Goal: Information Seeking & Learning: Compare options

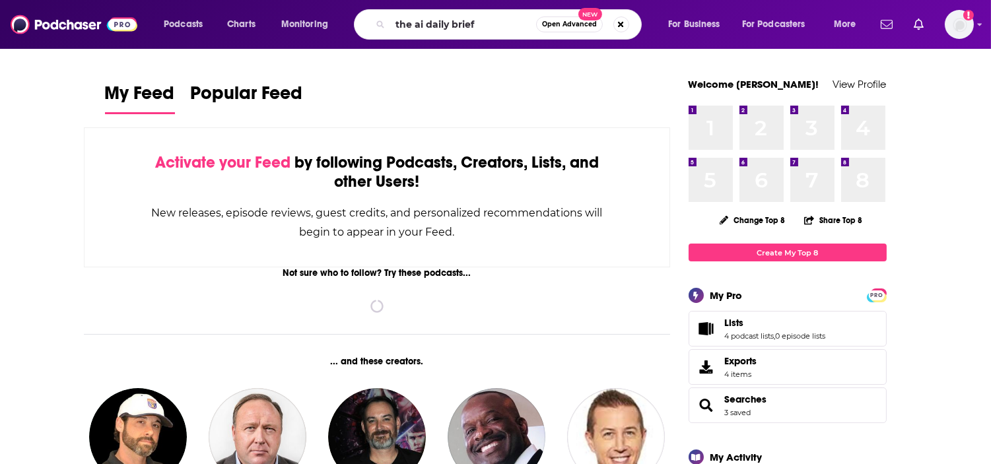
type input "the ai daily brief"
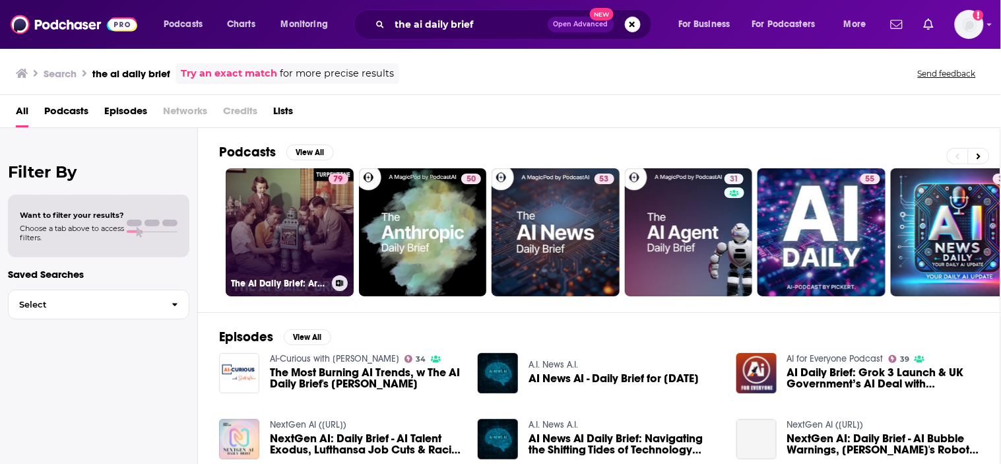
click at [312, 236] on link "79 The AI Daily Brief: Artificial Intelligence News and Analysis" at bounding box center [290, 232] width 128 height 128
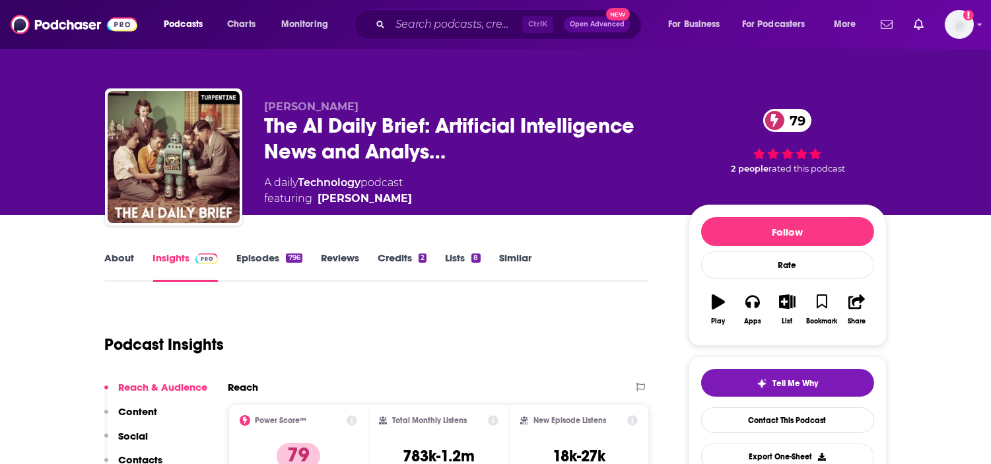
click at [105, 251] on link "About" at bounding box center [120, 266] width 30 height 30
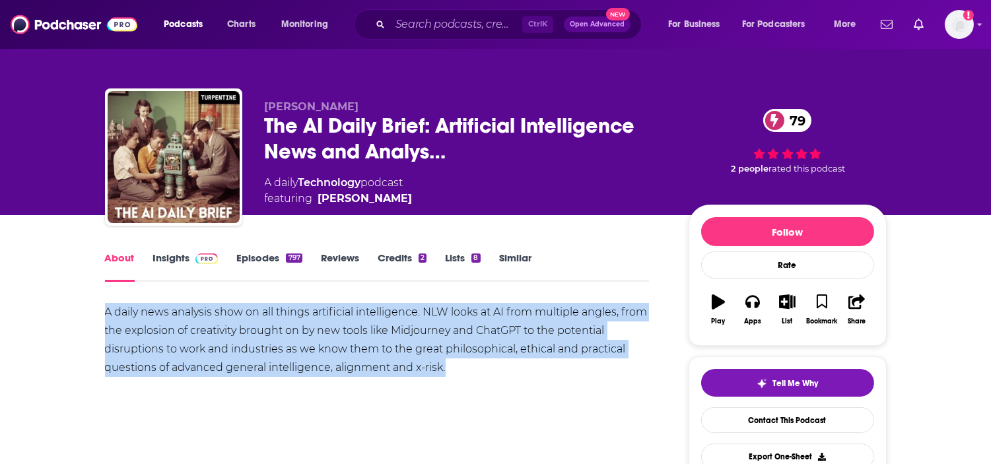
drag, startPoint x: 471, startPoint y: 367, endPoint x: 82, endPoint y: 308, distance: 392.6
copy div "A daily news analysis show on all things artificial intelligence. NLW looks at …"
click at [193, 265] on link "Insights" at bounding box center [185, 266] width 65 height 30
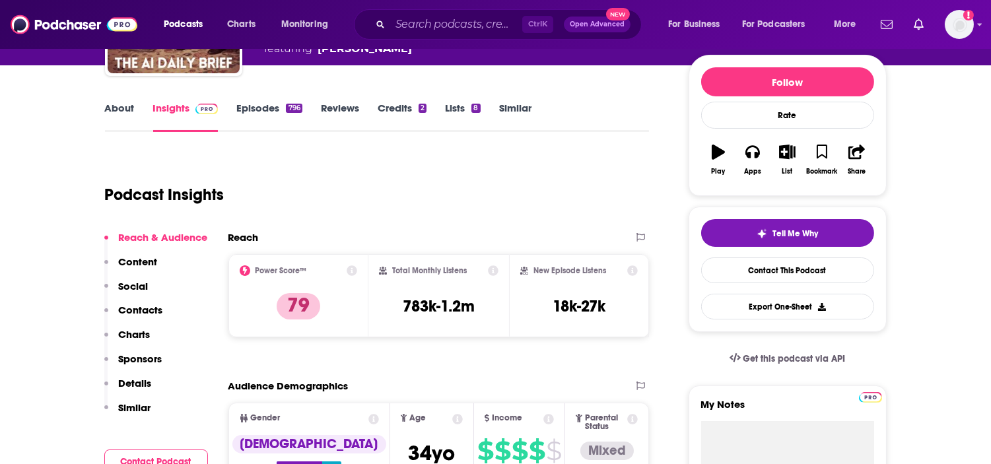
scroll to position [220, 0]
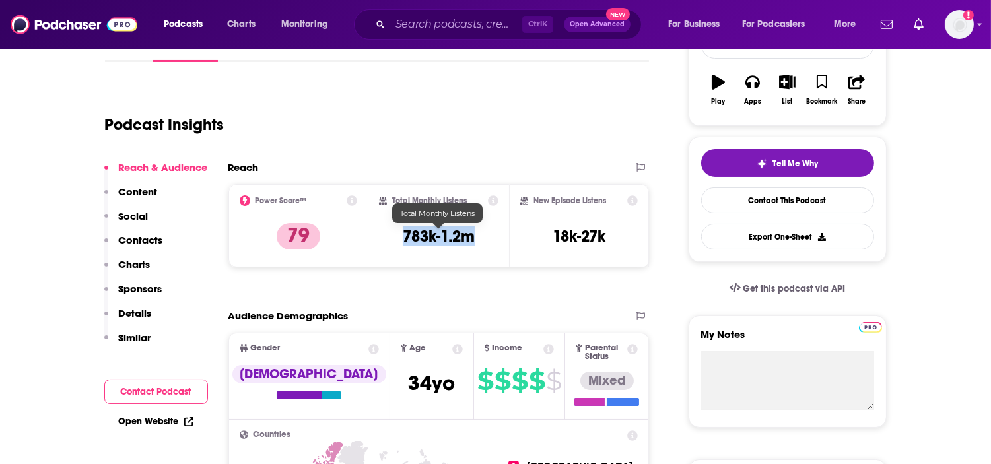
drag, startPoint x: 483, startPoint y: 240, endPoint x: 63, endPoint y: 235, distance: 419.8
click at [400, 241] on div "Total Monthly Listens 783k-1.2m" at bounding box center [438, 225] width 119 height 61
copy h3 "783k-1.2m"
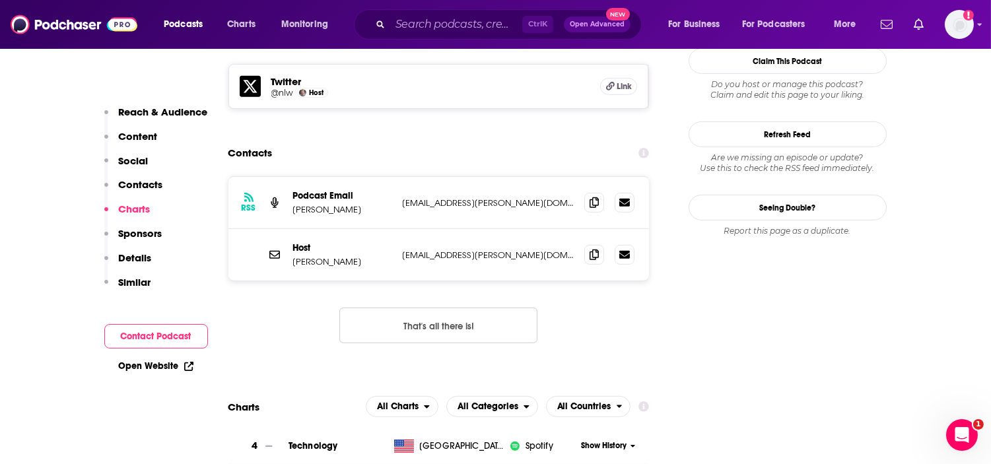
scroll to position [1173, 0]
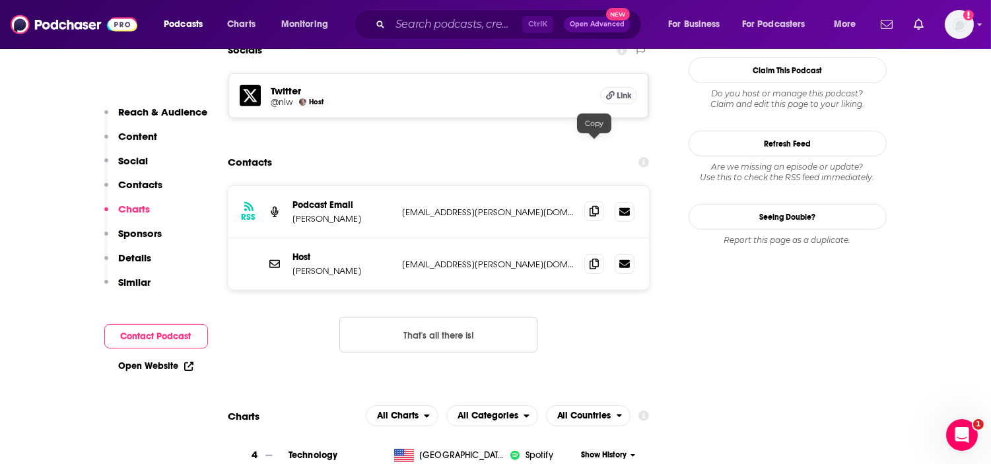
click at [593, 206] on icon at bounding box center [593, 211] width 9 height 11
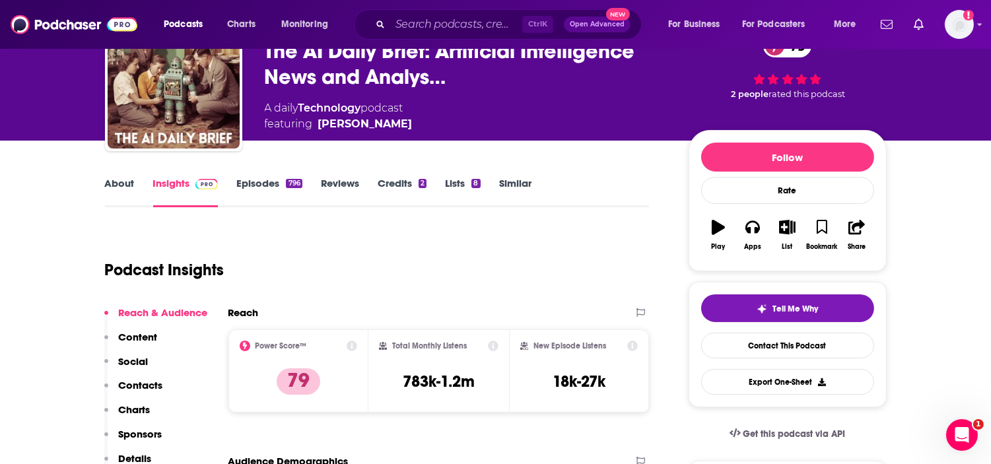
scroll to position [0, 0]
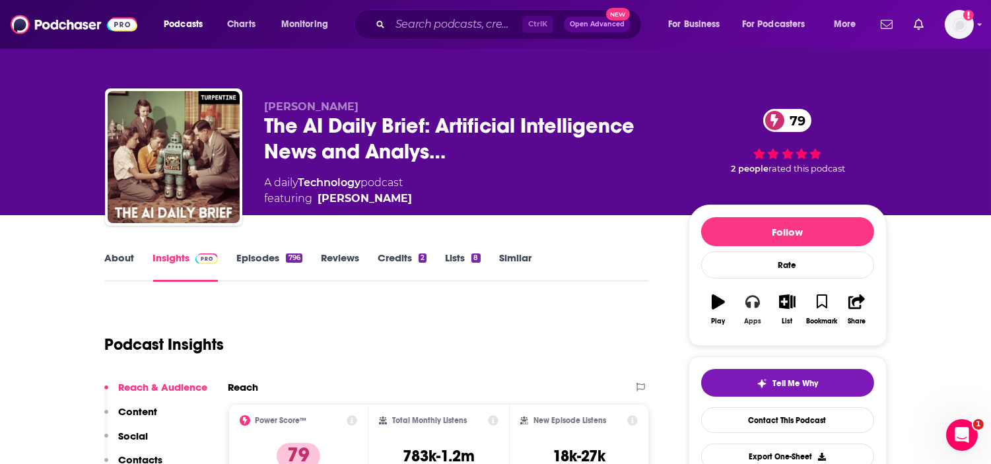
drag, startPoint x: 761, startPoint y: 317, endPoint x: 766, endPoint y: 322, distance: 7.0
click at [761, 317] on button "Apps" at bounding box center [752, 310] width 34 height 48
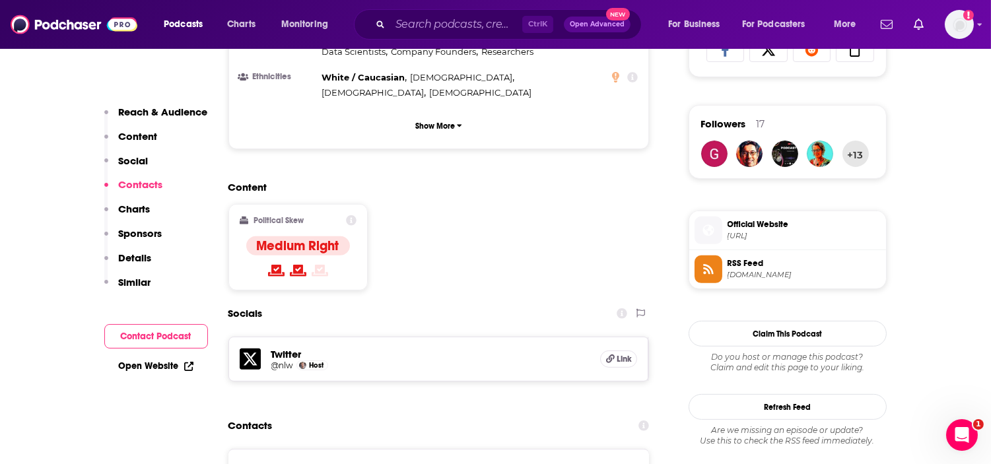
scroll to position [880, 0]
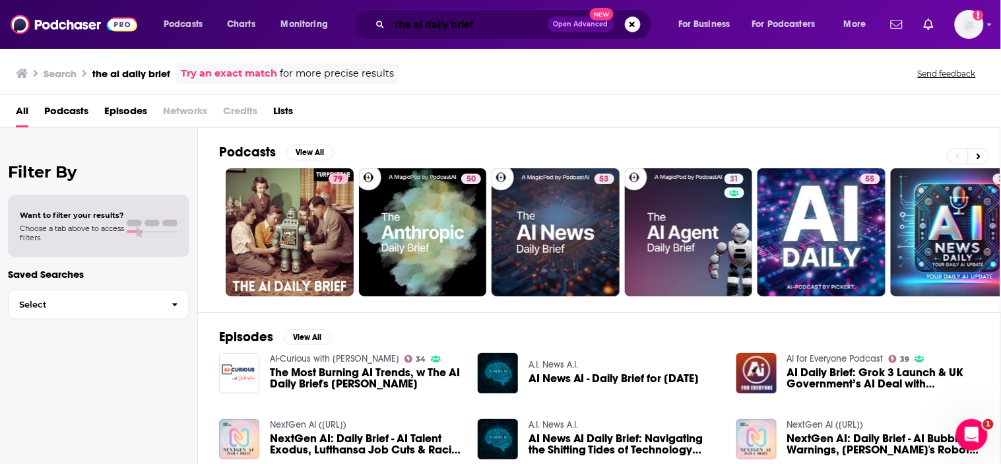
click at [440, 24] on input "the ai daily brief" at bounding box center [469, 24] width 158 height 21
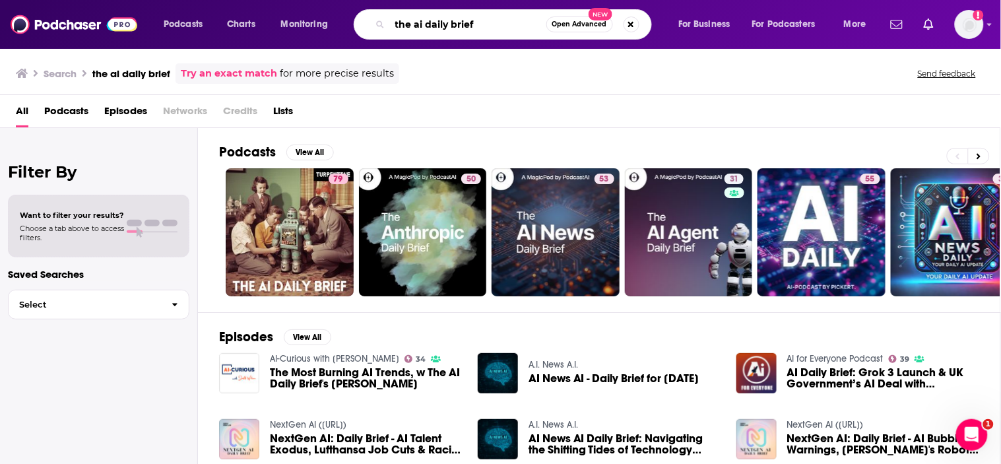
click at [440, 24] on input "the ai daily brief" at bounding box center [468, 24] width 156 height 21
type input "nvidia"
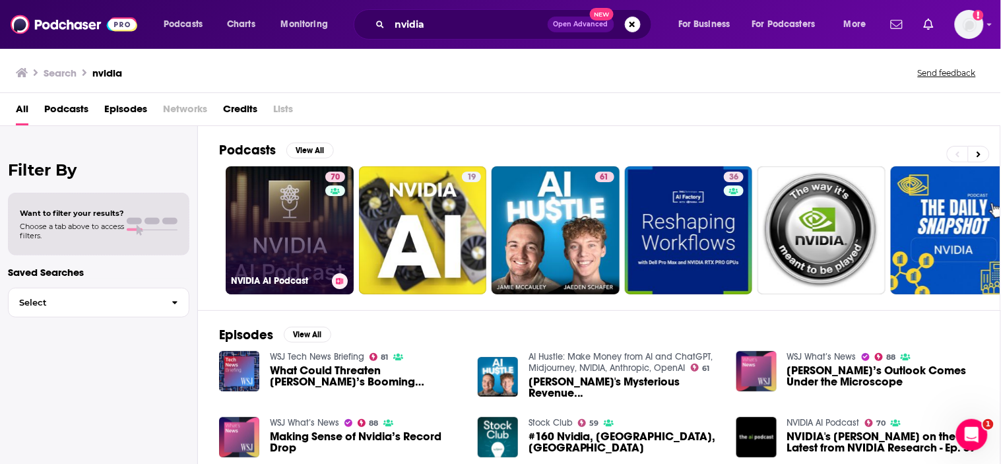
click at [291, 238] on link "70 NVIDIA AI Podcast" at bounding box center [290, 230] width 128 height 128
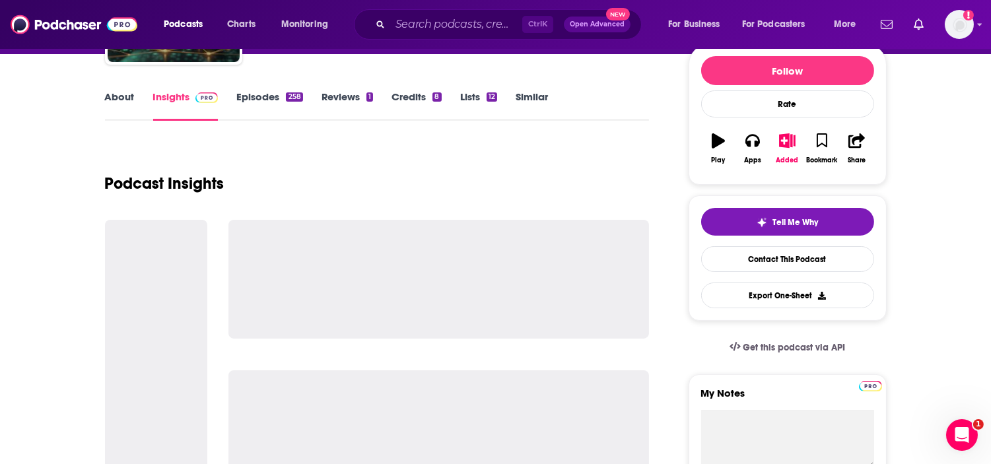
scroll to position [220, 0]
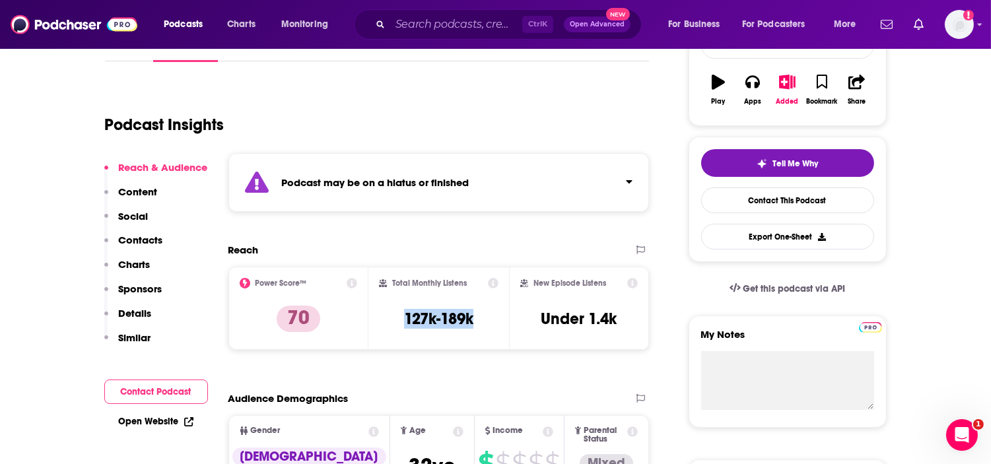
drag, startPoint x: 477, startPoint y: 313, endPoint x: 401, endPoint y: 319, distance: 76.7
click at [401, 319] on div "Total Monthly Listens 127k-189k" at bounding box center [438, 308] width 119 height 61
copy h3 "127k-189k"
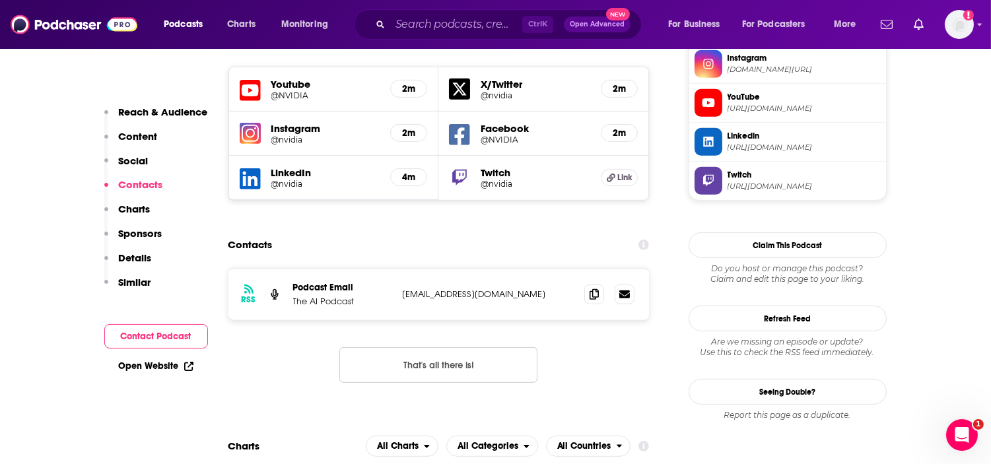
scroll to position [1246, 0]
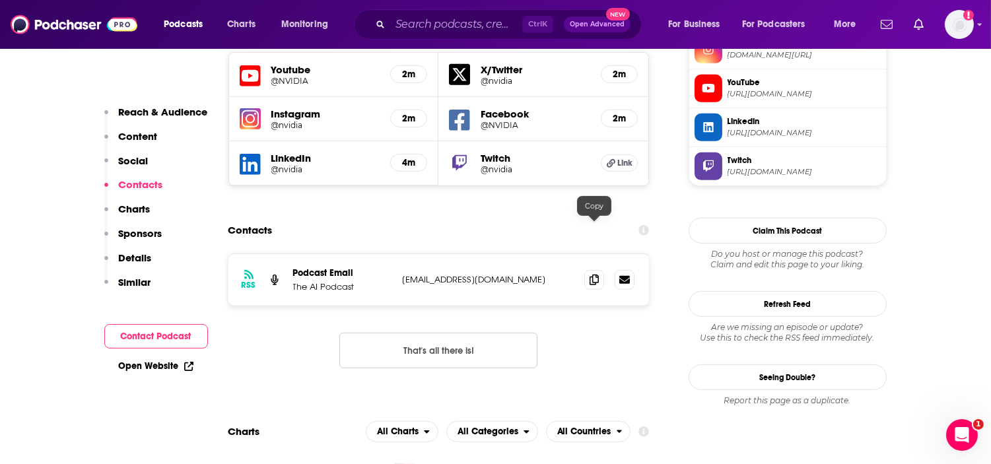
drag, startPoint x: 595, startPoint y: 226, endPoint x: 350, endPoint y: 245, distance: 245.6
click at [595, 275] on icon at bounding box center [593, 280] width 9 height 11
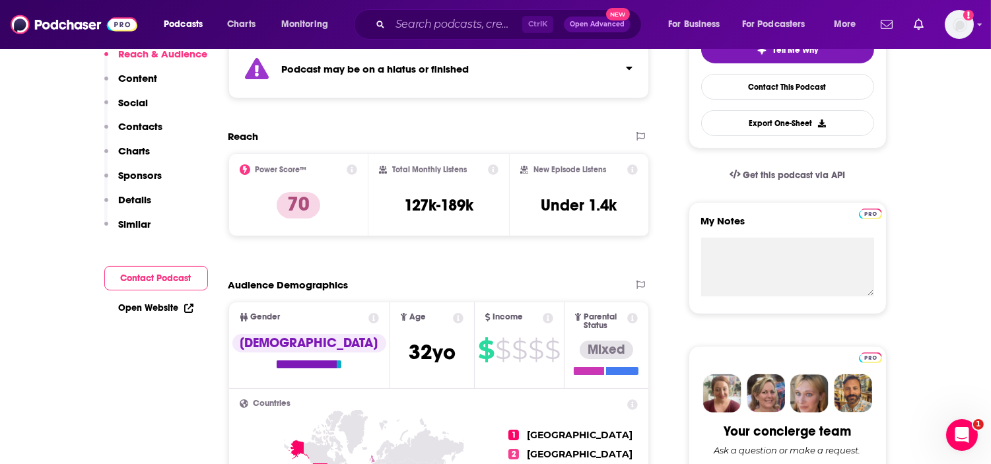
scroll to position [73, 0]
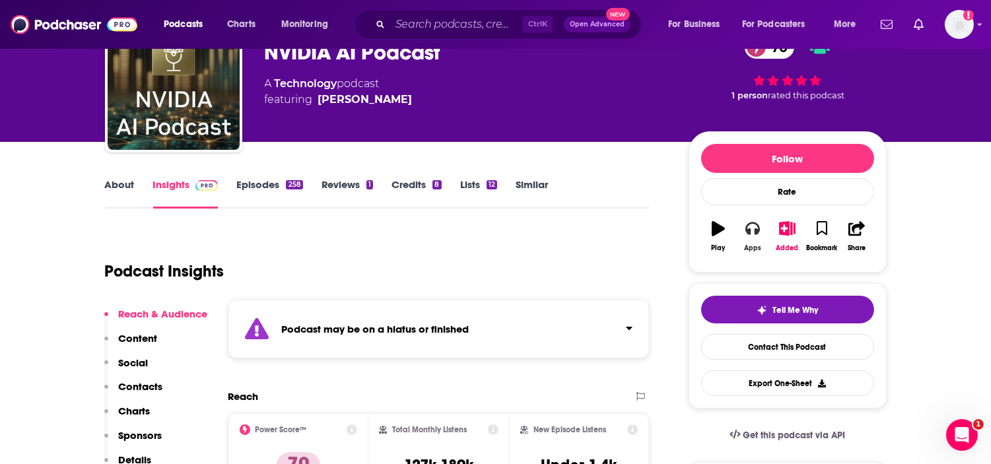
click at [758, 243] on button "Apps" at bounding box center [752, 237] width 34 height 48
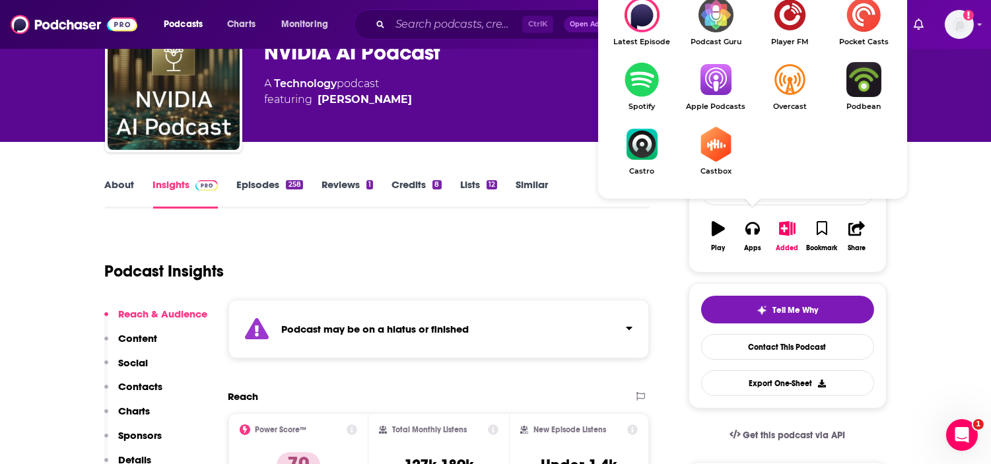
click at [121, 178] on link "About" at bounding box center [120, 193] width 30 height 30
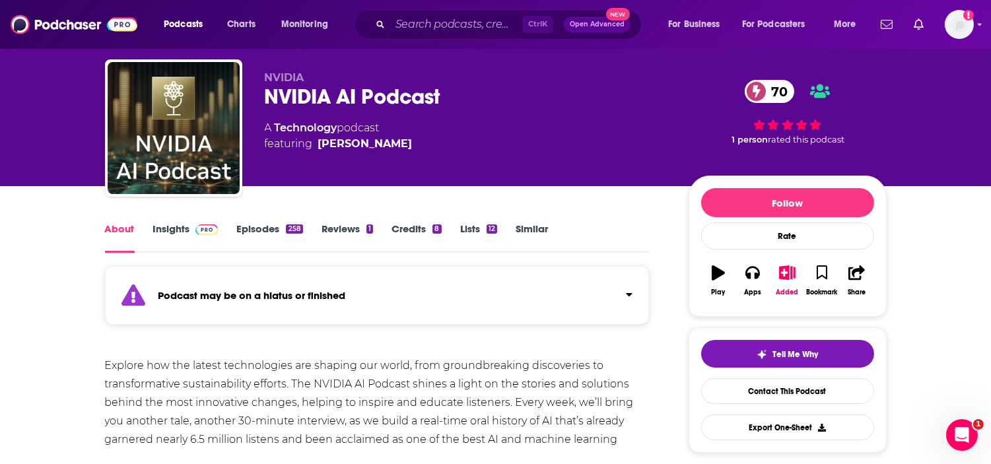
scroll to position [147, 0]
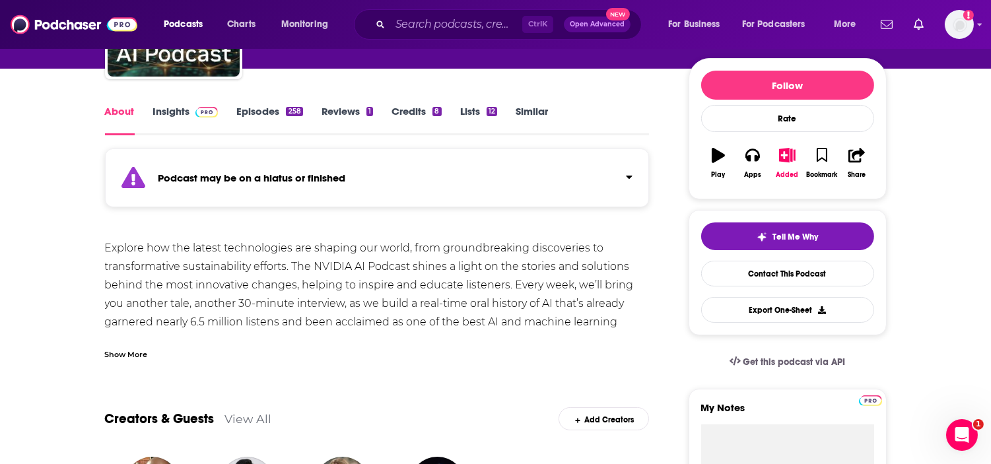
click at [149, 352] on div "Show More" at bounding box center [377, 349] width 544 height 22
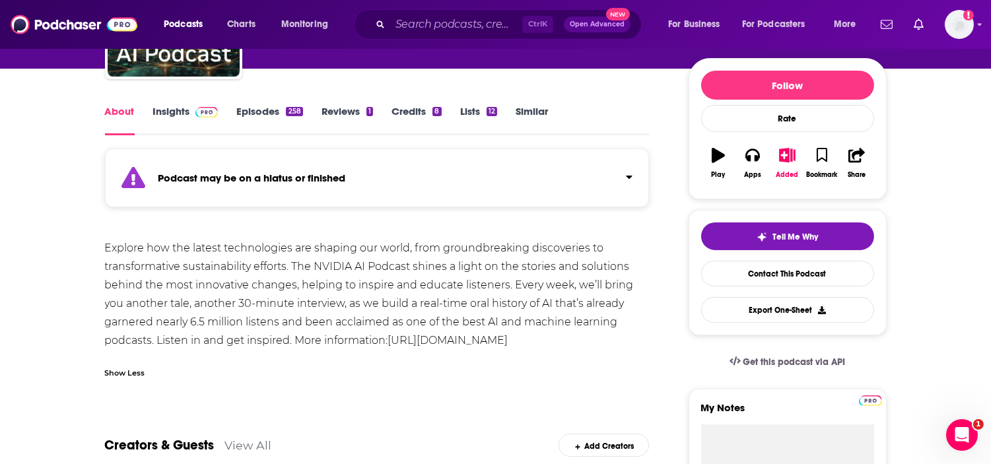
drag, startPoint x: 566, startPoint y: 335, endPoint x: 73, endPoint y: 246, distance: 501.1
copy div "Explore how the latest technologies are shaping our world, from groundbreaking …"
click at [465, 24] on input "Search podcasts, credits, & more..." at bounding box center [456, 24] width 132 height 21
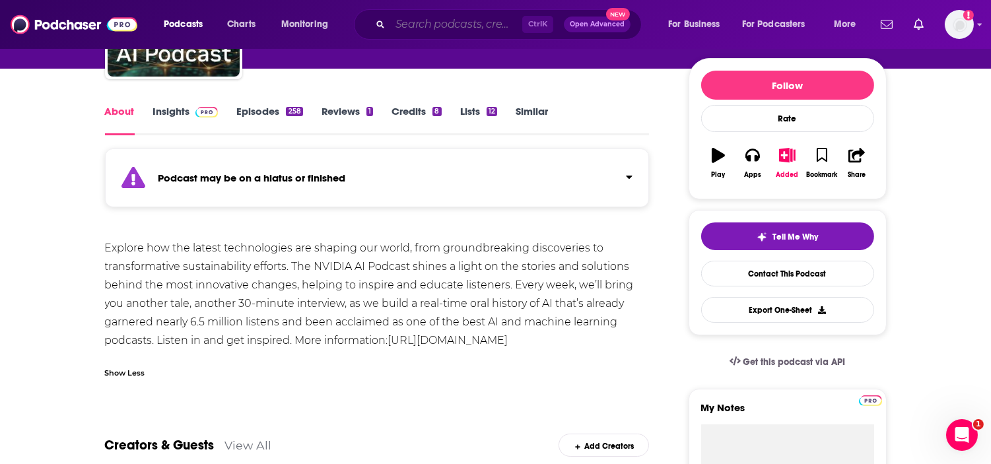
click at [420, 31] on input "Search podcasts, credits, & more..." at bounding box center [456, 24] width 132 height 21
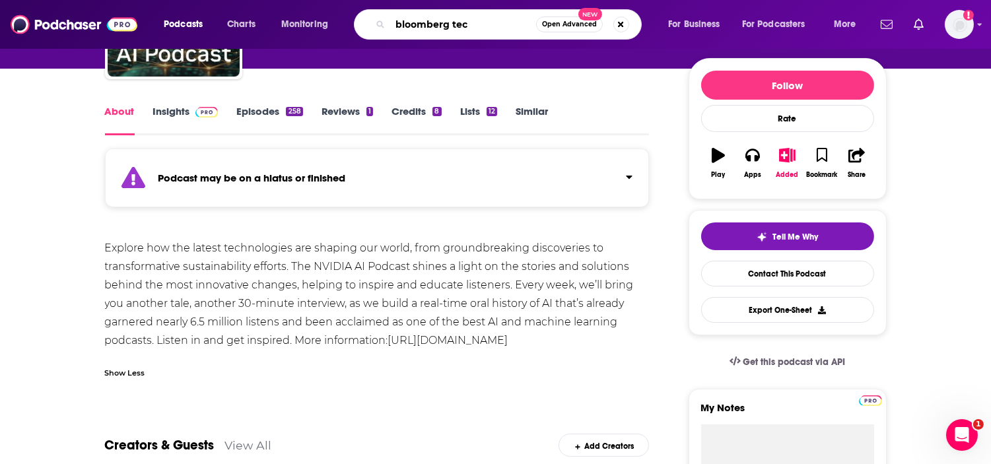
type input "bloomberg tech"
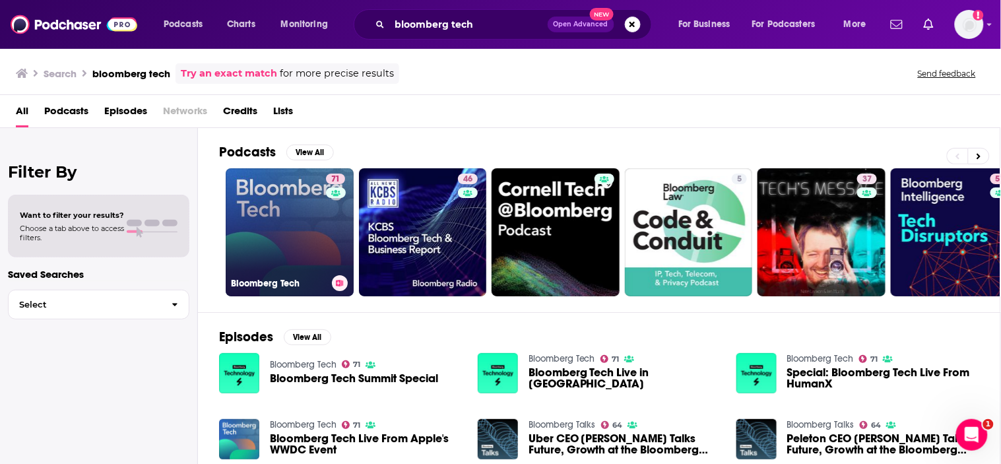
click at [254, 227] on link "71 Bloomberg Tech" at bounding box center [290, 232] width 128 height 128
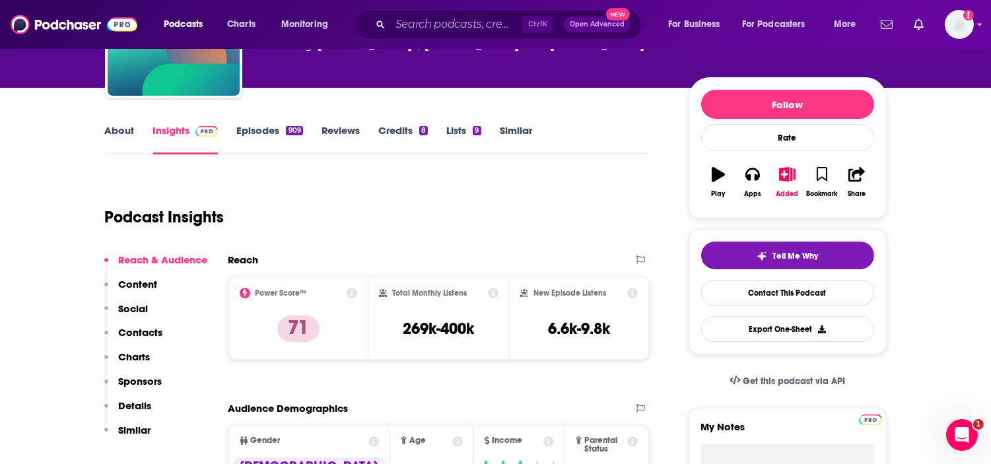
scroll to position [147, 0]
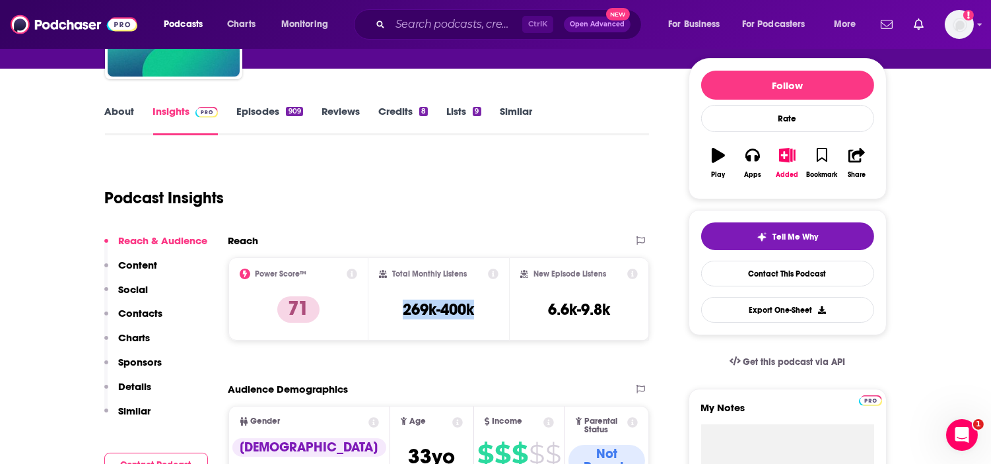
drag, startPoint x: 483, startPoint y: 311, endPoint x: 397, endPoint y: 308, distance: 85.8
click at [397, 308] on div "Total Monthly Listens 269k-400k" at bounding box center [438, 299] width 119 height 61
copy h3 "269k-400k"
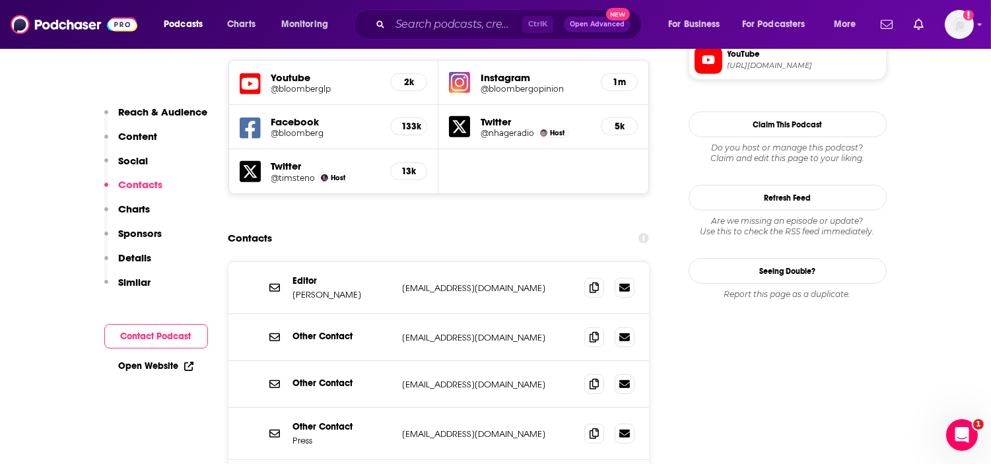
scroll to position [1246, 0]
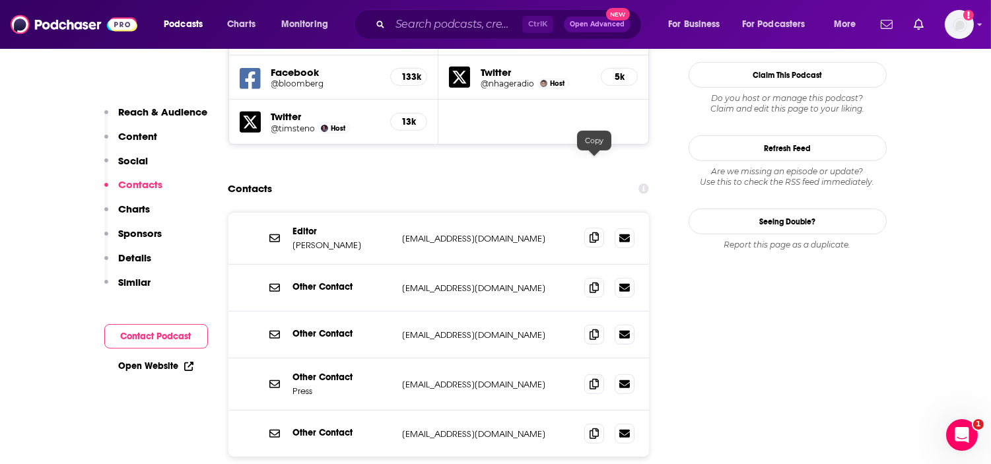
click at [589, 232] on icon at bounding box center [593, 237] width 9 height 11
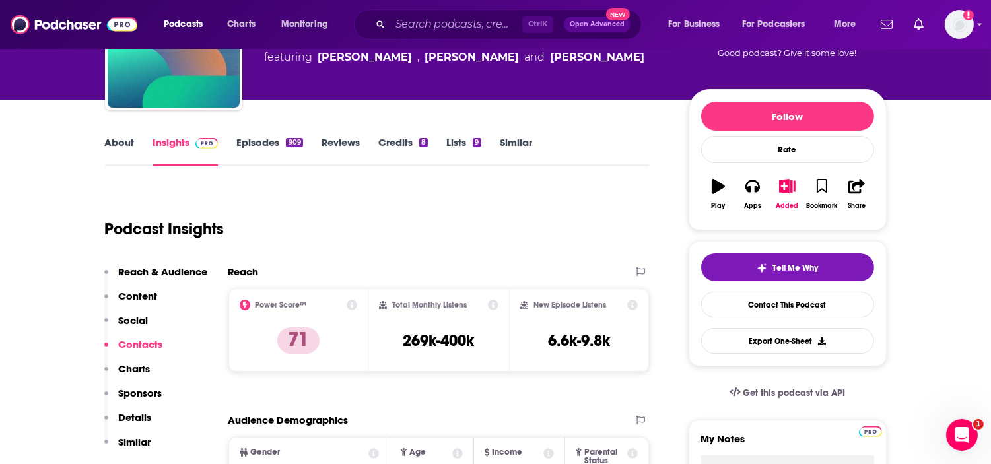
scroll to position [0, 0]
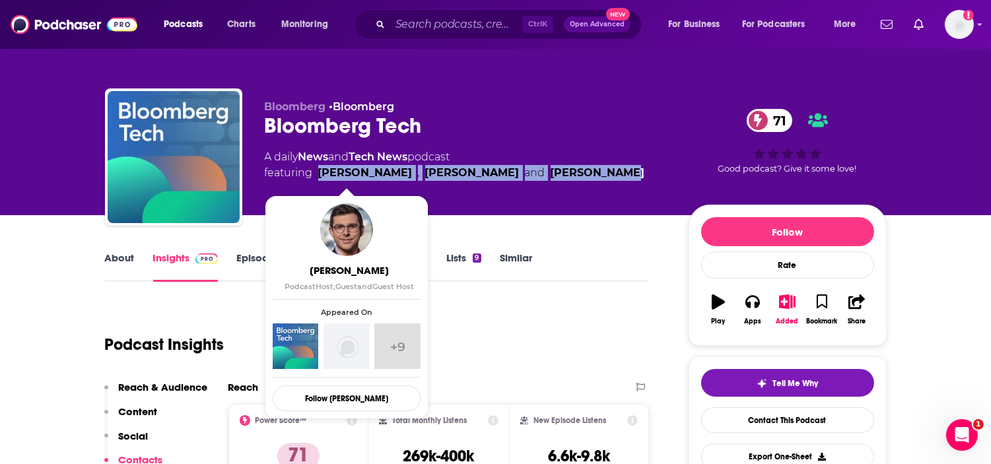
drag, startPoint x: 584, startPoint y: 167, endPoint x: 320, endPoint y: 175, distance: 264.1
click at [320, 175] on div "A daily News and Tech News podcast featuring Ed Ludlow , Caroline Hyde and Tim …" at bounding box center [466, 165] width 403 height 32
copy span "Ed Ludlow , Caroline Hyde and Tim Stenovec"
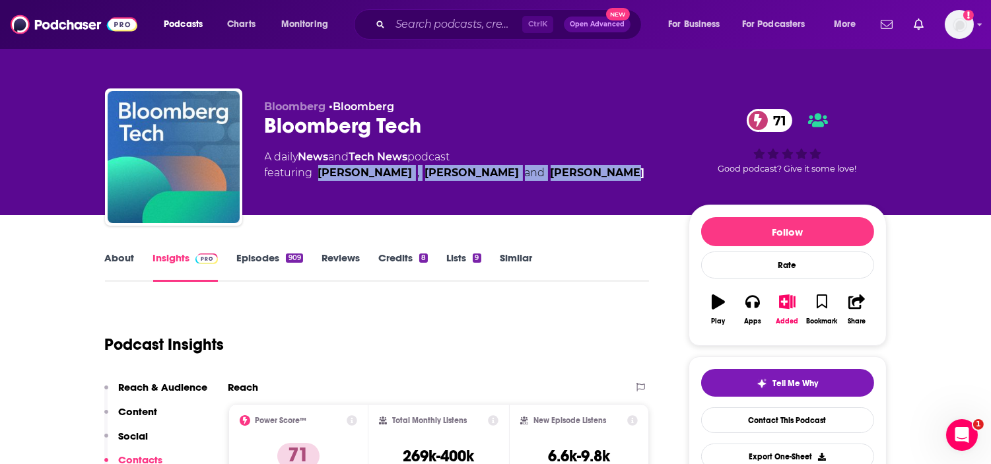
click at [120, 258] on link "About" at bounding box center [120, 266] width 30 height 30
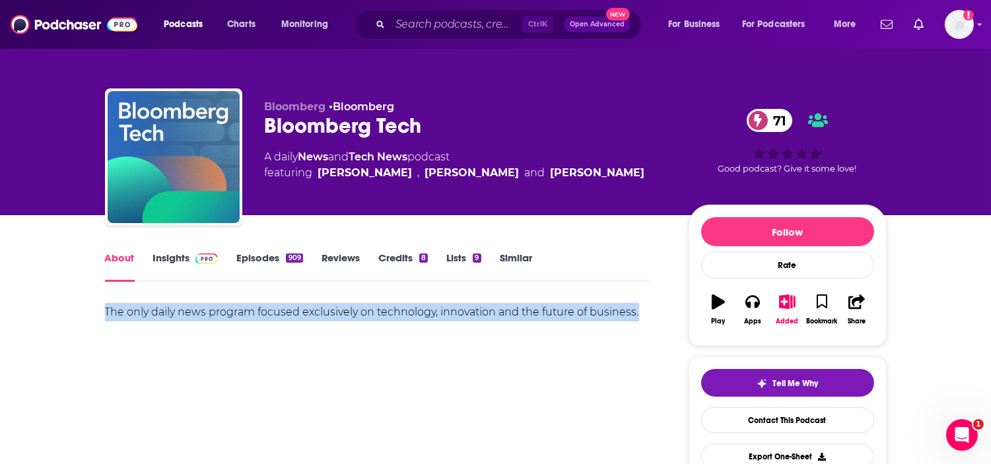
drag, startPoint x: 641, startPoint y: 305, endPoint x: 90, endPoint y: 304, distance: 551.1
copy div "The only daily news program focused exclusively on technology, innovation and t…"
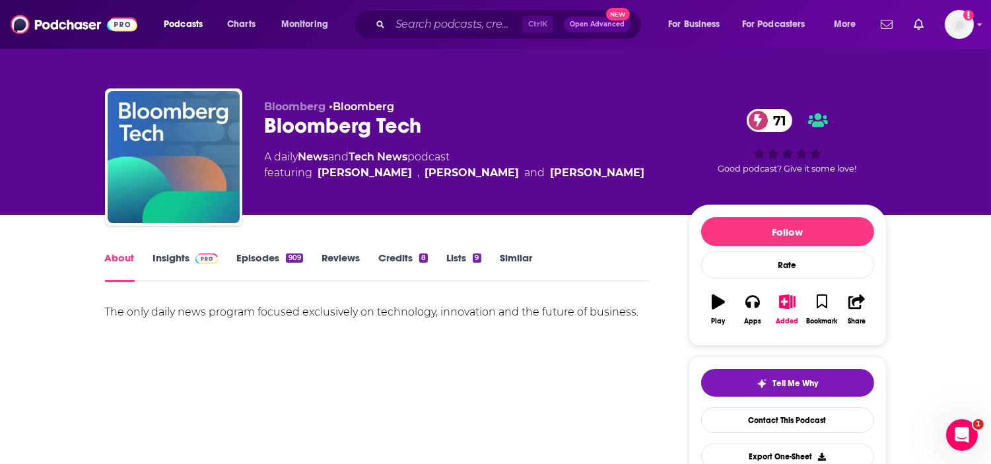
click at [440, 14] on div "Ctrl K Open Advanced New" at bounding box center [498, 24] width 288 height 30
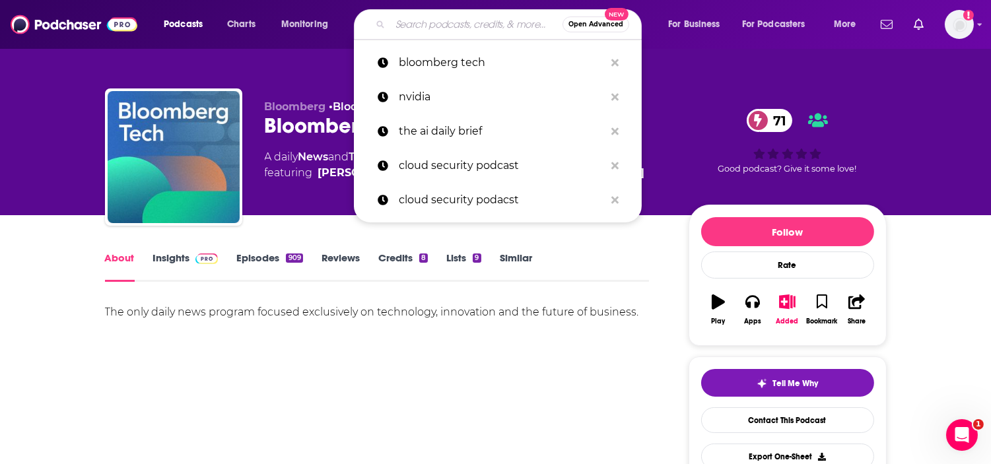
click at [441, 16] on input "Search podcasts, credits, & more..." at bounding box center [476, 24] width 172 height 21
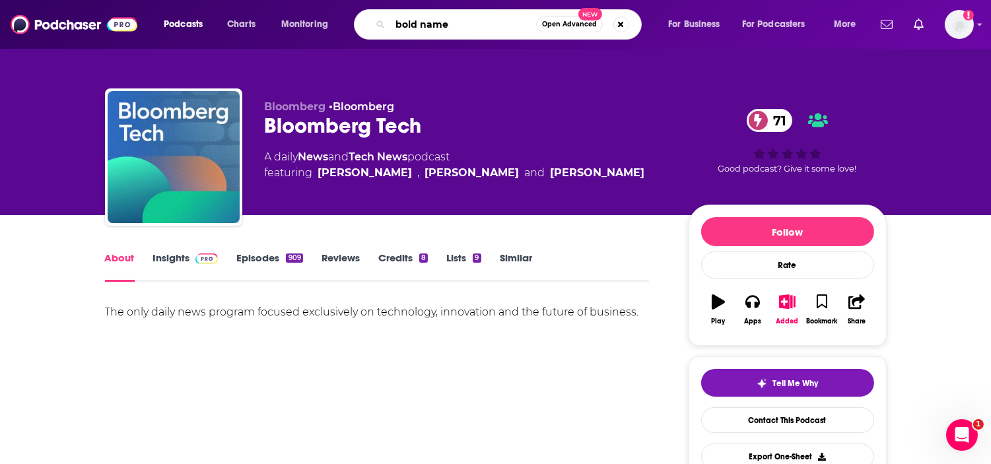
type input "bold names"
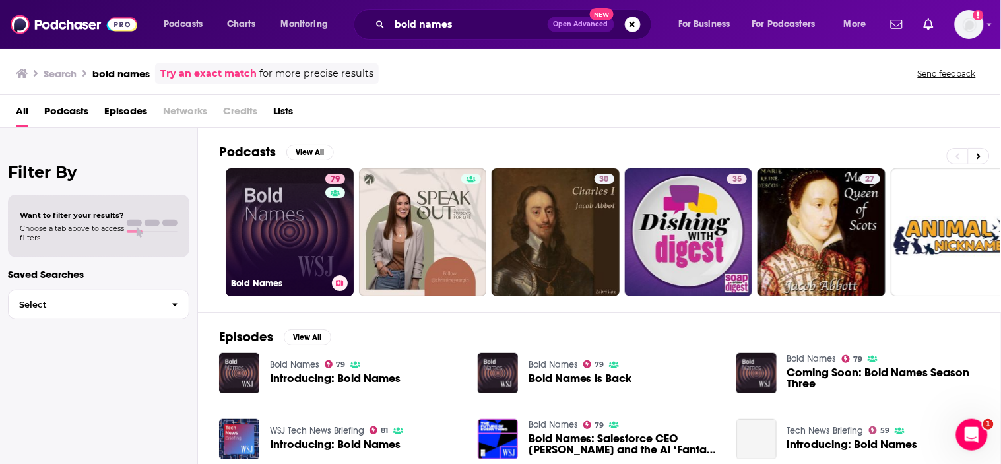
click at [284, 226] on link "79 Bold Names" at bounding box center [290, 232] width 128 height 128
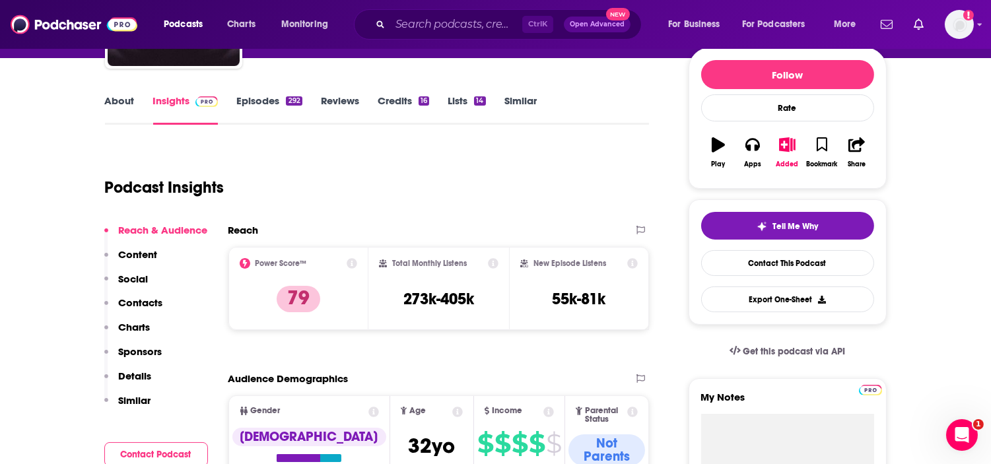
scroll to position [220, 0]
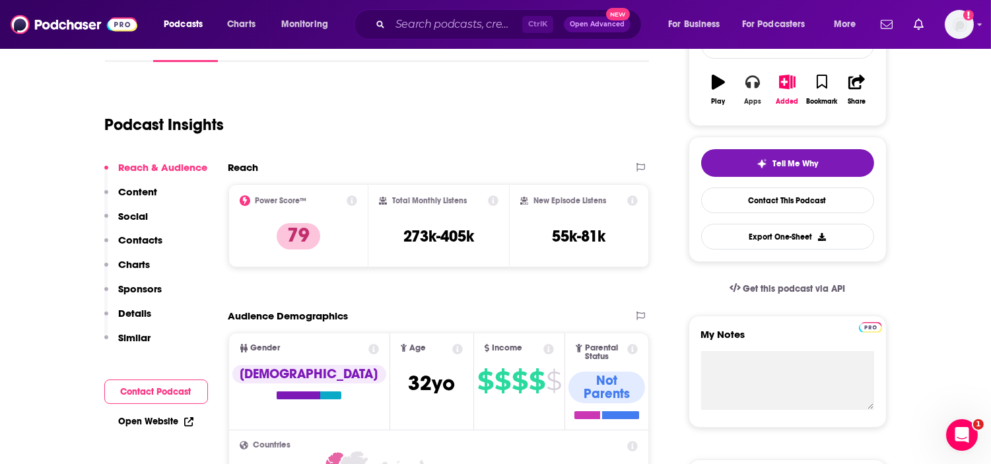
click at [757, 88] on icon "button" at bounding box center [752, 82] width 15 height 15
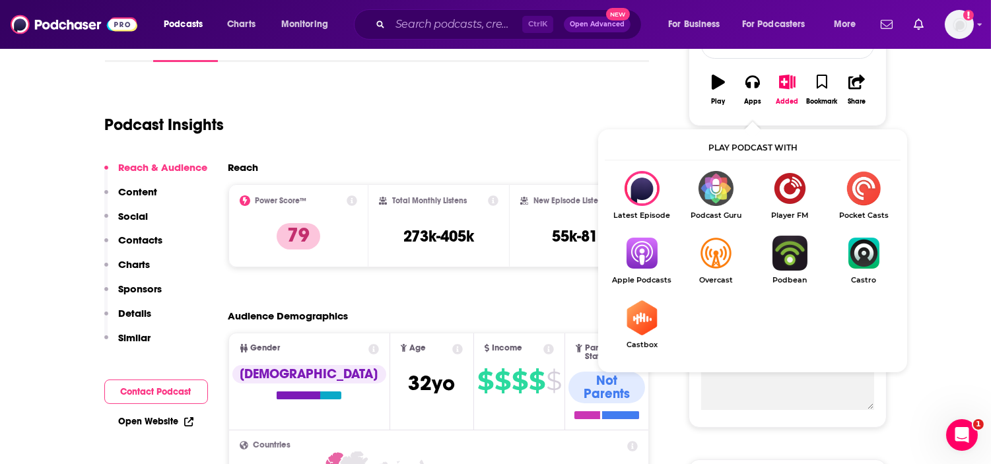
click at [370, 154] on div "Podcast Insights" at bounding box center [377, 122] width 544 height 78
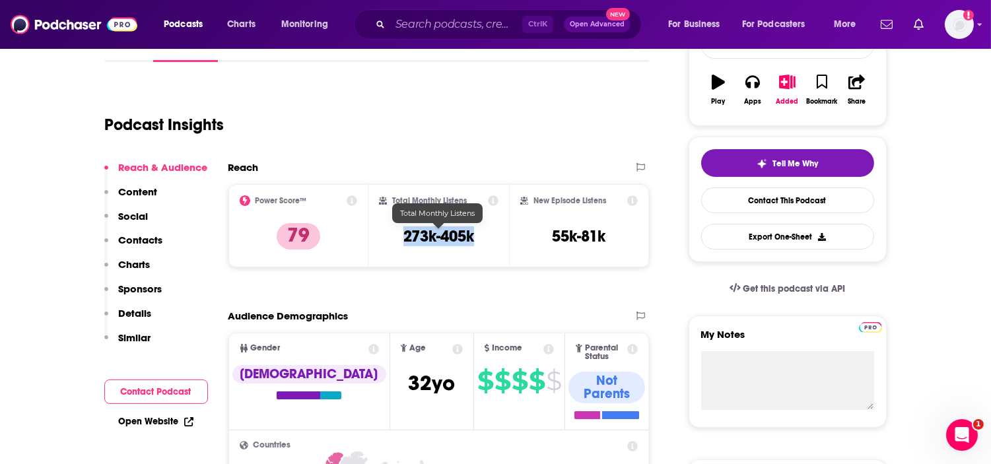
drag, startPoint x: 484, startPoint y: 235, endPoint x: 390, endPoint y: 235, distance: 94.4
click at [390, 235] on div "Total Monthly Listens 273k-405k" at bounding box center [438, 225] width 119 height 61
copy h3 "273k-405k"
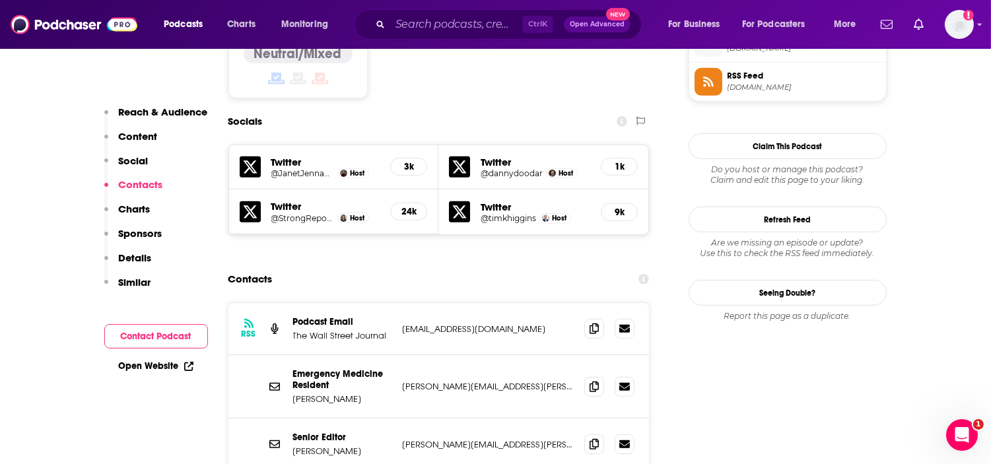
scroll to position [1100, 0]
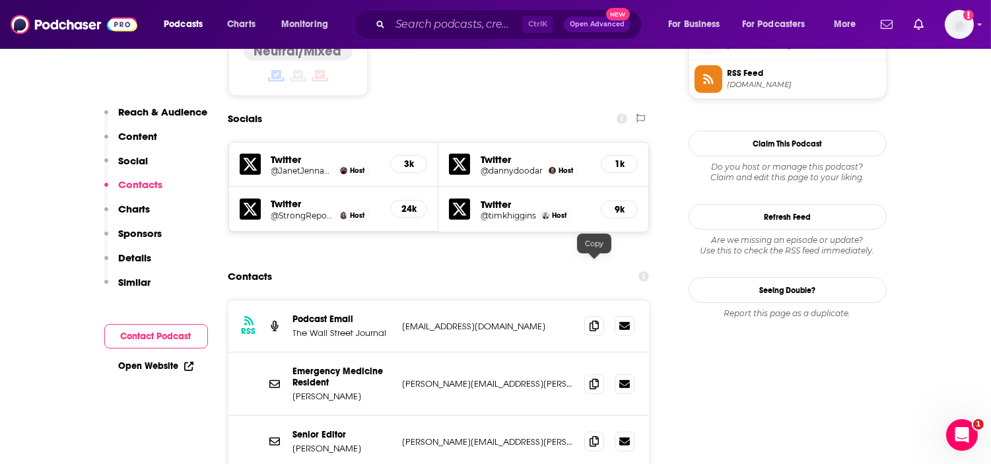
drag, startPoint x: 591, startPoint y: 268, endPoint x: 566, endPoint y: 268, distance: 24.4
click at [591, 321] on icon at bounding box center [593, 326] width 9 height 11
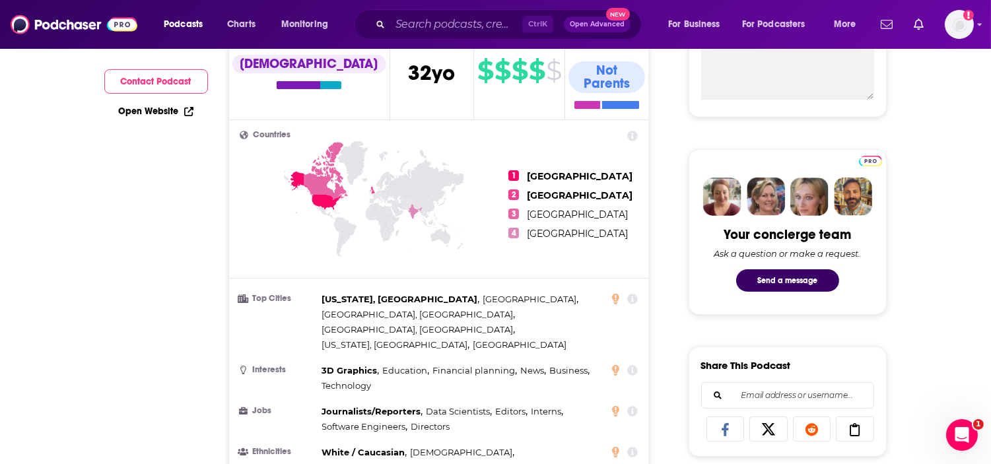
scroll to position [73, 0]
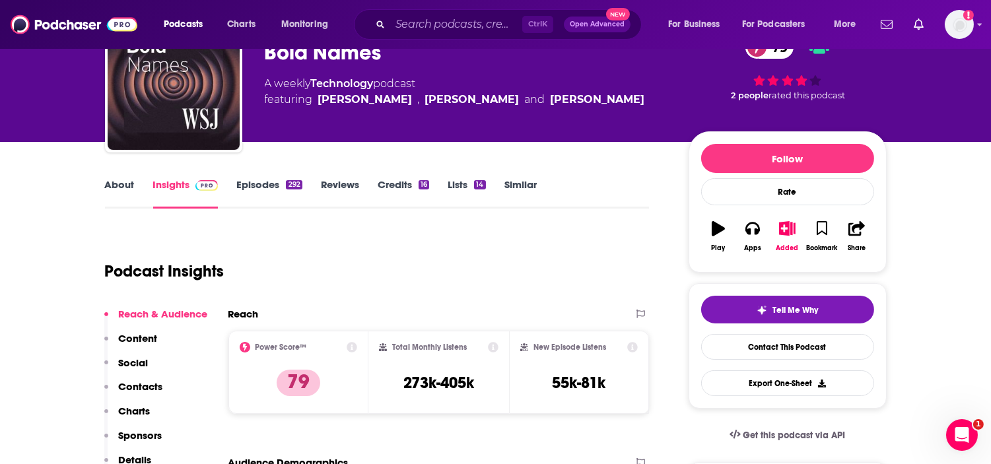
drag, startPoint x: 589, startPoint y: 91, endPoint x: 584, endPoint y: 106, distance: 15.4
click at [584, 106] on div "A weekly Technology podcast featuring Danny Lewis , Janet Babin and Jennifer St…" at bounding box center [466, 92] width 403 height 32
drag, startPoint x: 603, startPoint y: 90, endPoint x: 601, endPoint y: 98, distance: 7.4
click at [603, 90] on div "A weekly Technology podcast featuring Danny Lewis , Janet Babin and Jennifer St…" at bounding box center [466, 92] width 403 height 32
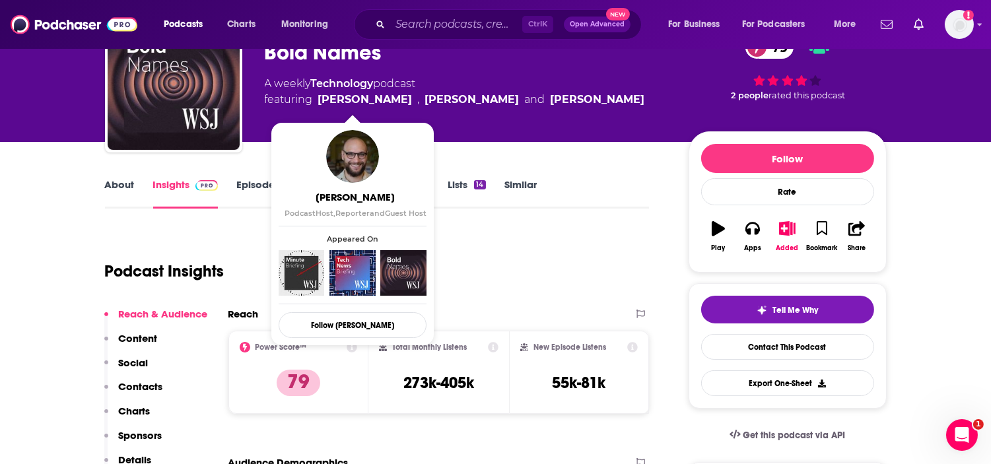
drag, startPoint x: 595, startPoint y: 102, endPoint x: 318, endPoint y: 106, distance: 276.6
click at [318, 106] on div "A weekly Technology podcast featuring Danny Lewis , Janet Babin and Jennifer St…" at bounding box center [466, 92] width 403 height 32
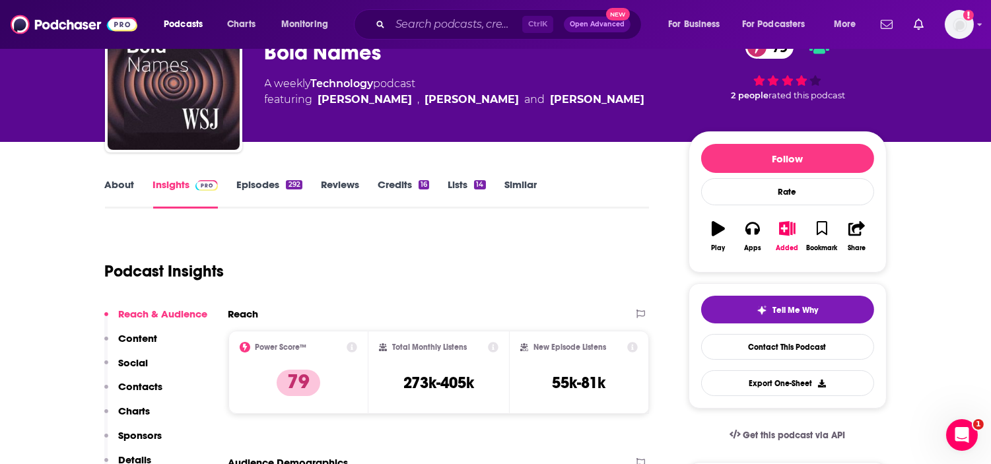
copy span "Danny Lewis , Janet Babin and Jennifer Strong"
click at [113, 193] on link "About" at bounding box center [120, 193] width 30 height 30
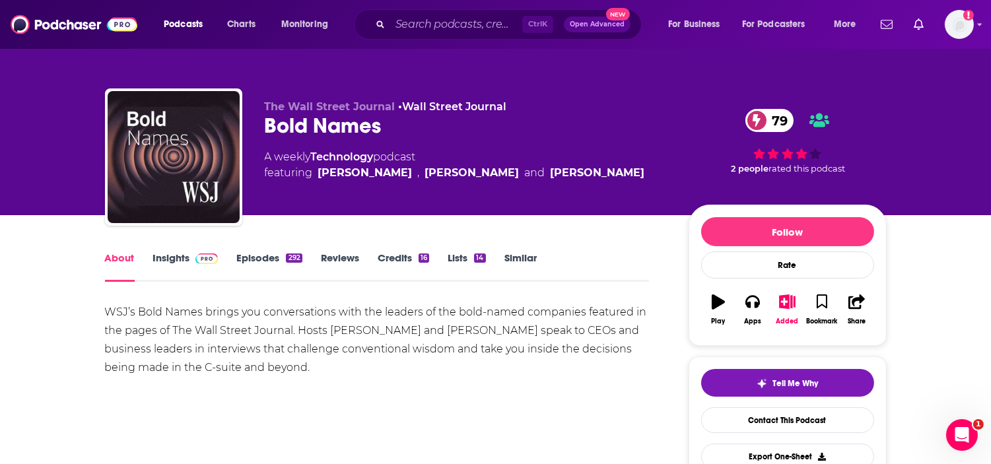
drag, startPoint x: 337, startPoint y: 368, endPoint x: 88, endPoint y: 309, distance: 255.7
copy div "WSJ’s Bold Names brings you conversations with the leaders of the bold-named co…"
click at [442, 24] on input "Search podcasts, credits, & more..." at bounding box center [456, 24] width 132 height 21
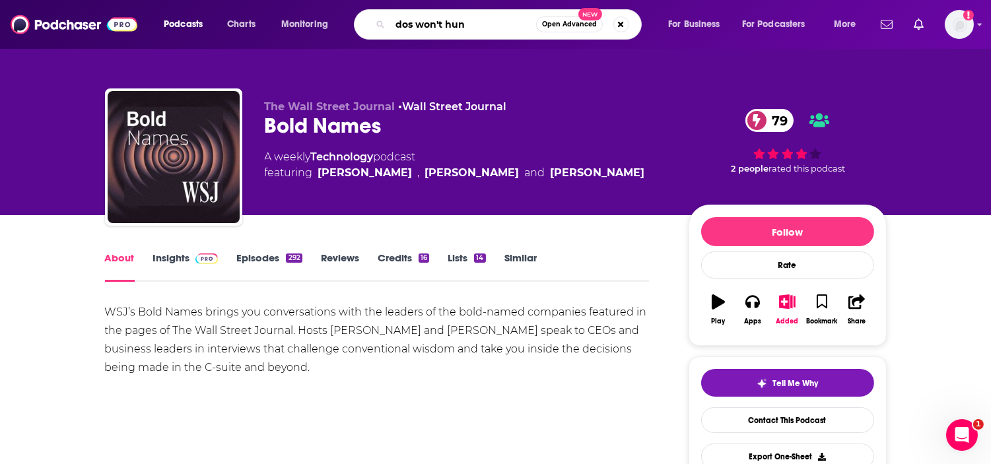
type input "dos won't hunt"
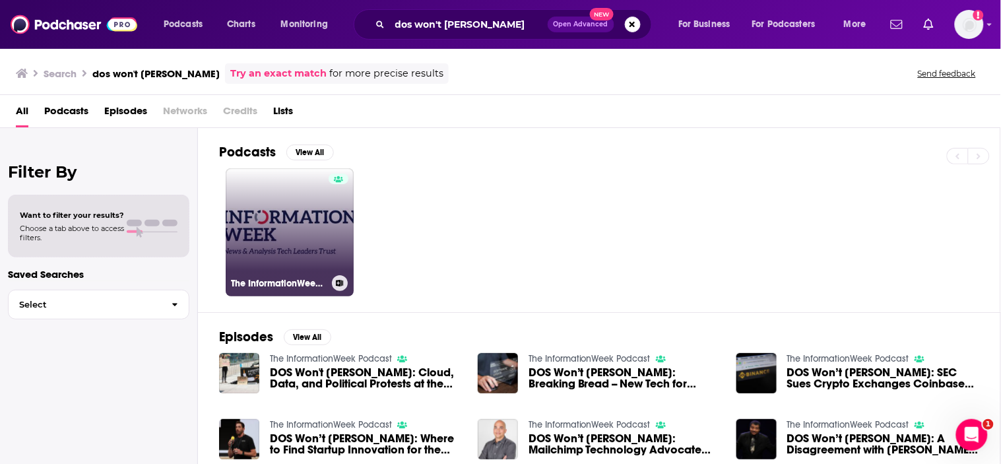
click at [321, 244] on link "The InformationWeek Podcast" at bounding box center [290, 232] width 128 height 128
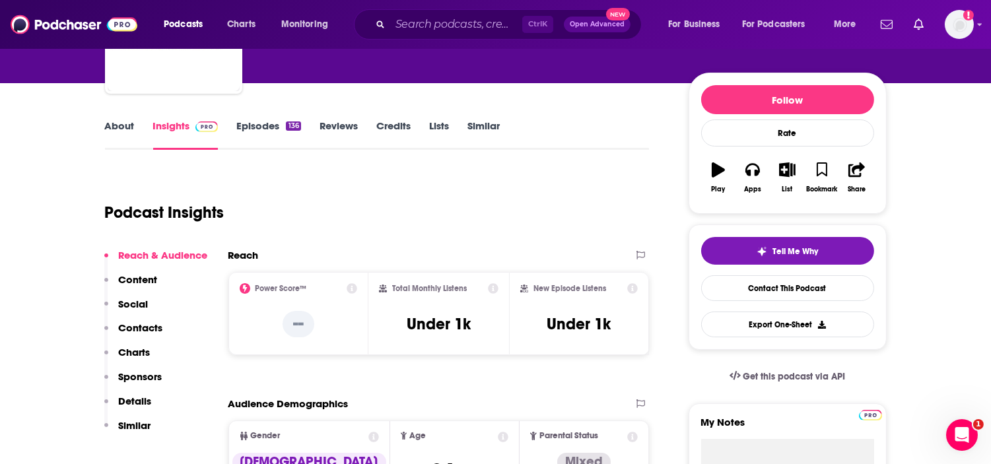
scroll to position [147, 0]
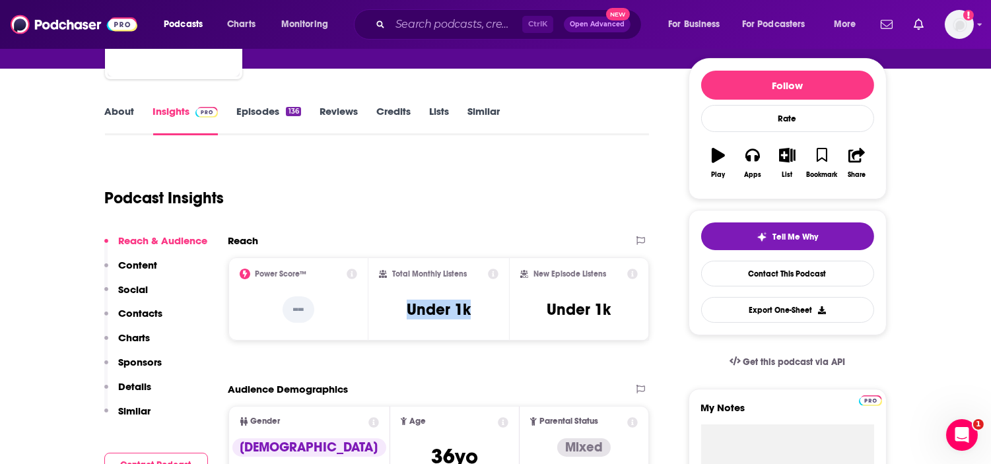
drag, startPoint x: 478, startPoint y: 315, endPoint x: 385, endPoint y: 310, distance: 92.5
click at [385, 310] on div "Total Monthly Listens Under 1k" at bounding box center [438, 299] width 119 height 61
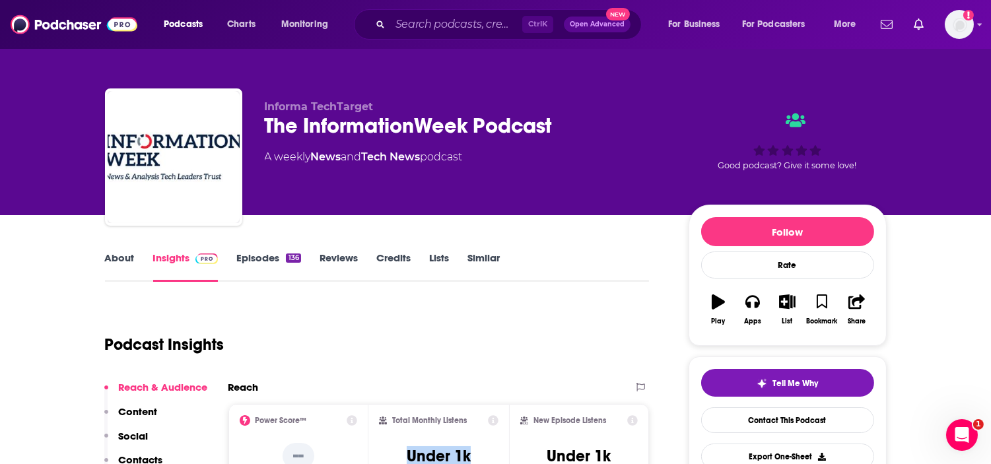
click at [108, 265] on link "About" at bounding box center [120, 266] width 30 height 30
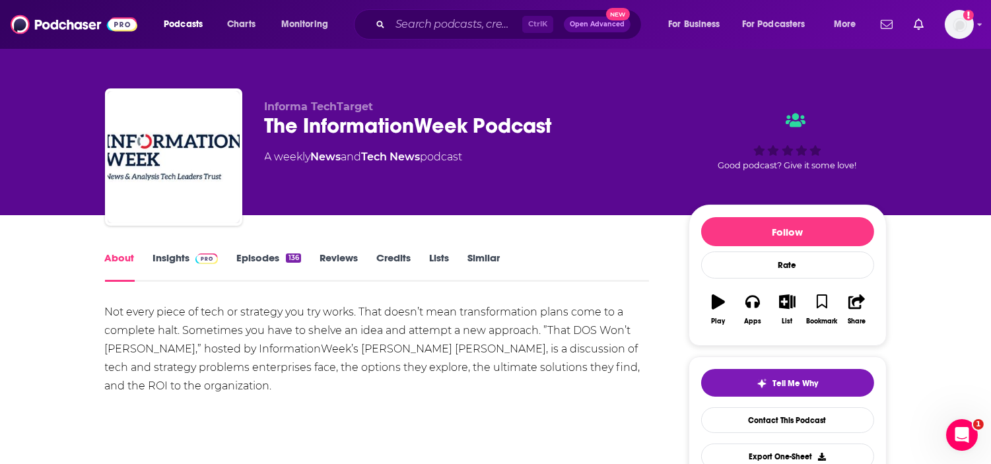
scroll to position [220, 0]
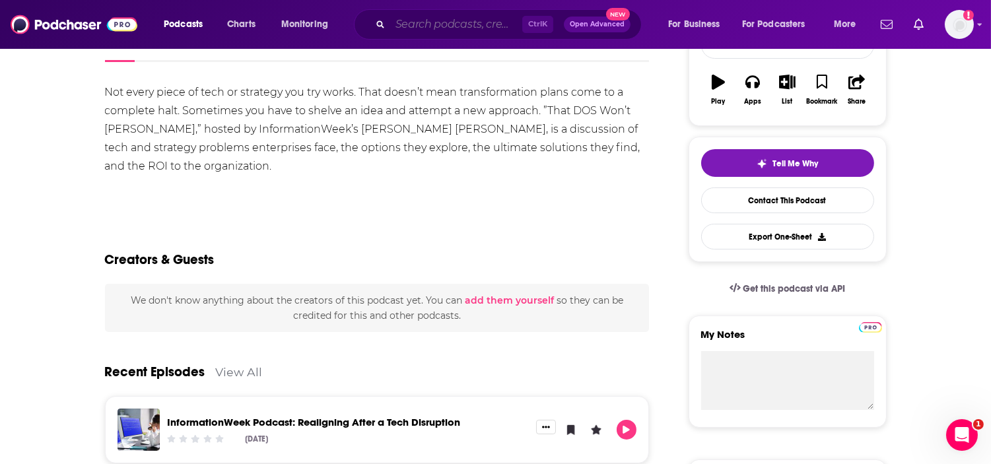
click at [478, 28] on input "Search podcasts, credits, & more..." at bounding box center [456, 24] width 132 height 21
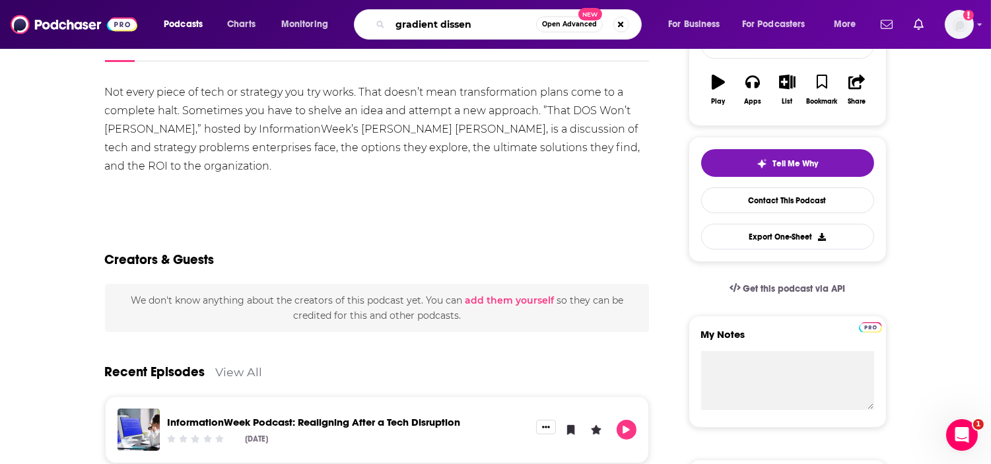
type input "gradient dissent"
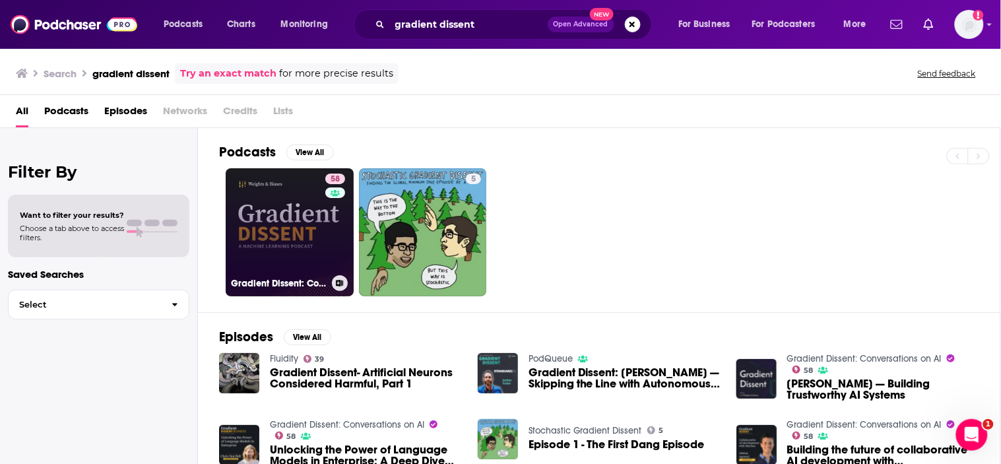
click at [308, 247] on link "58 Gradient Dissent: Conversations on AI" at bounding box center [290, 232] width 128 height 128
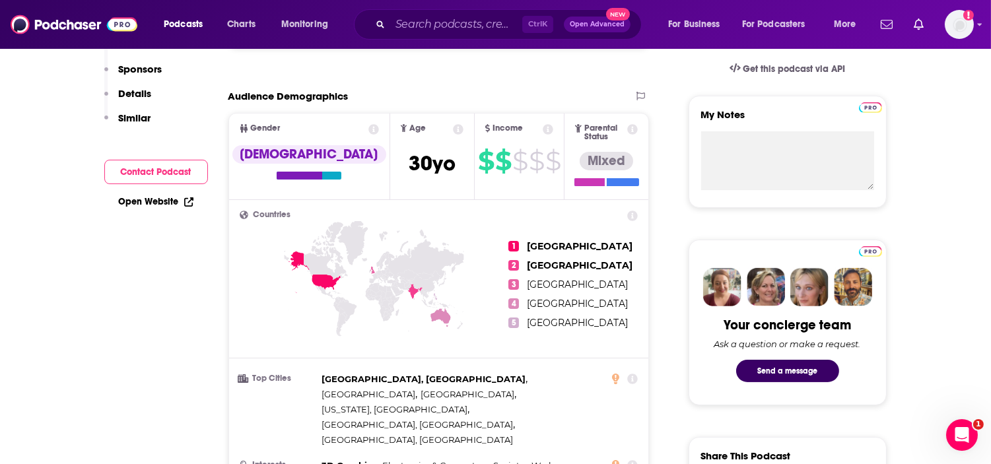
scroll to position [147, 0]
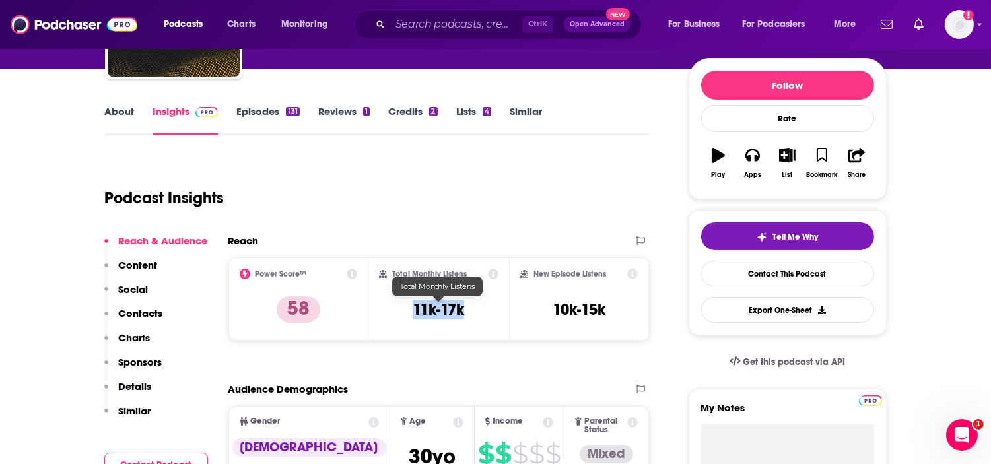
drag, startPoint x: 475, startPoint y: 312, endPoint x: 387, endPoint y: 313, distance: 87.8
click at [387, 313] on div "Total Monthly Listens 11k-17k" at bounding box center [438, 299] width 119 height 61
drag, startPoint x: 103, startPoint y: 115, endPoint x: 166, endPoint y: 160, distance: 78.0
click at [121, 115] on link "About" at bounding box center [120, 120] width 30 height 30
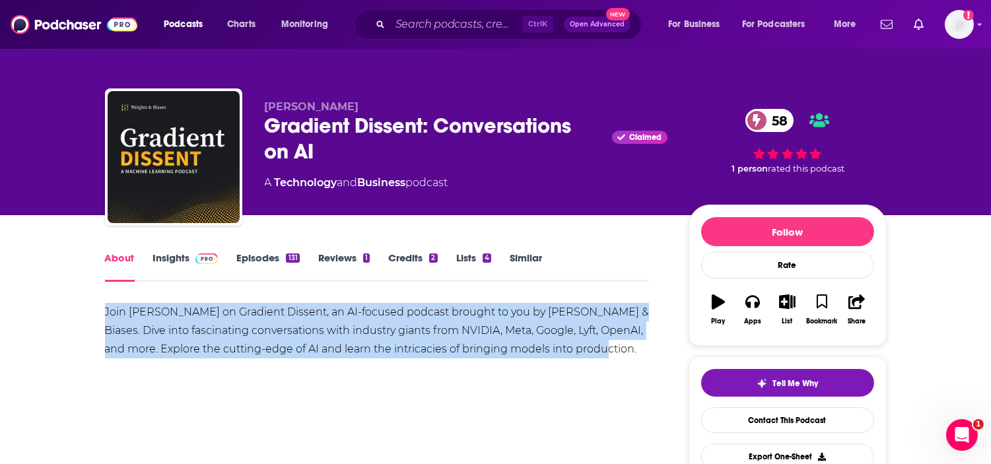
drag, startPoint x: 592, startPoint y: 346, endPoint x: 88, endPoint y: 315, distance: 505.2
click at [169, 261] on link "Insights" at bounding box center [185, 266] width 65 height 30
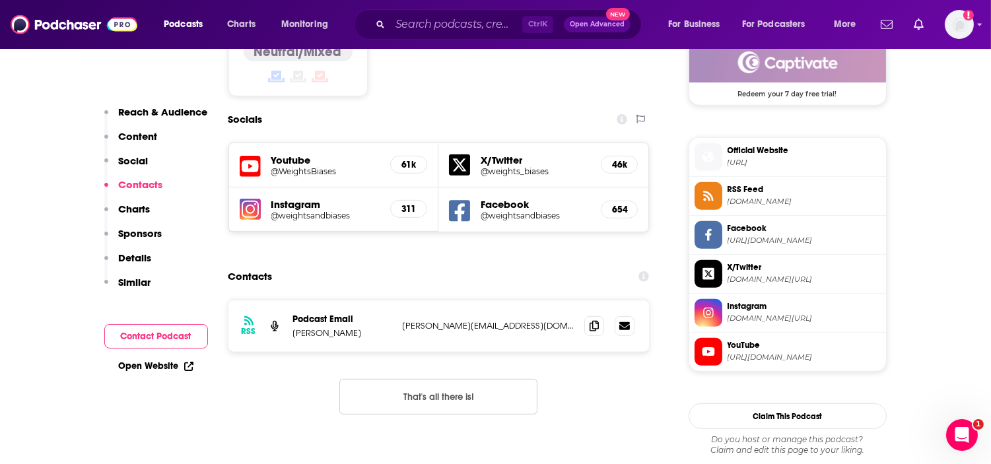
scroll to position [1100, 0]
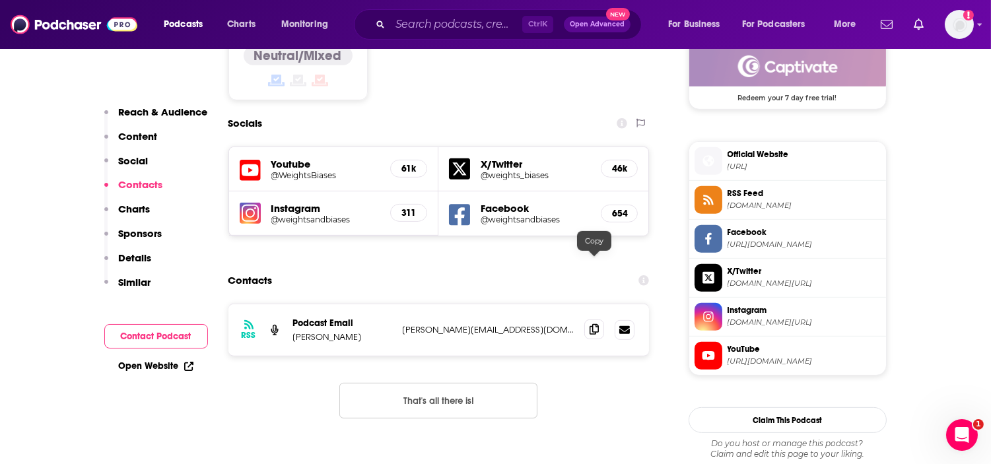
click at [594, 324] on icon at bounding box center [593, 329] width 9 height 11
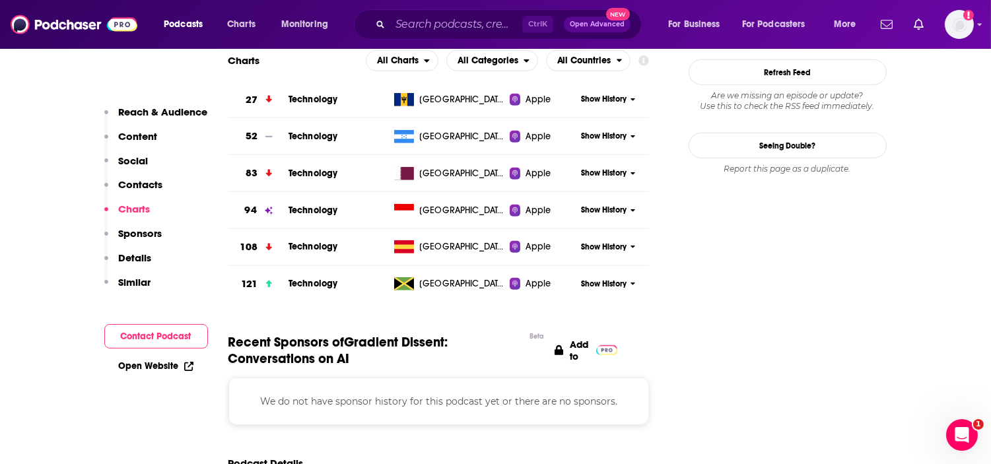
scroll to position [1540, 0]
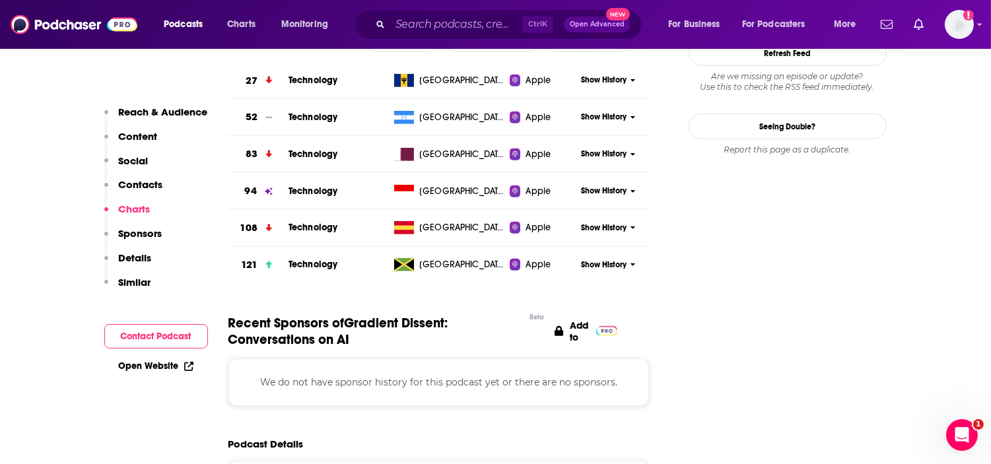
drag, startPoint x: 453, startPoint y: 36, endPoint x: 364, endPoint y: 29, distance: 89.3
click at [453, 36] on div "Ctrl K Open Advanced New" at bounding box center [498, 24] width 288 height 30
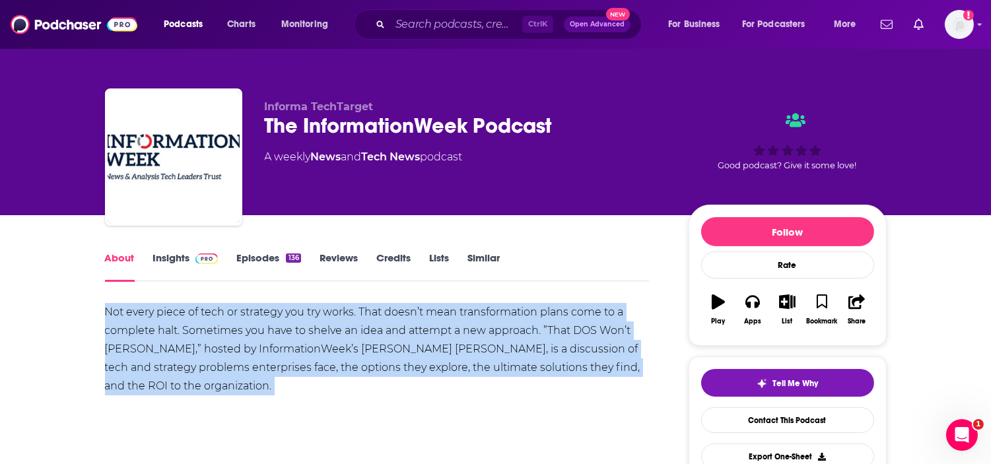
drag, startPoint x: 196, startPoint y: 395, endPoint x: 88, endPoint y: 312, distance: 136.5
click at [229, 366] on div "Not every piece of tech or strategy you try works. That doesn’t mean transforma…" at bounding box center [377, 349] width 544 height 92
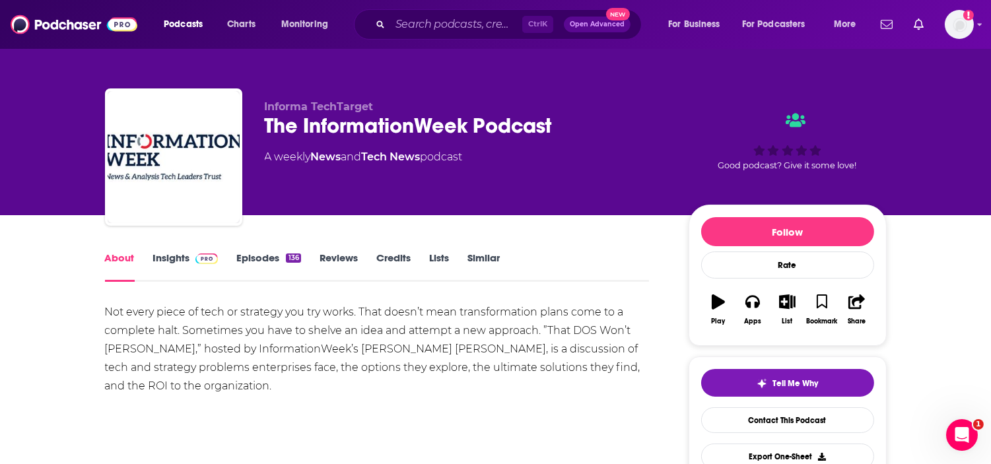
click at [174, 259] on link "Insights" at bounding box center [185, 266] width 65 height 30
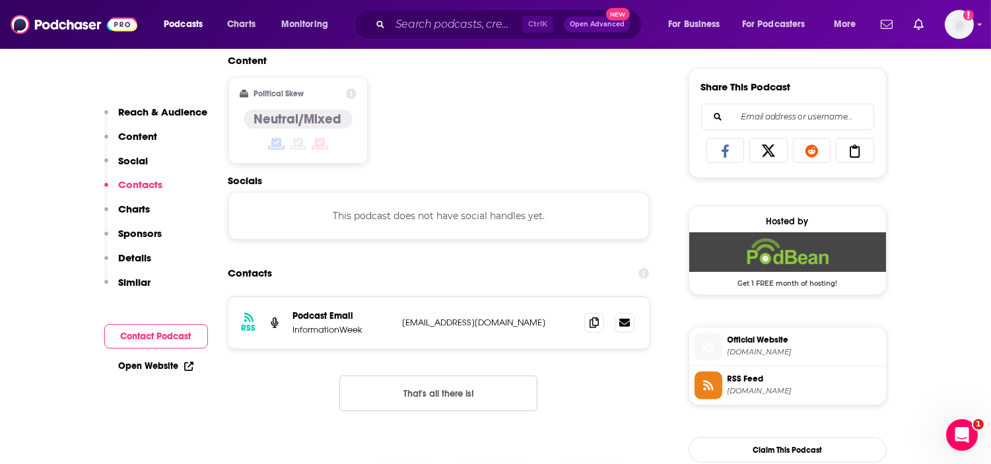
scroll to position [807, 0]
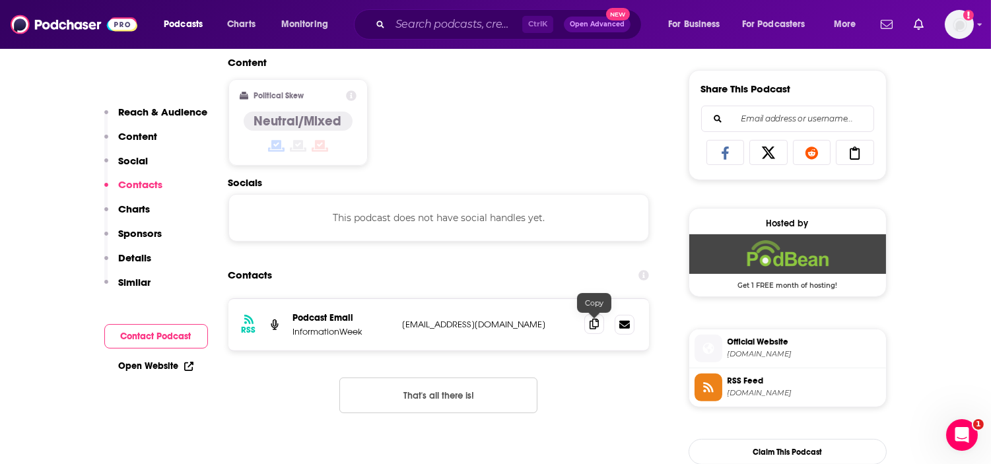
click at [595, 327] on icon at bounding box center [593, 324] width 9 height 11
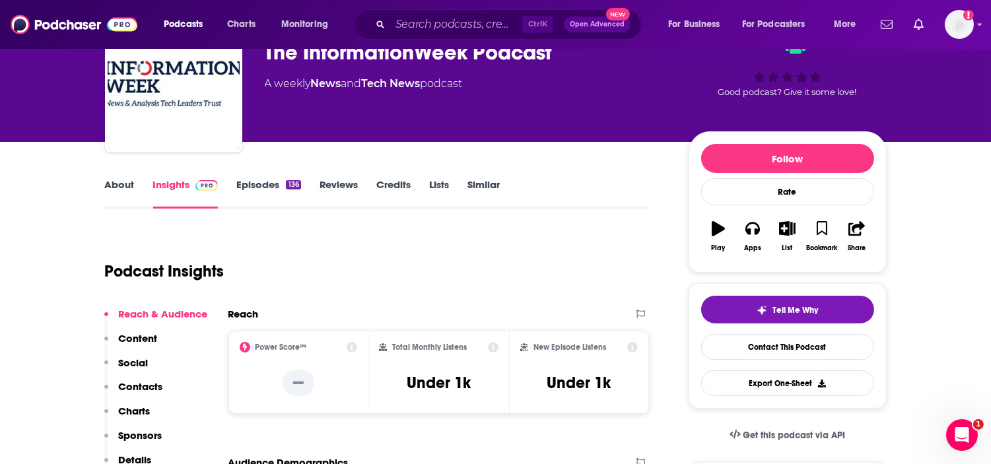
scroll to position [0, 0]
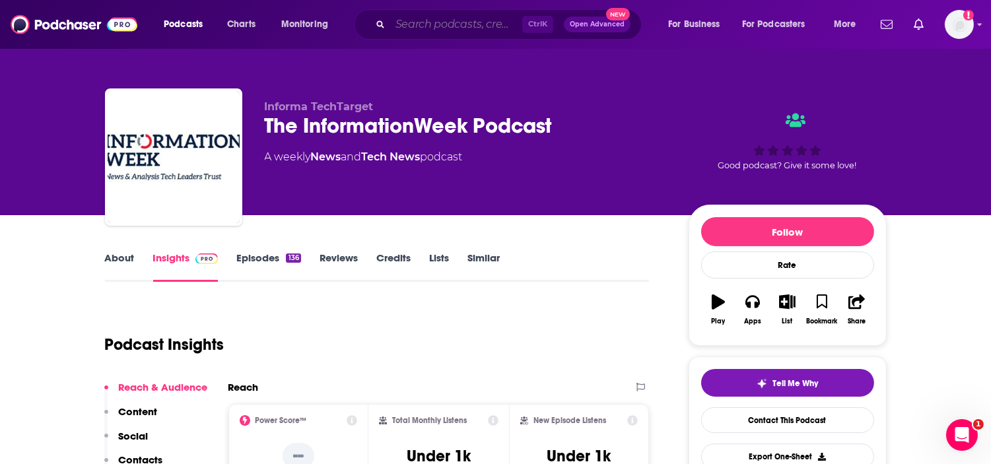
click at [474, 32] on input "Search podcasts, credits, & more..." at bounding box center [456, 24] width 132 height 21
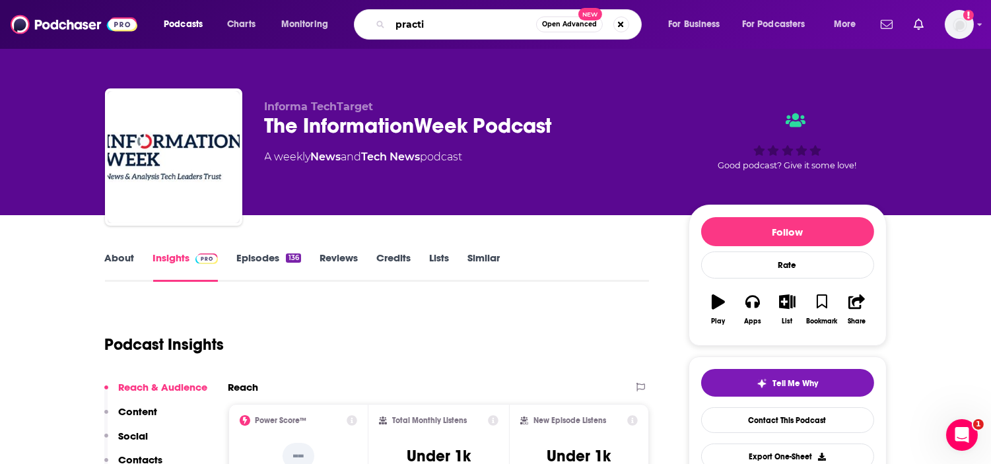
click at [474, 33] on input "practi" at bounding box center [463, 24] width 146 height 21
type input "practical ai"
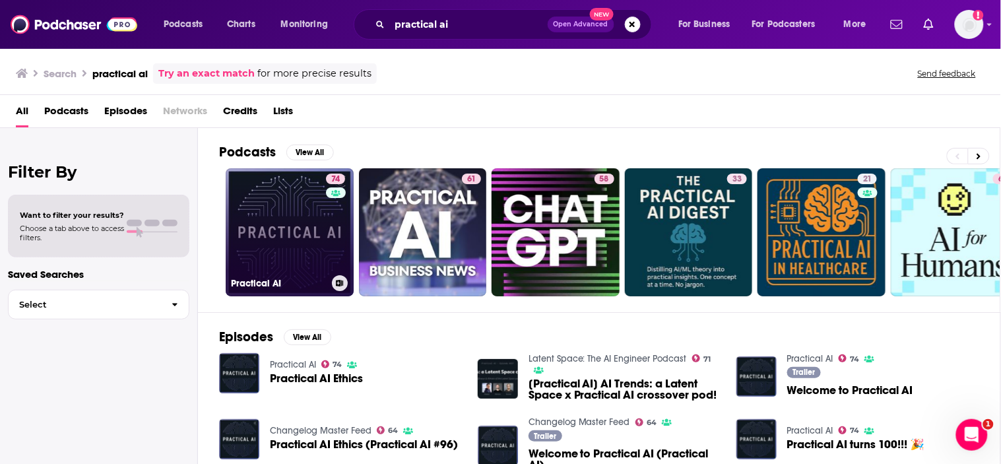
click at [296, 236] on link "74 Practical AI" at bounding box center [290, 232] width 128 height 128
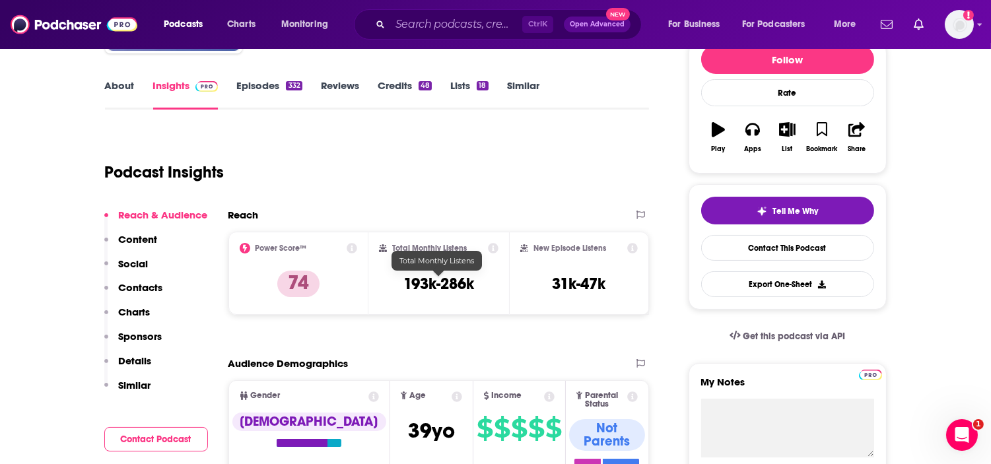
scroll to position [220, 0]
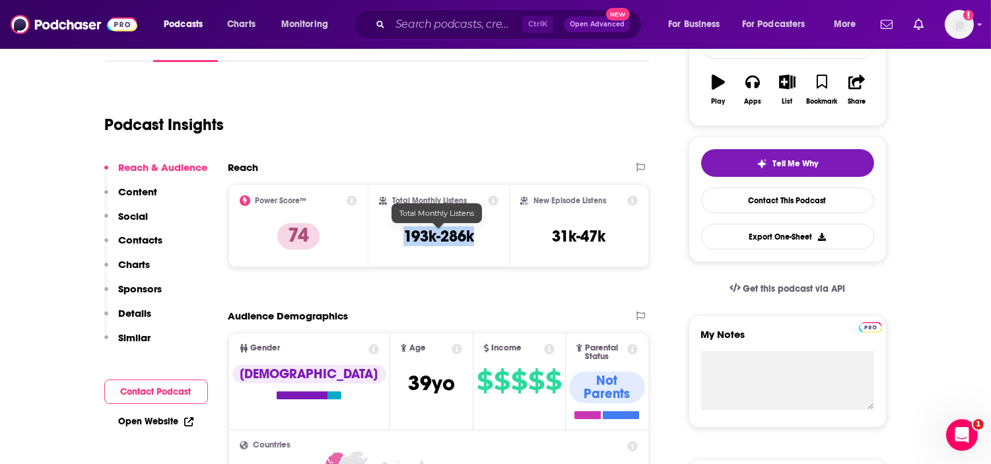
drag, startPoint x: 477, startPoint y: 238, endPoint x: 375, endPoint y: 241, distance: 102.3
click at [375, 241] on div "Total Monthly Listens 193k-286k" at bounding box center [438, 225] width 141 height 83
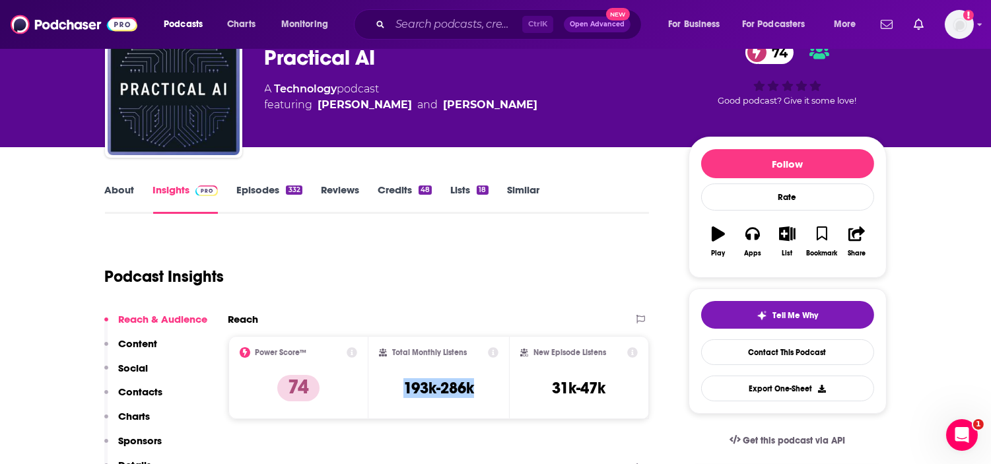
scroll to position [0, 0]
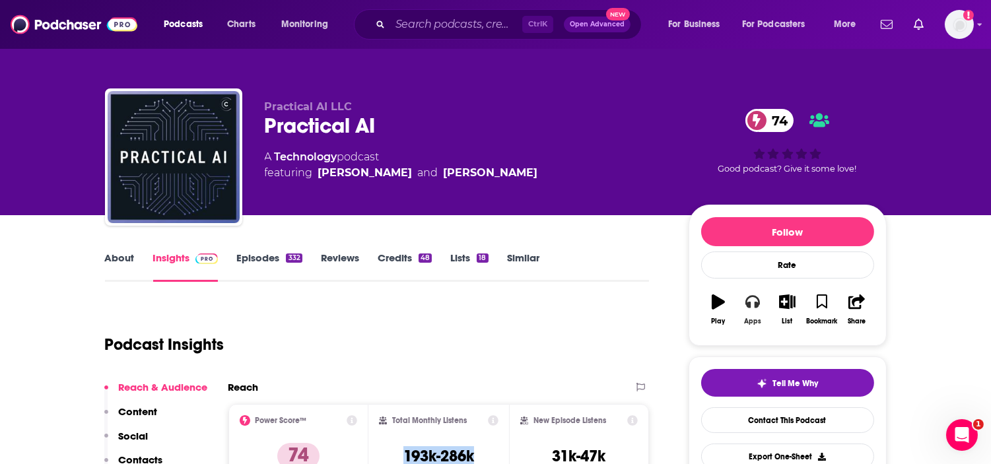
drag, startPoint x: 753, startPoint y: 302, endPoint x: 756, endPoint y: 318, distance: 16.2
click at [756, 318] on div "Apps" at bounding box center [752, 321] width 17 height 8
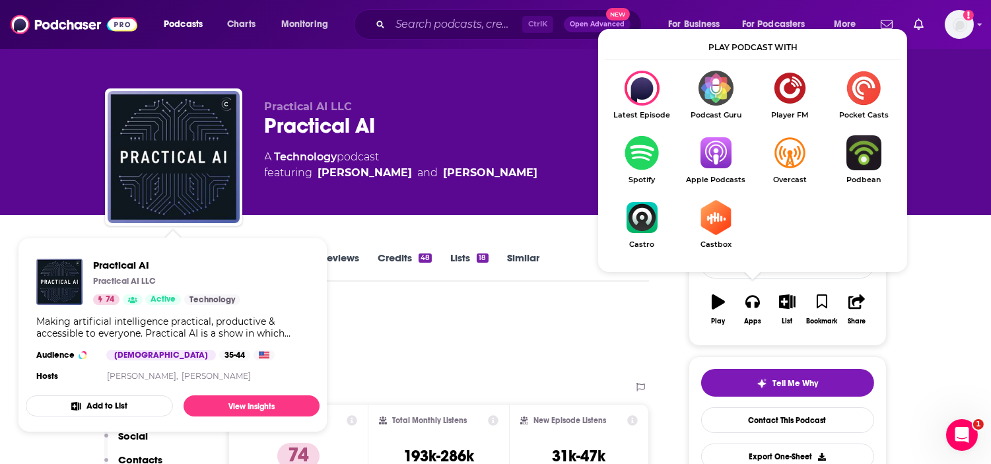
drag, startPoint x: 29, startPoint y: 201, endPoint x: 49, endPoint y: 224, distance: 30.4
click at [29, 201] on div "Practical AI LLC Practical AI 74 A Technology podcast featuring Chris Benson an…" at bounding box center [495, 107] width 991 height 215
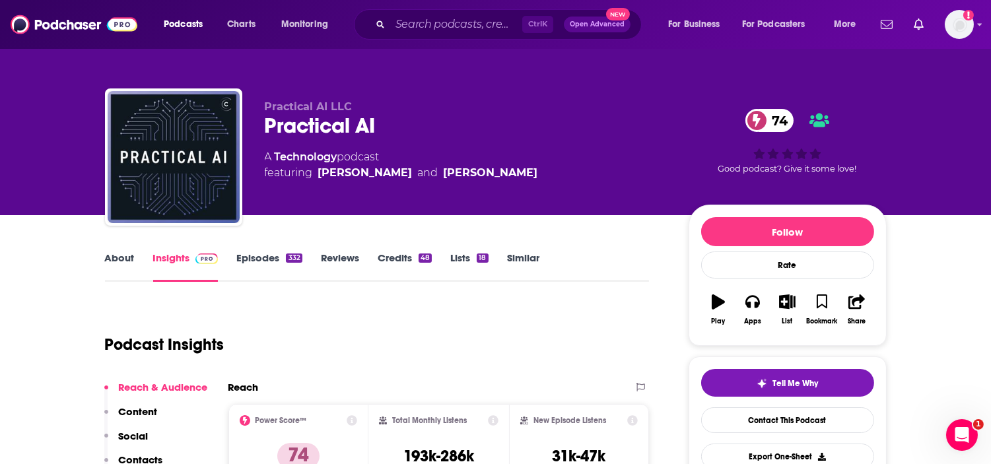
click at [116, 257] on link "About" at bounding box center [120, 266] width 30 height 30
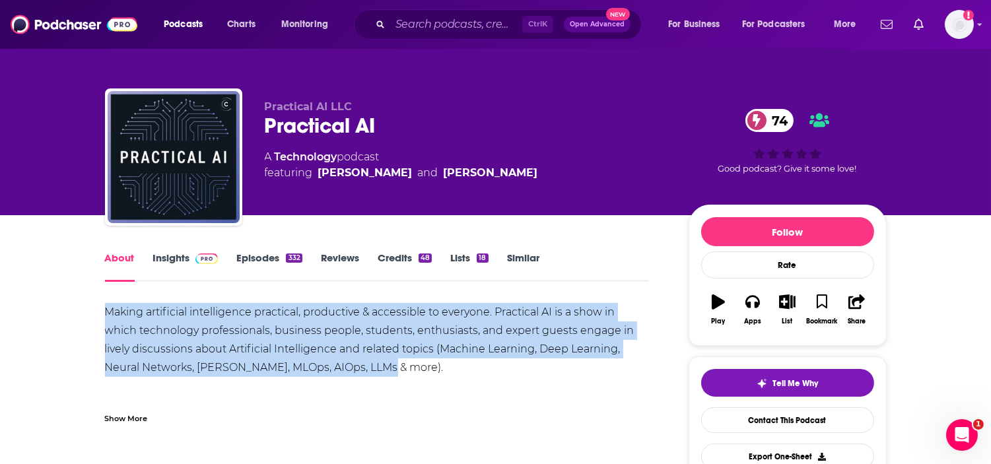
drag, startPoint x: 446, startPoint y: 360, endPoint x: 96, endPoint y: 310, distance: 353.4
click at [192, 312] on div "Making artificial intelligence practical, productive & accessible to everyone. …" at bounding box center [377, 377] width 544 height 148
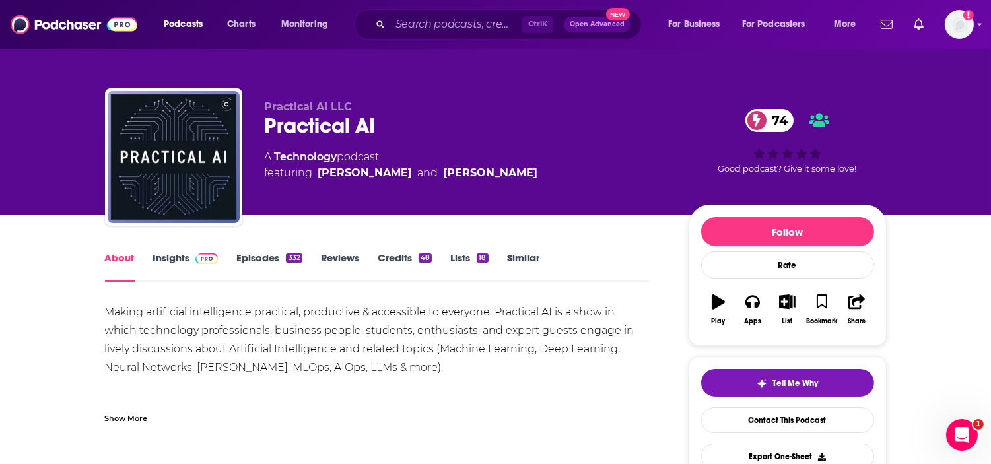
click at [168, 259] on link "Insights" at bounding box center [185, 266] width 65 height 30
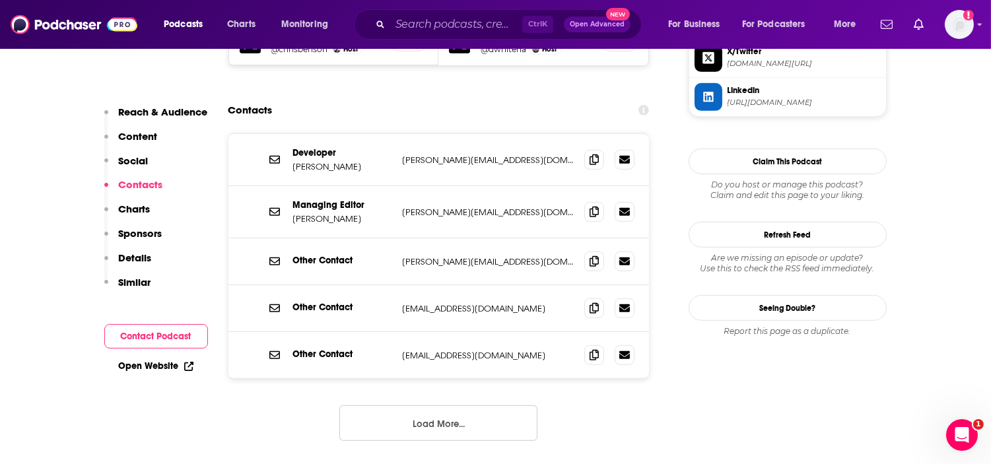
scroll to position [1246, 0]
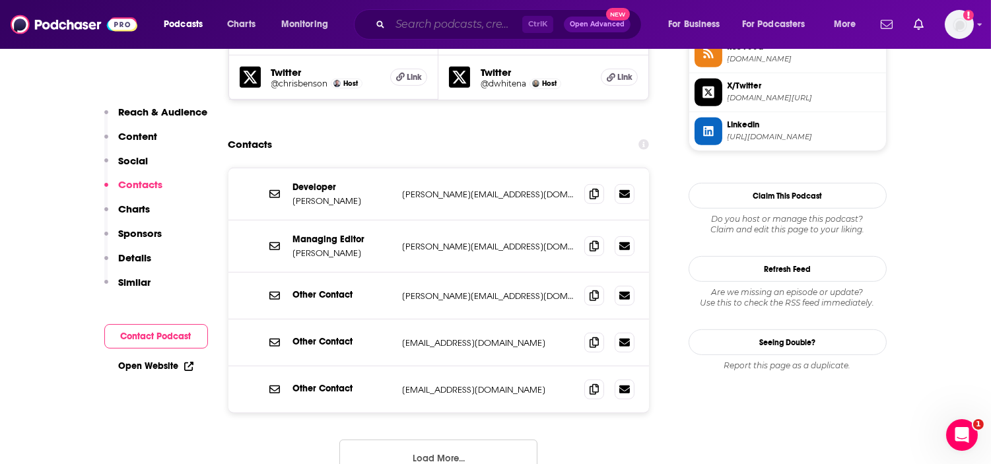
click at [476, 27] on input "Search podcasts, credits, & more..." at bounding box center [456, 24] width 132 height 21
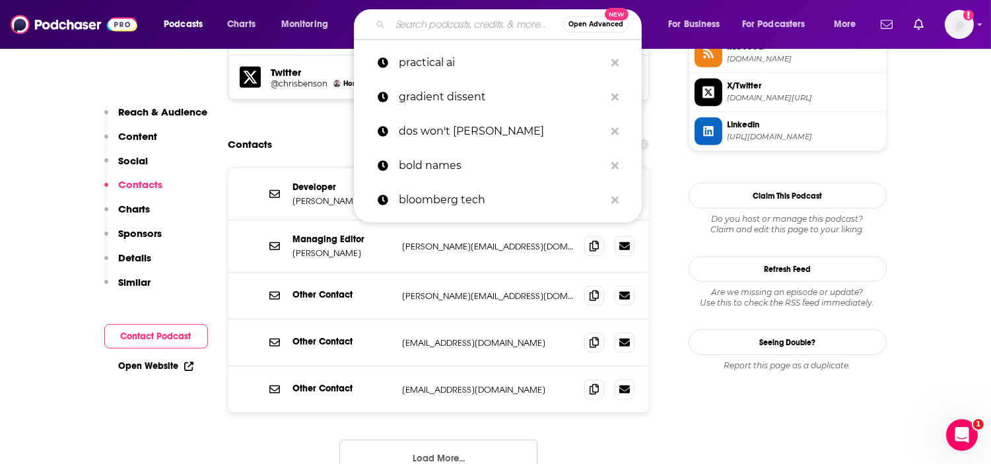
drag, startPoint x: 296, startPoint y: 61, endPoint x: 311, endPoint y: 69, distance: 17.1
click at [296, 132] on div "Contacts" at bounding box center [438, 144] width 421 height 25
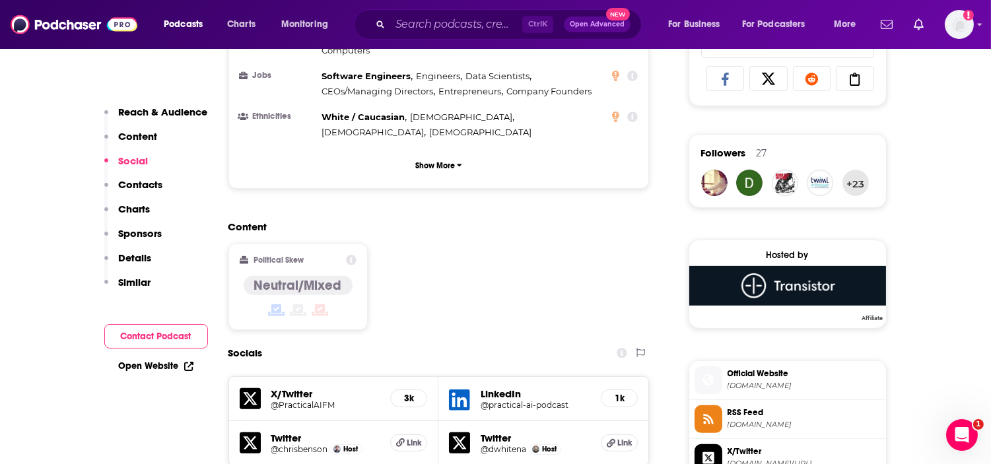
scroll to position [880, 0]
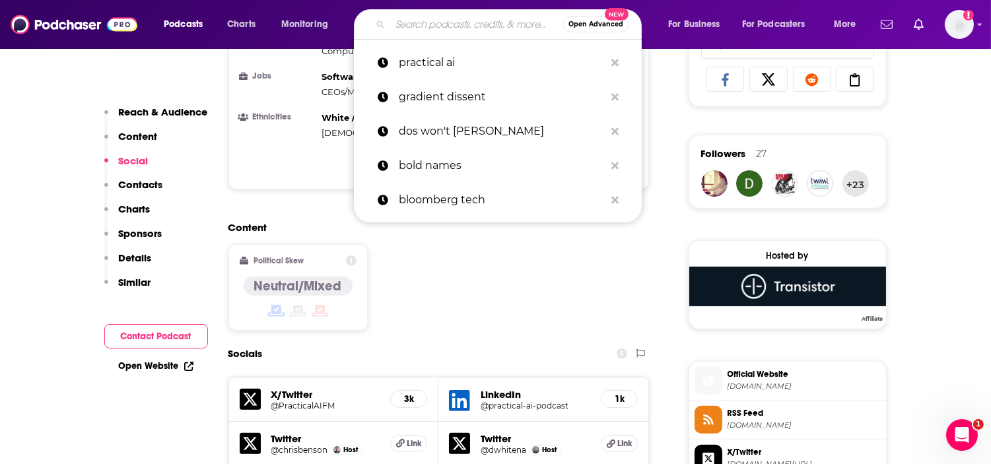
click at [443, 20] on input "Search podcasts, credits, & more..." at bounding box center [476, 24] width 172 height 21
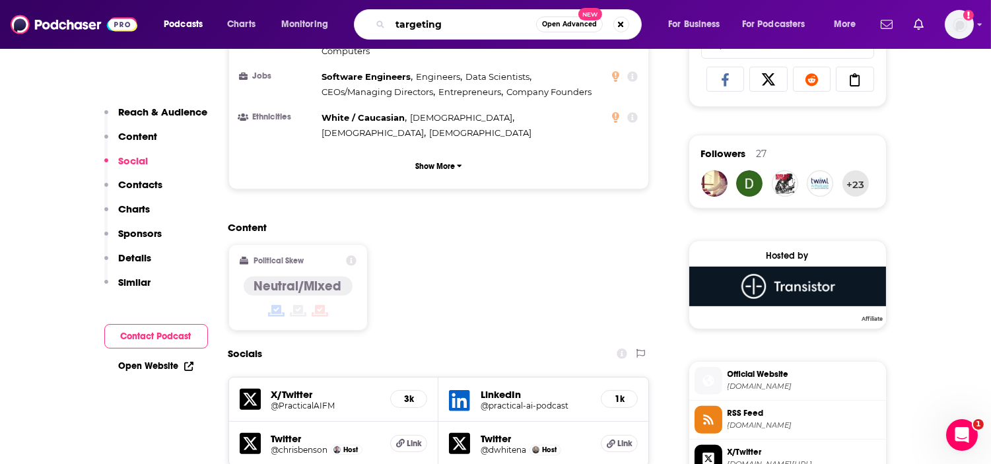
type input "targeting"
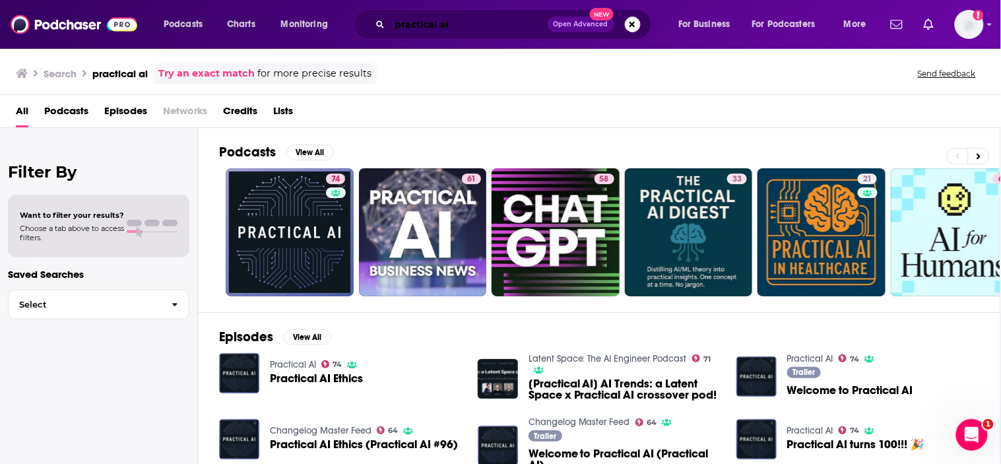
click at [469, 15] on input "practical ai" at bounding box center [469, 24] width 158 height 21
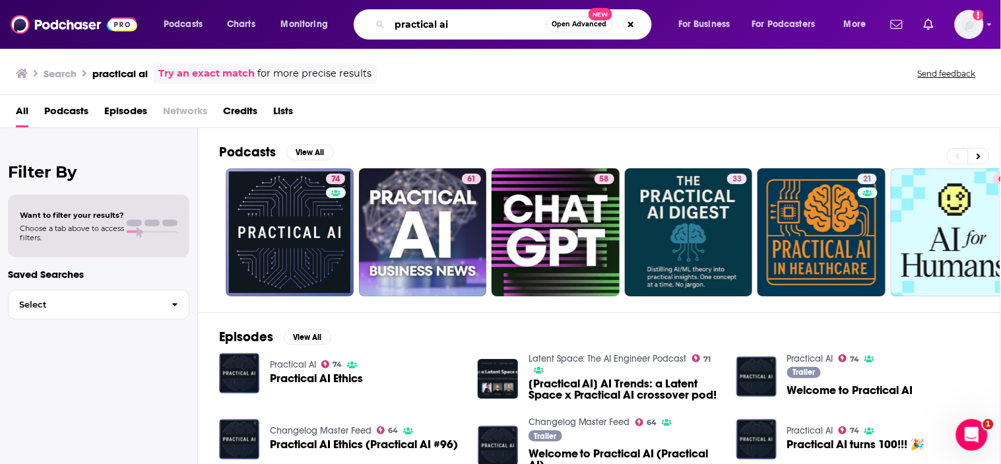
click at [469, 15] on input "practical ai" at bounding box center [468, 24] width 156 height 21
type input "targeting AI"
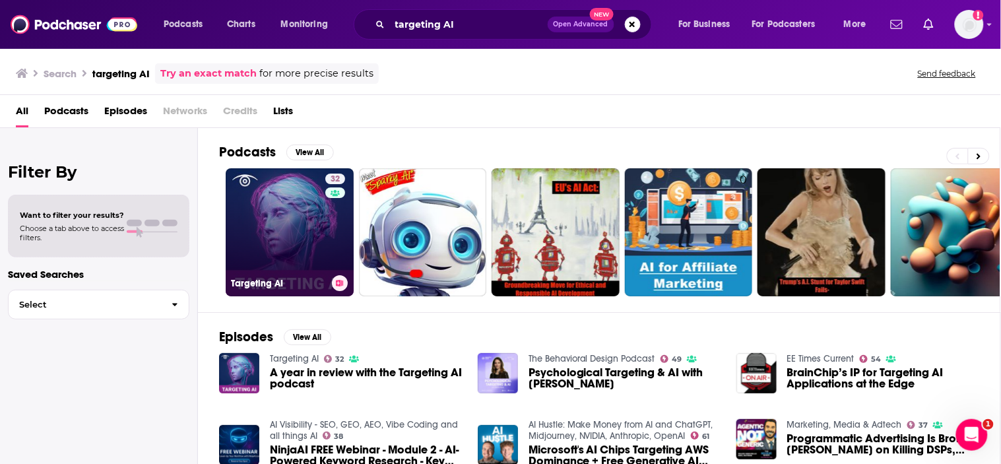
click at [289, 229] on link "32 Targeting AI" at bounding box center [290, 232] width 128 height 128
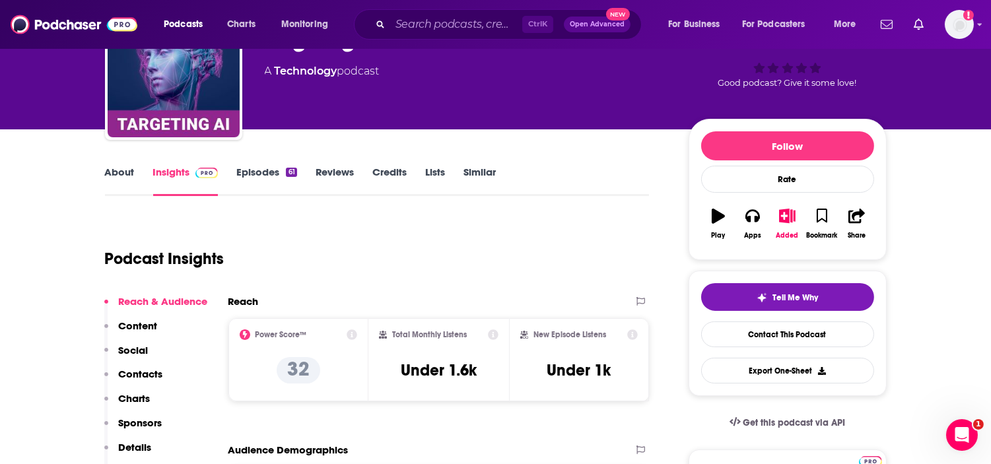
scroll to position [220, 0]
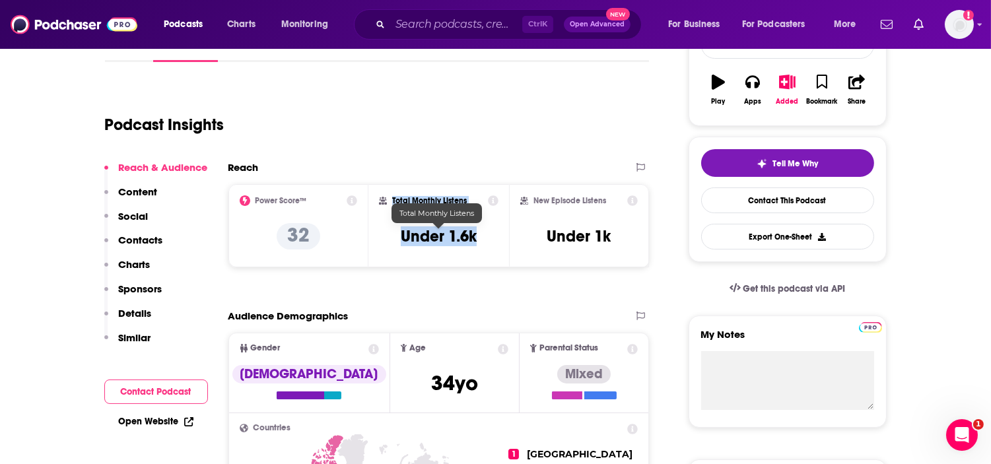
drag, startPoint x: 485, startPoint y: 226, endPoint x: 368, endPoint y: 232, distance: 117.7
click at [368, 232] on div "Total Monthly Listens Under 1.6k" at bounding box center [438, 225] width 141 height 83
drag, startPoint x: 421, startPoint y: 234, endPoint x: 471, endPoint y: 234, distance: 50.2
click at [421, 234] on h3 "Under 1.6k" at bounding box center [439, 236] width 76 height 20
drag, startPoint x: 492, startPoint y: 233, endPoint x: 400, endPoint y: 234, distance: 91.7
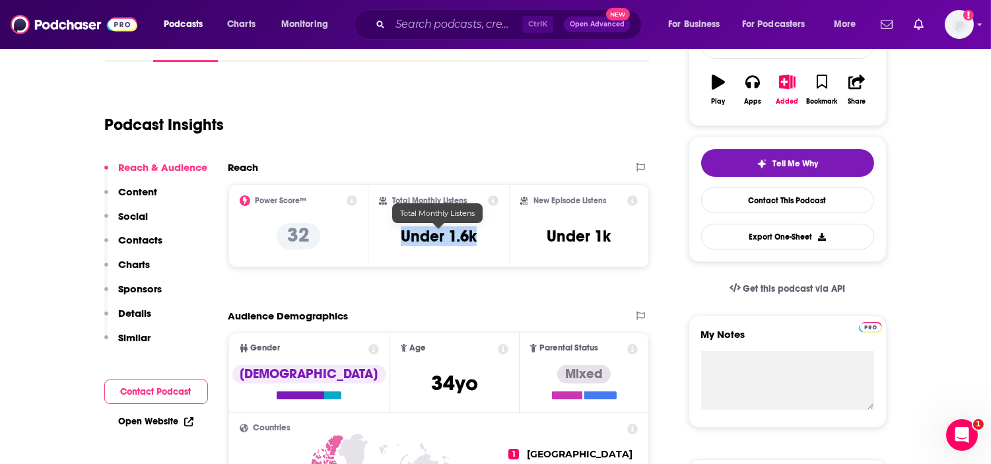
click at [400, 234] on div "Total Monthly Listens Under 1.6k" at bounding box center [438, 225] width 119 height 61
click at [742, 81] on button "Apps" at bounding box center [752, 90] width 34 height 48
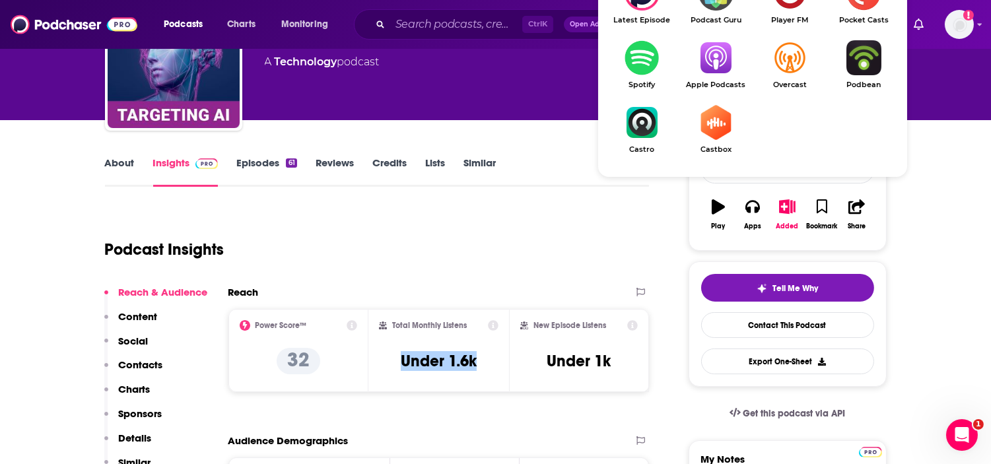
scroll to position [0, 0]
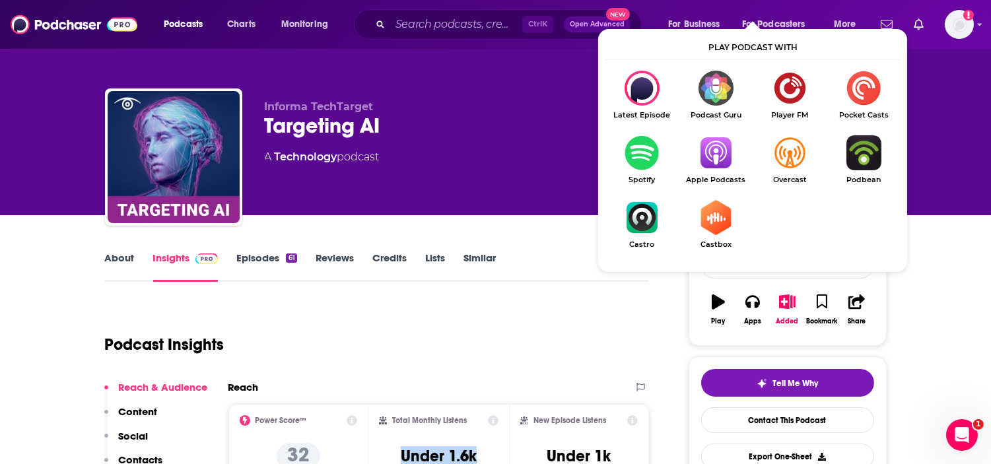
click at [110, 263] on link "About" at bounding box center [120, 266] width 30 height 30
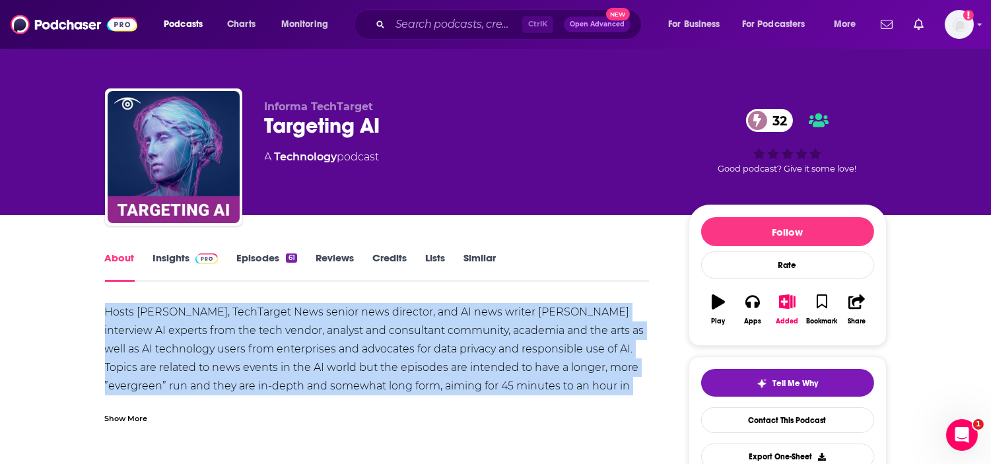
drag, startPoint x: 100, startPoint y: 308, endPoint x: 624, endPoint y: 386, distance: 529.8
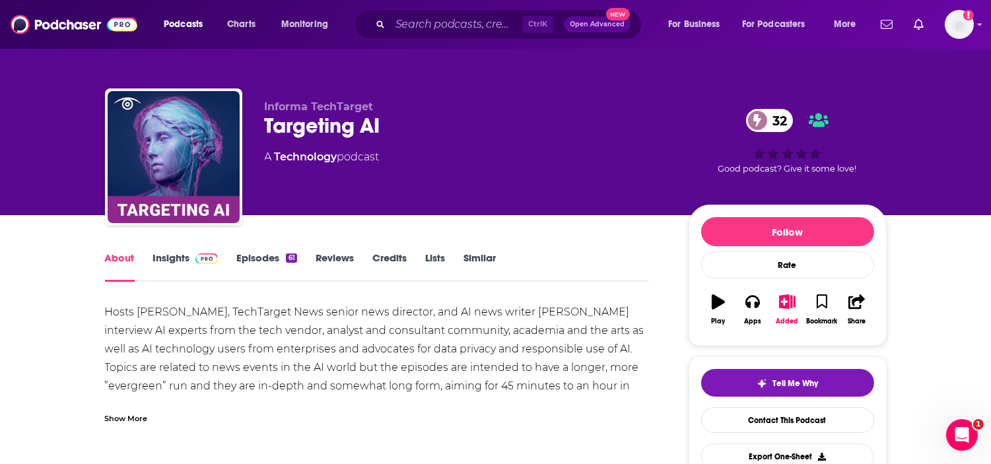
click at [137, 417] on div "Show More" at bounding box center [126, 417] width 43 height 13
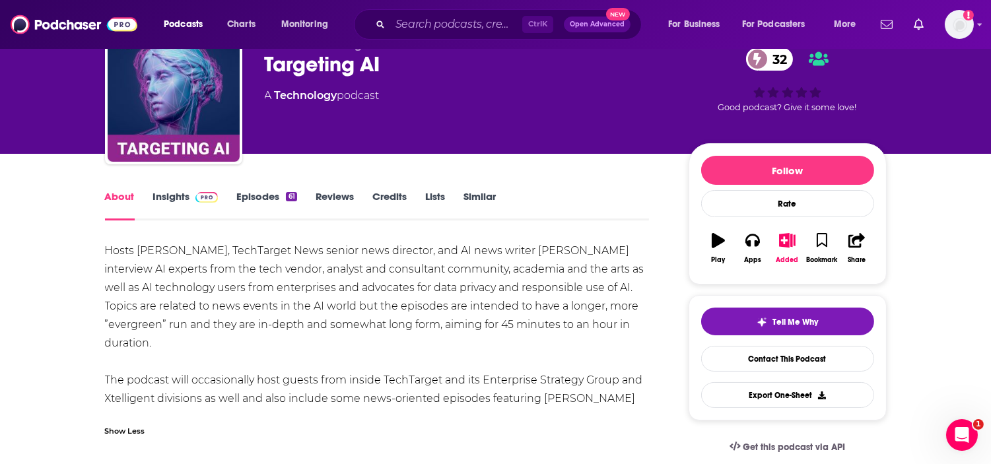
scroll to position [147, 0]
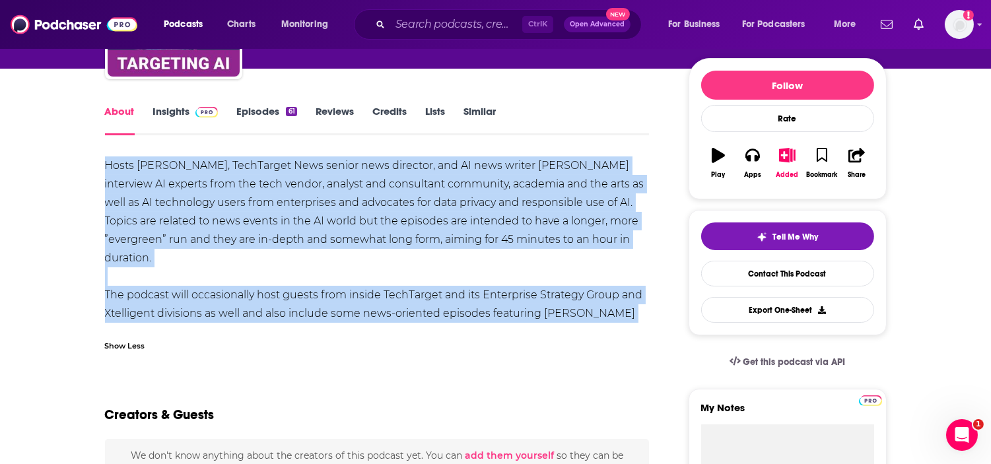
drag, startPoint x: 103, startPoint y: 163, endPoint x: 249, endPoint y: 309, distance: 206.7
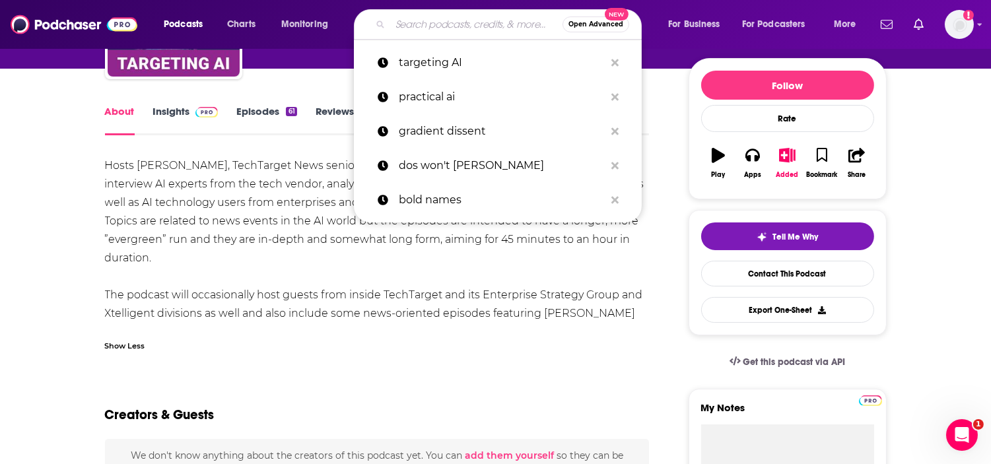
click at [454, 26] on input "Search podcasts, credits, & more..." at bounding box center [476, 24] width 172 height 21
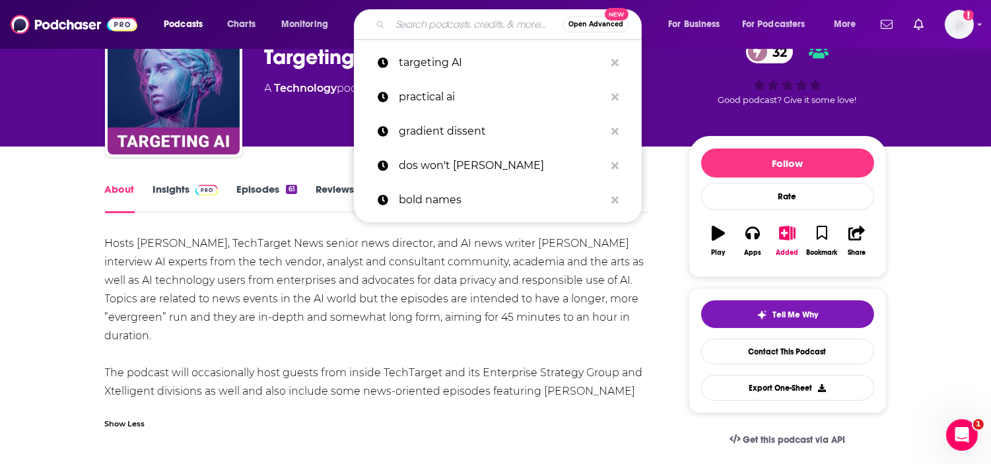
scroll to position [0, 0]
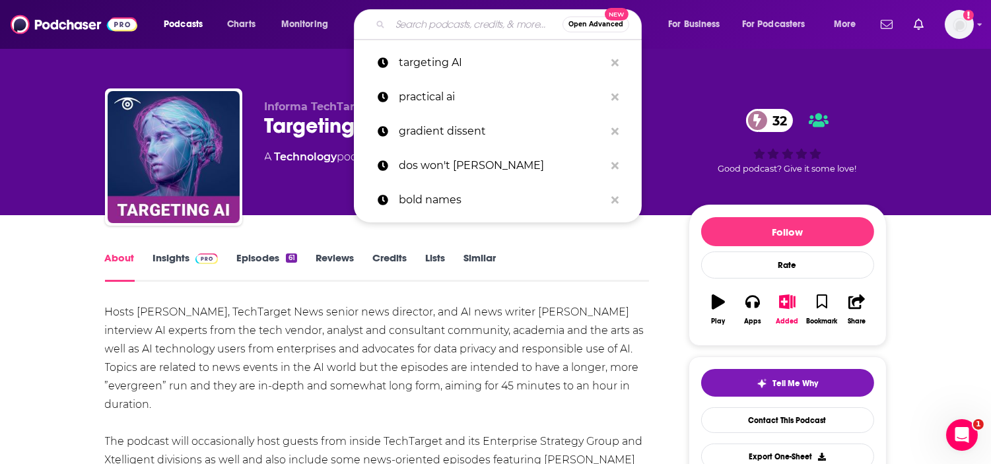
click at [172, 263] on link "Insights" at bounding box center [185, 266] width 65 height 30
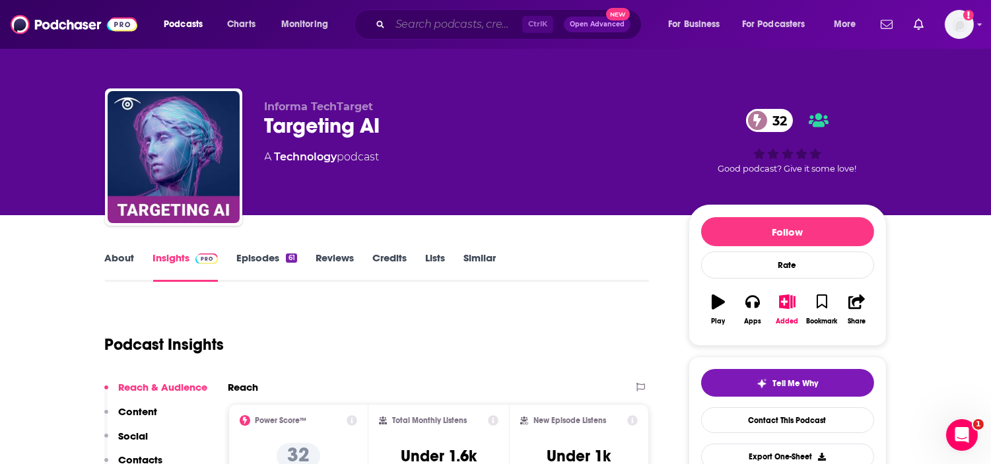
click at [457, 28] on input "Search podcasts, credits, & more..." at bounding box center [456, 24] width 132 height 21
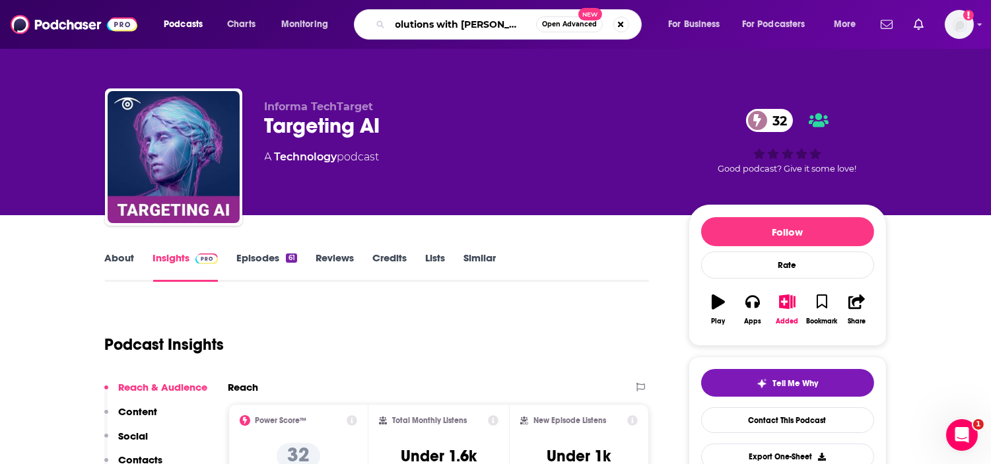
type input "solutions with henry blodgett"
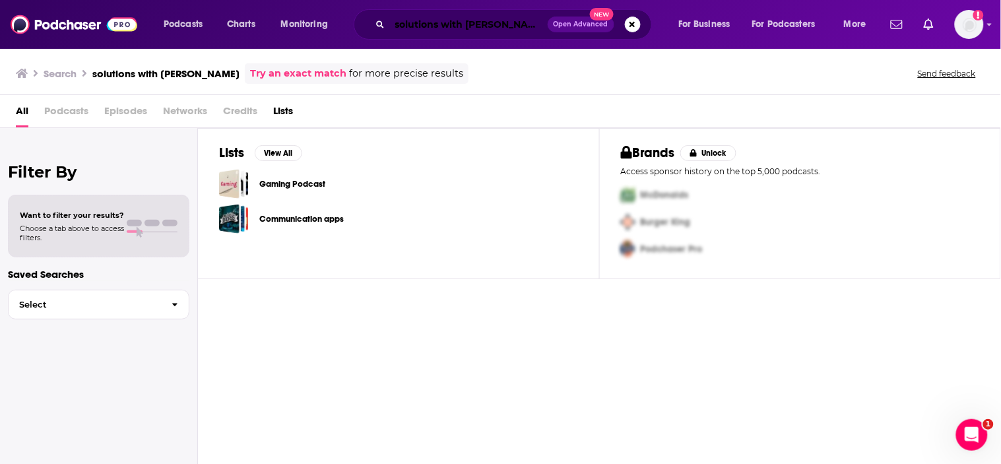
click at [477, 30] on input "solutions with henry blodgett" at bounding box center [469, 24] width 158 height 21
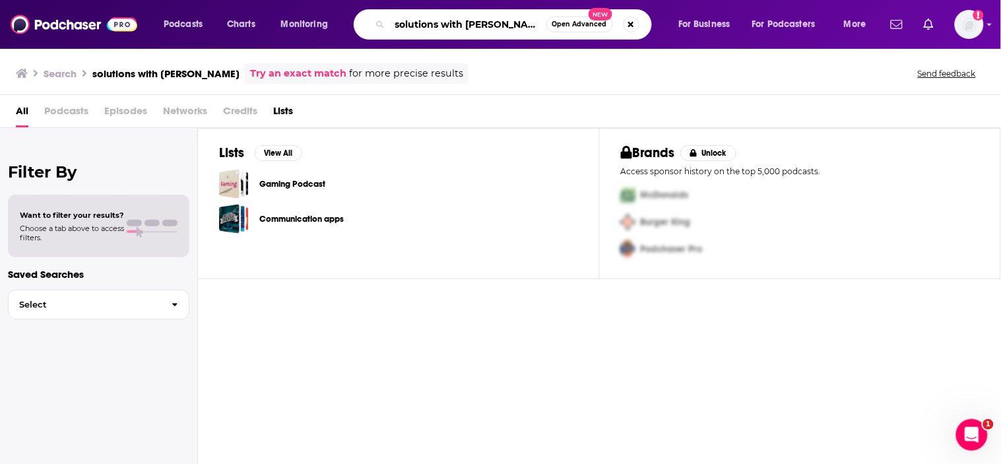
type input "solutions with henry blodget"
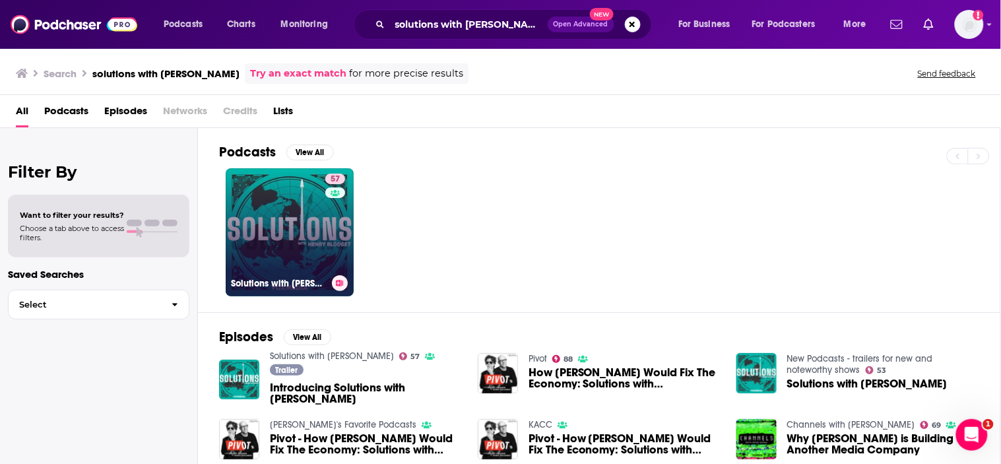
click at [266, 216] on link "57 Solutions with Henry Blodget" at bounding box center [290, 232] width 128 height 128
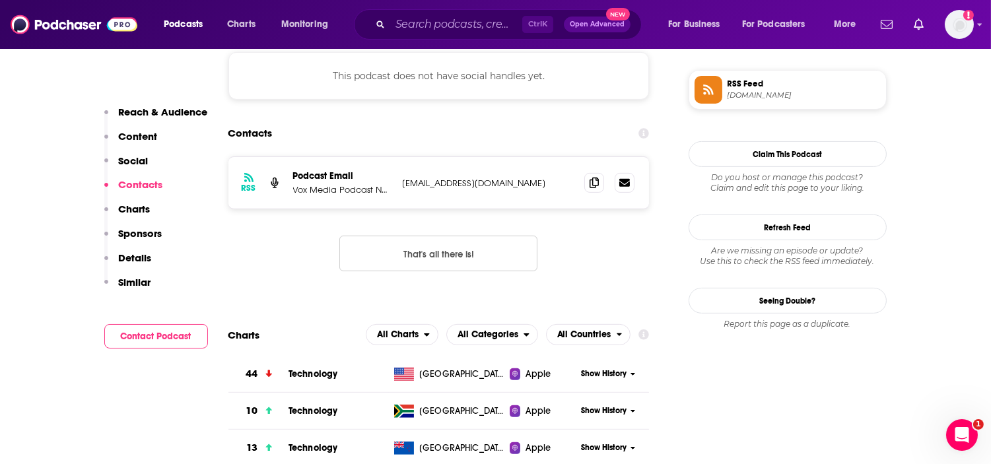
scroll to position [953, 0]
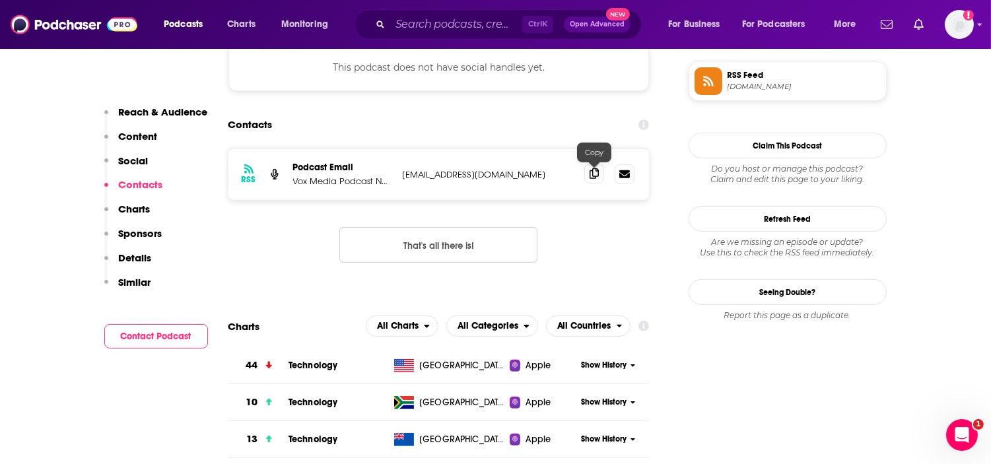
click at [589, 174] on icon at bounding box center [593, 173] width 9 height 11
click at [463, 23] on input "Search podcasts, credits, & more..." at bounding box center [456, 24] width 132 height 21
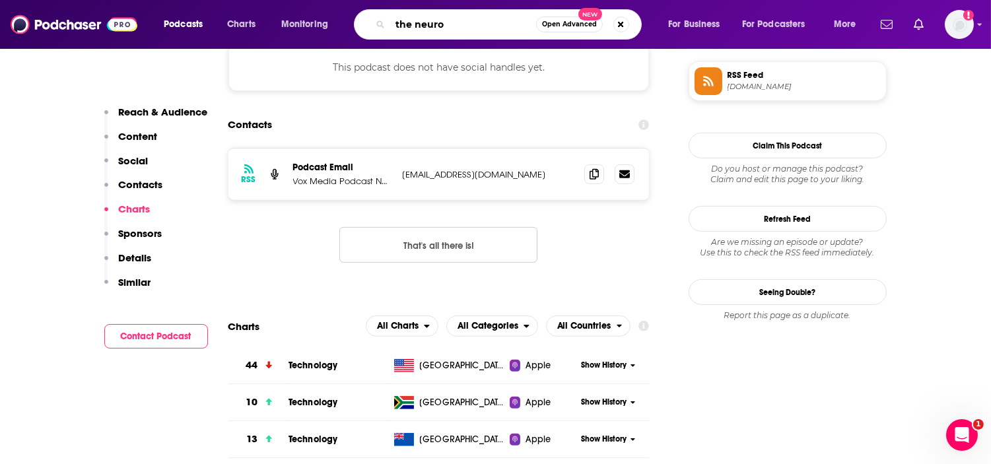
type input "the neuron"
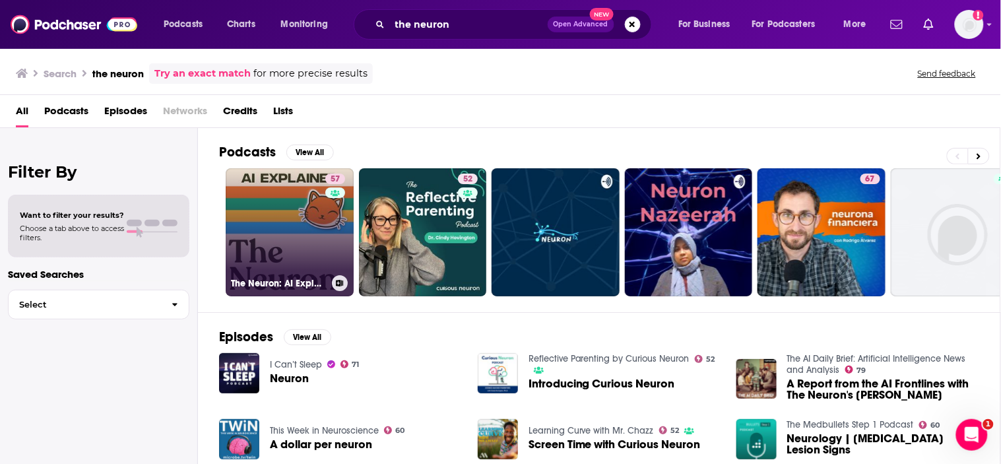
click at [294, 262] on link "57 The Neuron: AI Explained" at bounding box center [290, 232] width 128 height 128
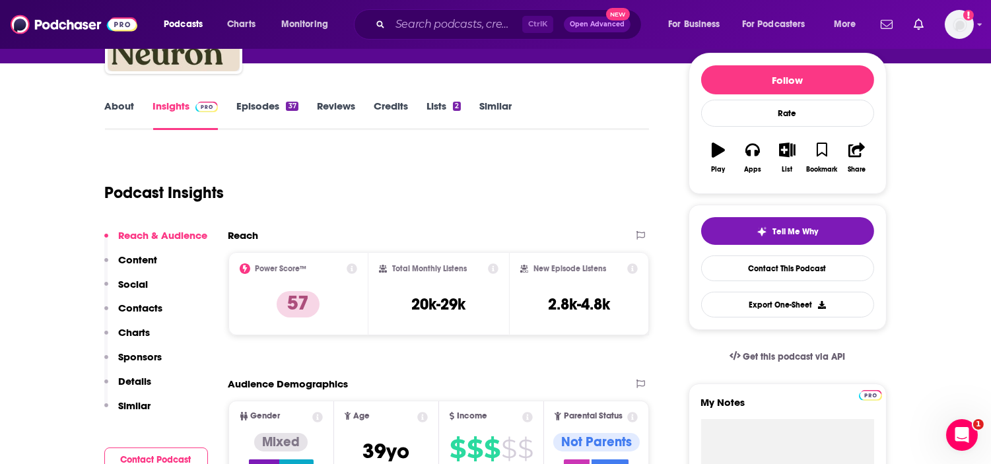
scroll to position [220, 0]
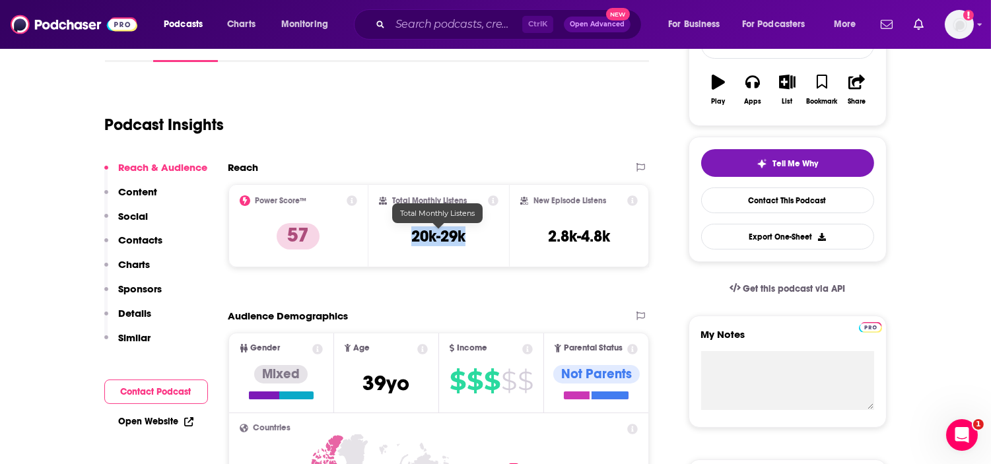
drag, startPoint x: 470, startPoint y: 238, endPoint x: 408, endPoint y: 234, distance: 62.2
click at [409, 234] on div "Total Monthly Listens 20k-29k" at bounding box center [438, 225] width 119 height 61
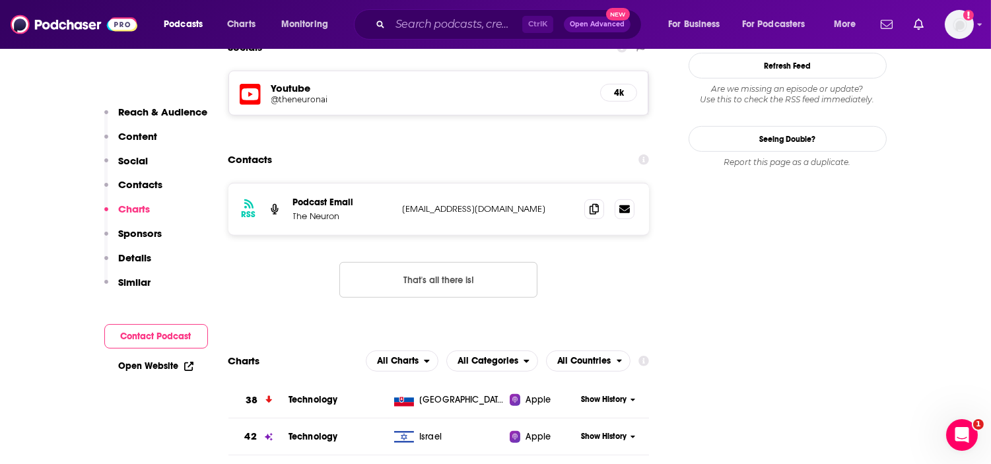
scroll to position [1100, 0]
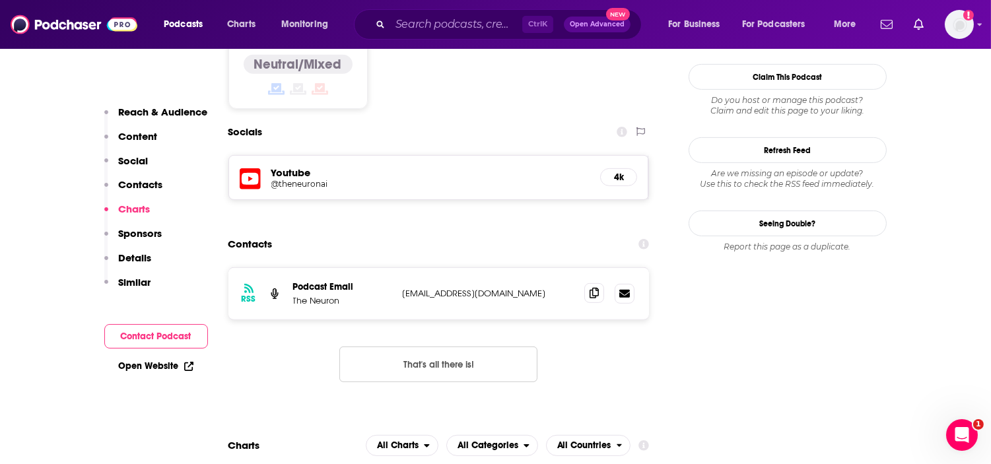
click at [583, 268] on div "RSS Podcast Email The Neuron team@theneurondaily.com team@theneurondaily.com" at bounding box center [438, 293] width 421 height 51
click at [587, 283] on span at bounding box center [594, 293] width 20 height 20
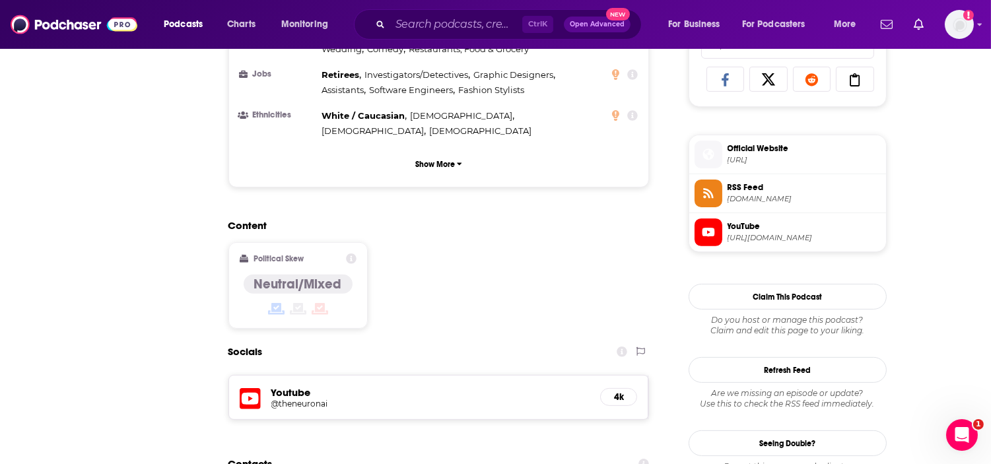
scroll to position [0, 0]
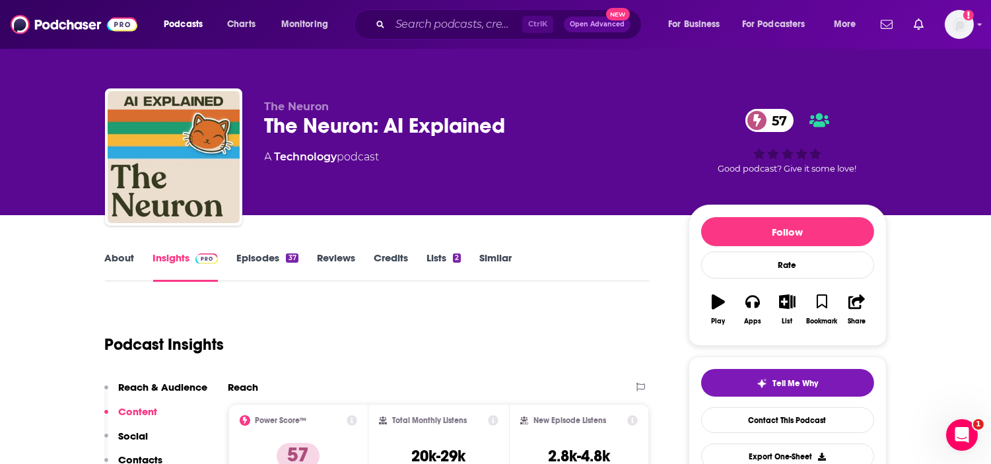
click at [126, 260] on link "About" at bounding box center [120, 266] width 30 height 30
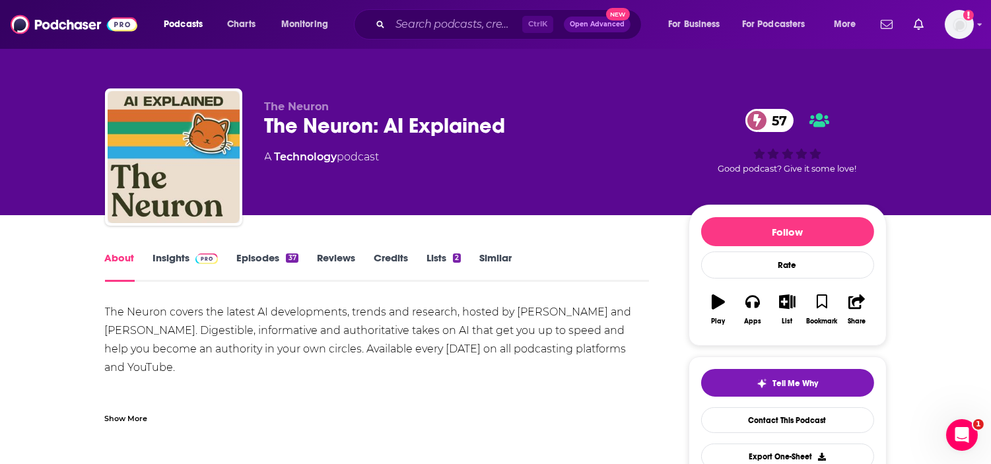
click at [515, 305] on div "The Neuron covers the latest AI developments, trends and research, hosted by Gr…" at bounding box center [377, 358] width 544 height 111
click at [164, 364] on div "The Neuron covers the latest AI developments, trends and research, hosted by Gr…" at bounding box center [377, 358] width 544 height 111
click at [137, 358] on div "The Neuron covers the latest AI developments, trends and research, hosted by Gr…" at bounding box center [377, 358] width 544 height 111
click at [137, 419] on div "Show More" at bounding box center [126, 417] width 43 height 13
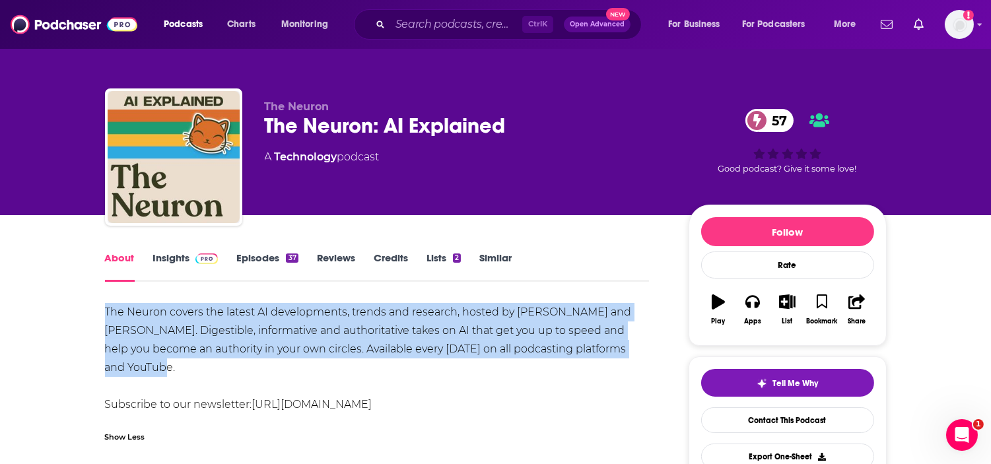
drag, startPoint x: 155, startPoint y: 364, endPoint x: 89, endPoint y: 310, distance: 84.9
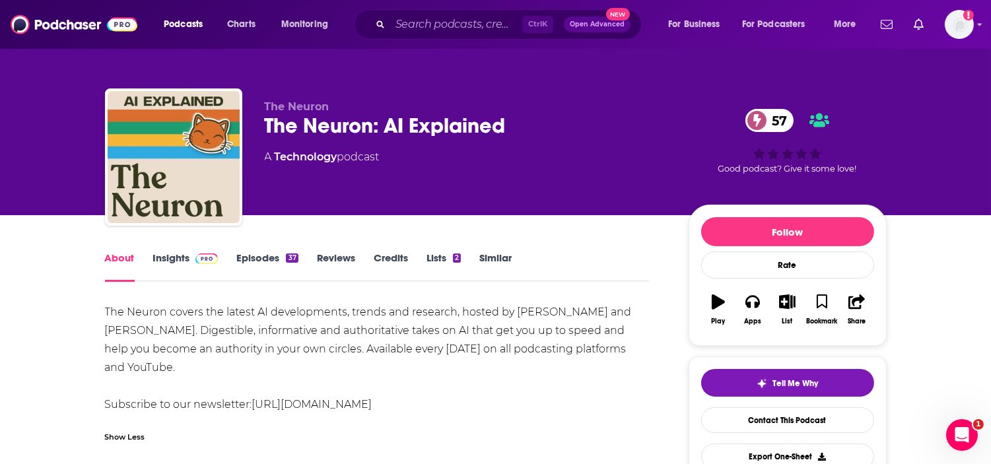
drag, startPoint x: 86, startPoint y: 269, endPoint x: 150, endPoint y: 236, distance: 72.3
click at [426, 36] on div "Ctrl K Open Advanced New" at bounding box center [498, 24] width 288 height 30
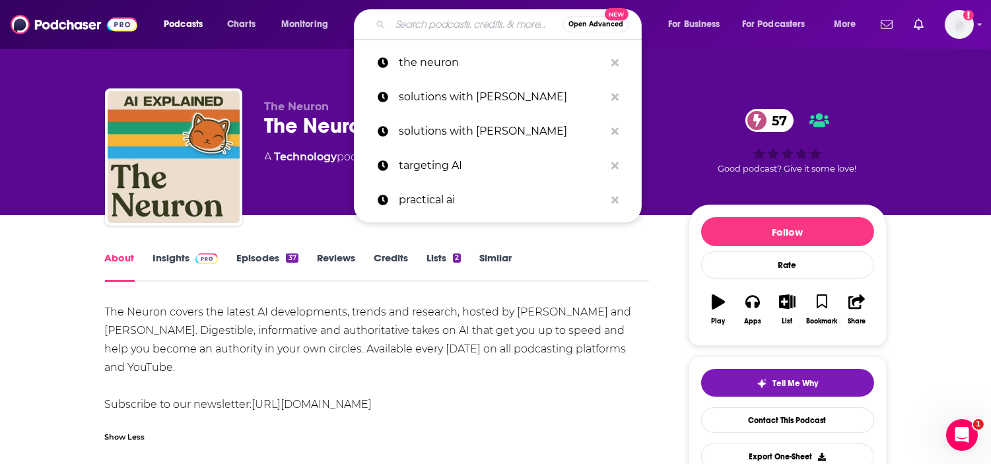
click at [424, 28] on input "Search podcasts, credits, & more..." at bounding box center [476, 24] width 172 height 21
click at [744, 310] on button "Apps" at bounding box center [752, 310] width 34 height 48
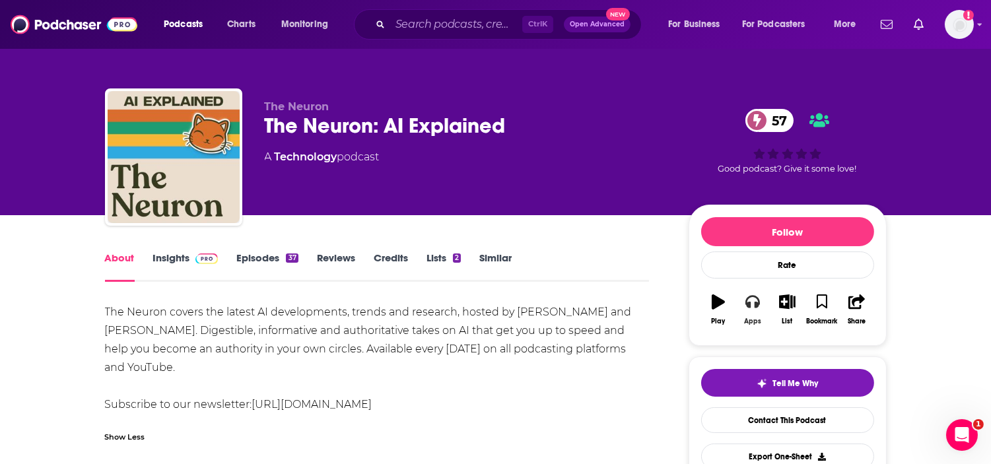
click at [758, 308] on icon "button" at bounding box center [752, 301] width 15 height 15
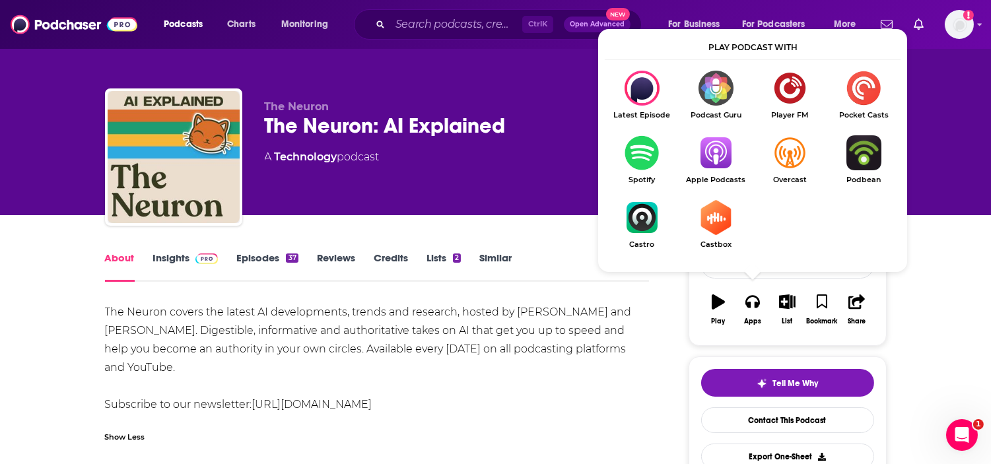
click at [474, 348] on div "The Neuron covers the latest AI developments, trends and research, hosted by Gr…" at bounding box center [377, 358] width 544 height 111
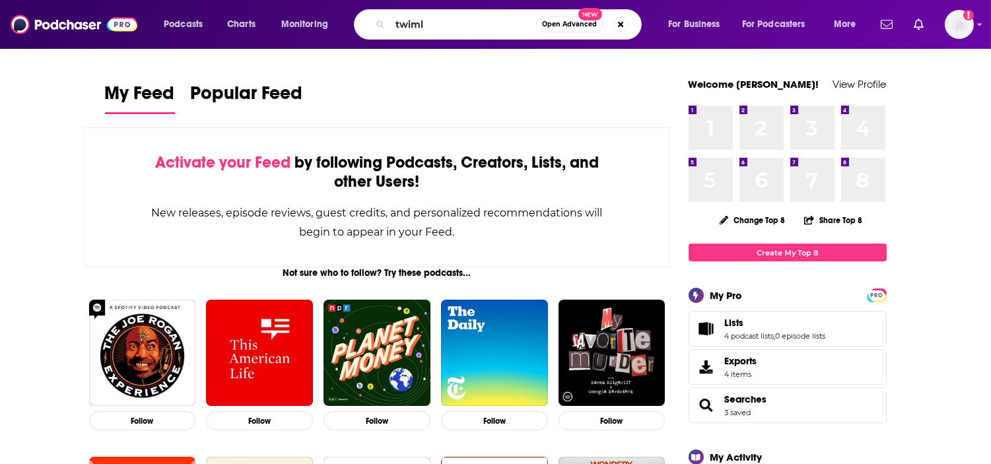
type input "twiml"
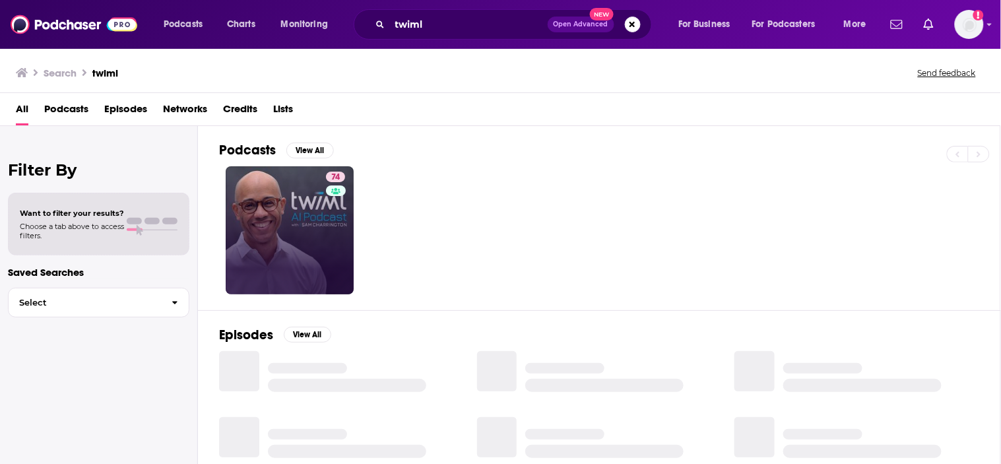
click at [273, 226] on link "74" at bounding box center [290, 230] width 128 height 128
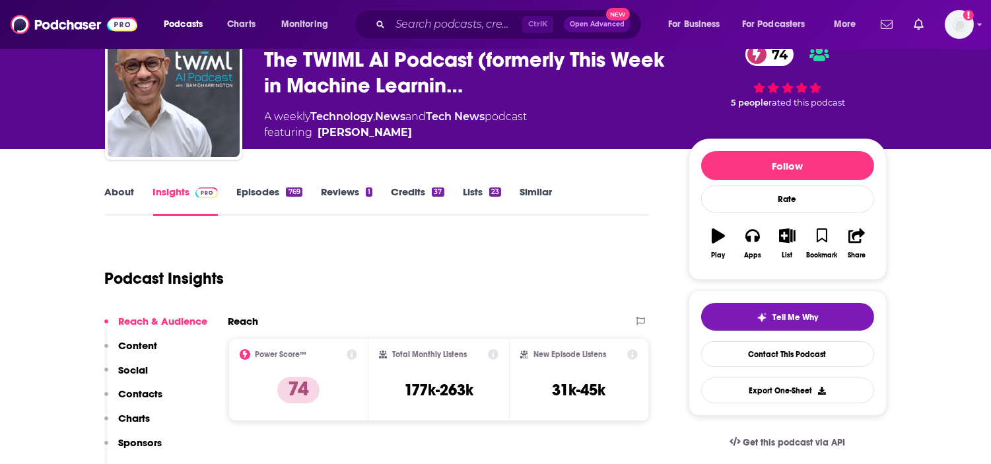
scroll to position [147, 0]
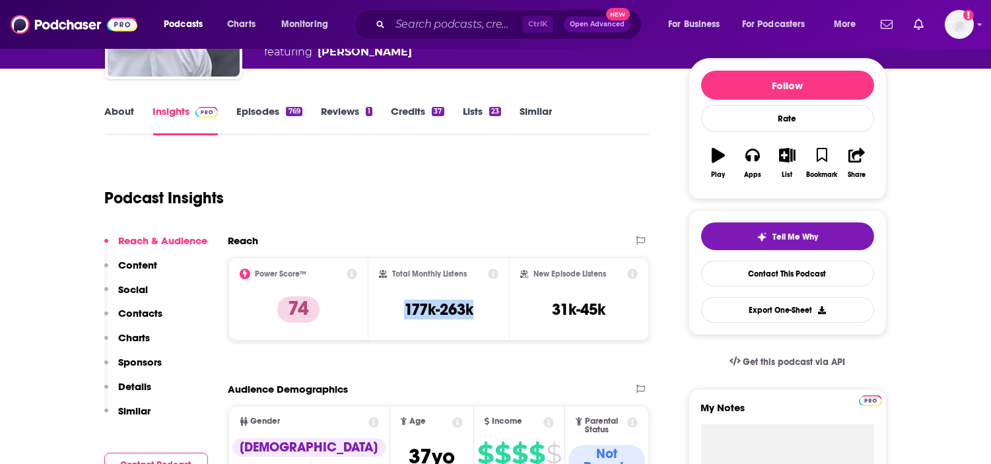
drag, startPoint x: 477, startPoint y: 312, endPoint x: 385, endPoint y: 312, distance: 91.7
click at [385, 312] on div "Total Monthly Listens 177k-263k" at bounding box center [438, 299] width 119 height 61
copy h3 "177k-263k"
click at [119, 109] on link "About" at bounding box center [120, 120] width 30 height 30
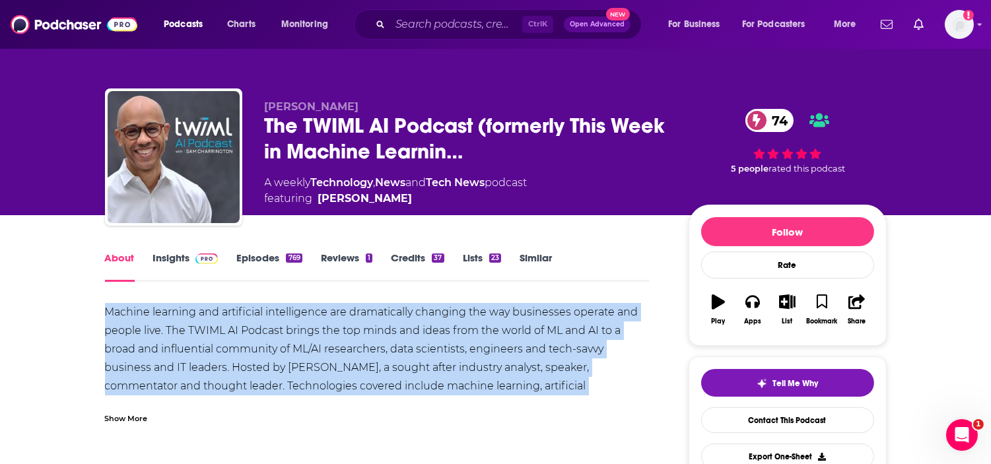
drag, startPoint x: 595, startPoint y: 378, endPoint x: 93, endPoint y: 320, distance: 504.9
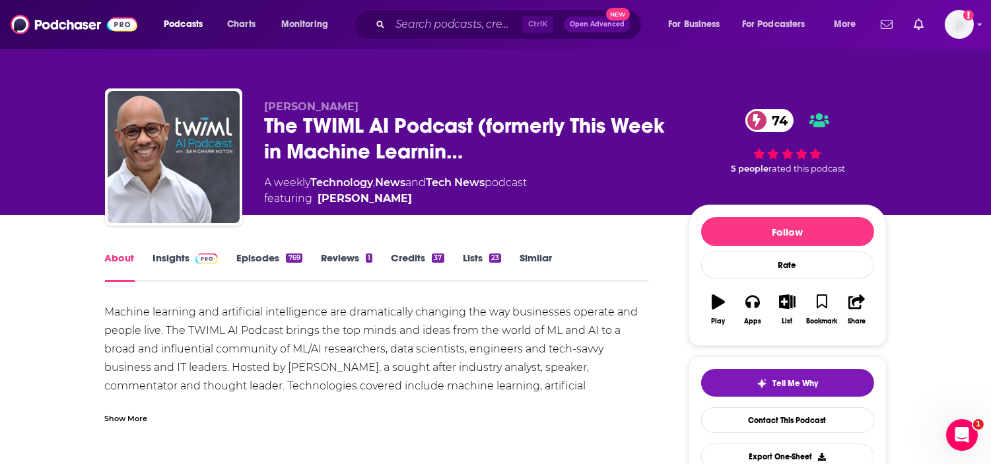
click at [119, 416] on div "Show More" at bounding box center [126, 417] width 43 height 13
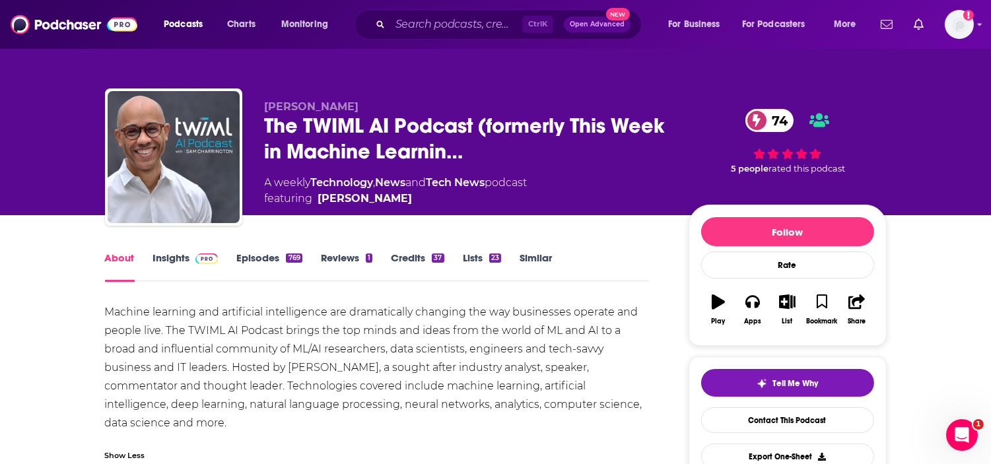
drag, startPoint x: 255, startPoint y: 418, endPoint x: 104, endPoint y: 298, distance: 193.2
copy div "Machine learning and artificial intelligence are dramatically changing the way …"
click at [416, 373] on div "Machine learning and artificial intelligence are dramatically changing the way …" at bounding box center [377, 367] width 544 height 129
click at [170, 254] on link "Insights" at bounding box center [185, 266] width 65 height 30
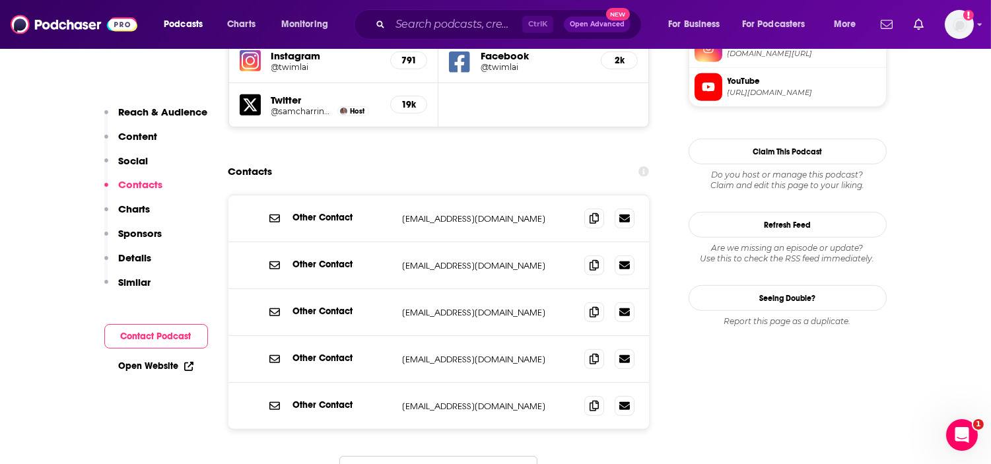
scroll to position [1246, 0]
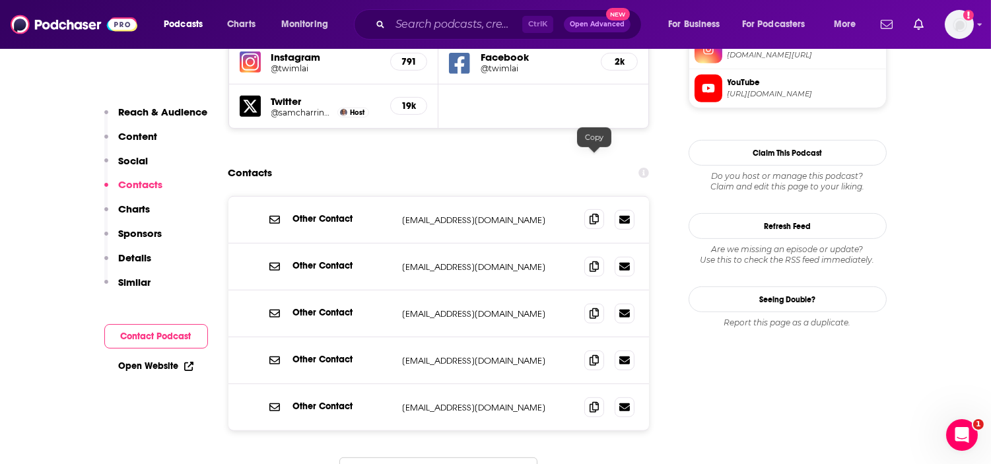
click at [590, 214] on icon at bounding box center [593, 219] width 9 height 11
click at [593, 261] on icon at bounding box center [593, 266] width 9 height 11
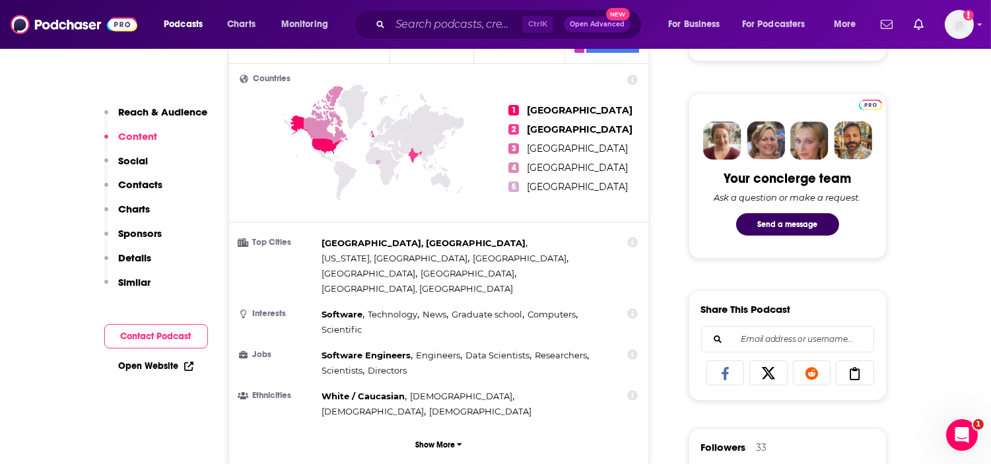
scroll to position [220, 0]
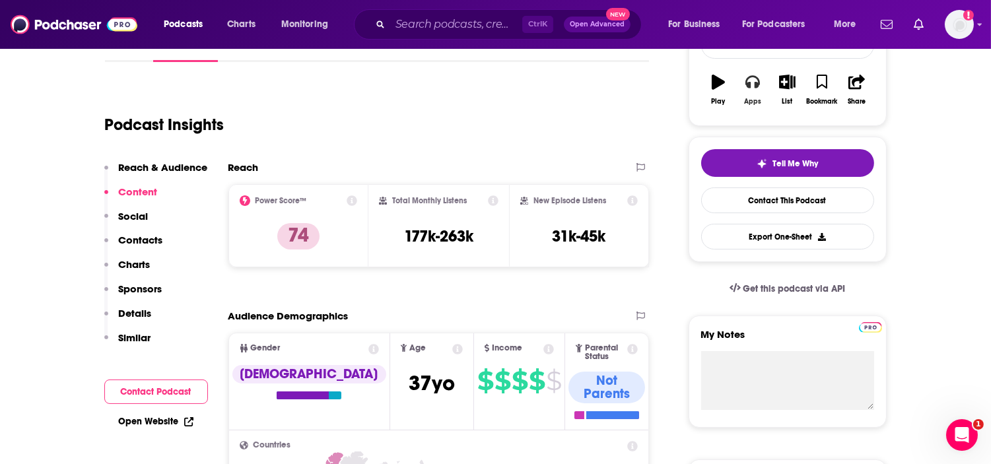
click at [754, 107] on button "Apps" at bounding box center [752, 90] width 34 height 48
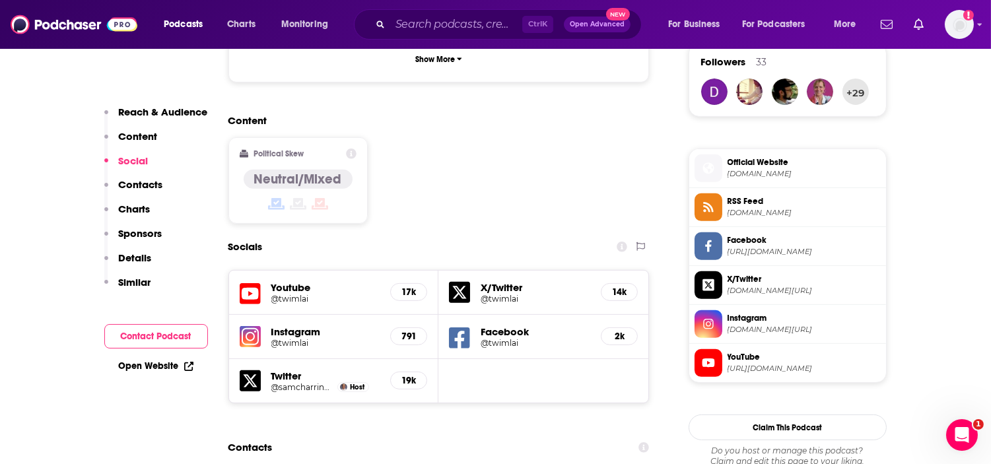
scroll to position [953, 0]
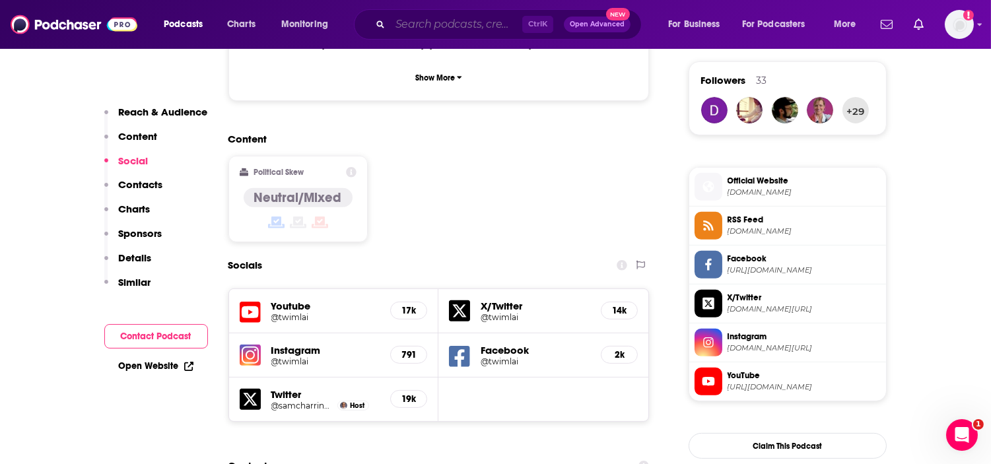
click at [444, 34] on input "Search podcasts, credits, & more..." at bounding box center [456, 24] width 132 height 21
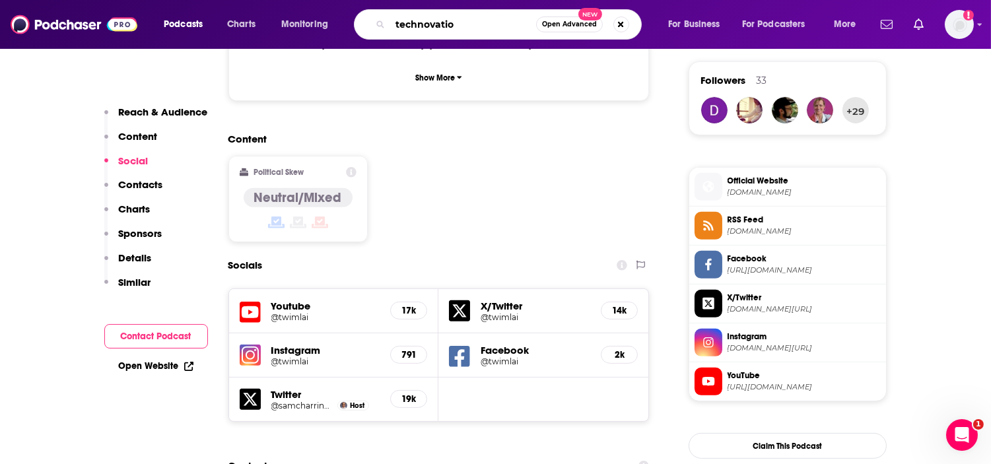
type input "technovation"
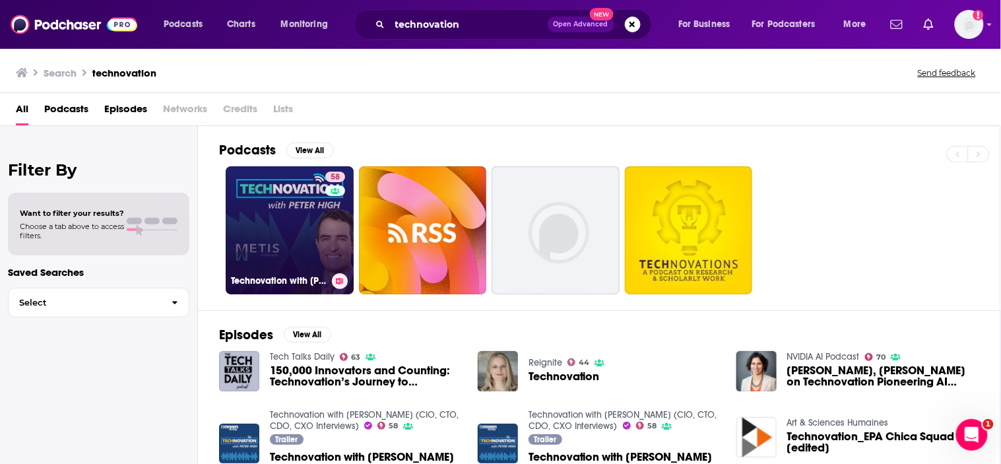
click at [244, 242] on link "58 Technovation with Peter High (CIO, CTO, CDO, CXO Interviews)" at bounding box center [290, 230] width 128 height 128
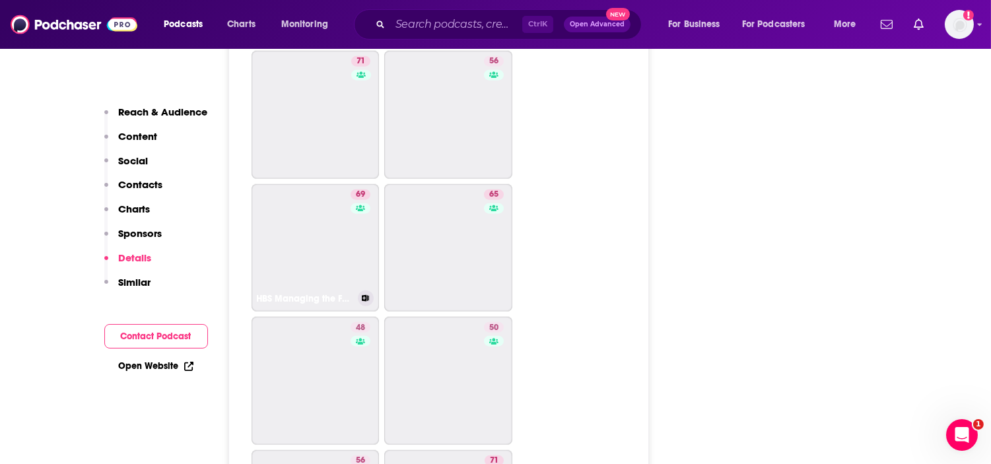
scroll to position [2429, 0]
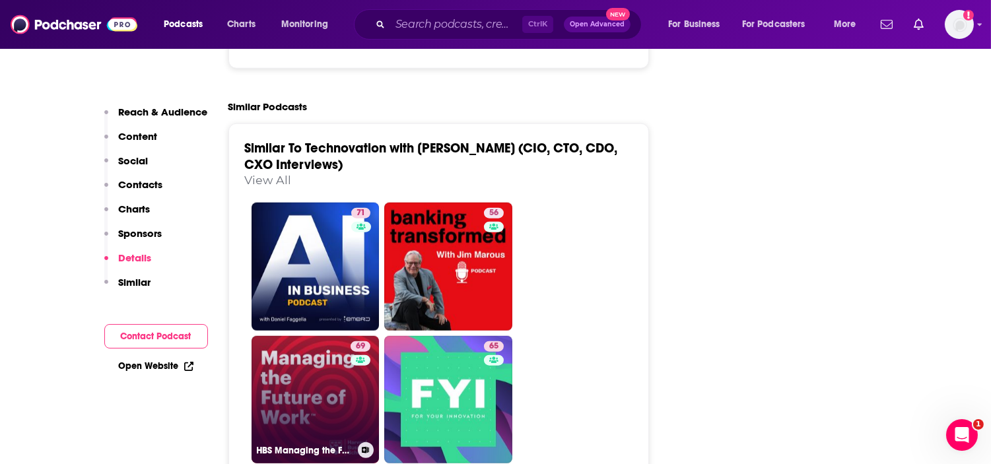
click at [345, 336] on link "69 HBS Managing the Future of Work" at bounding box center [315, 400] width 128 height 128
type input "https://www.podchaser.com/podcasts/hbs-managing-the-future-of-wor-688066"
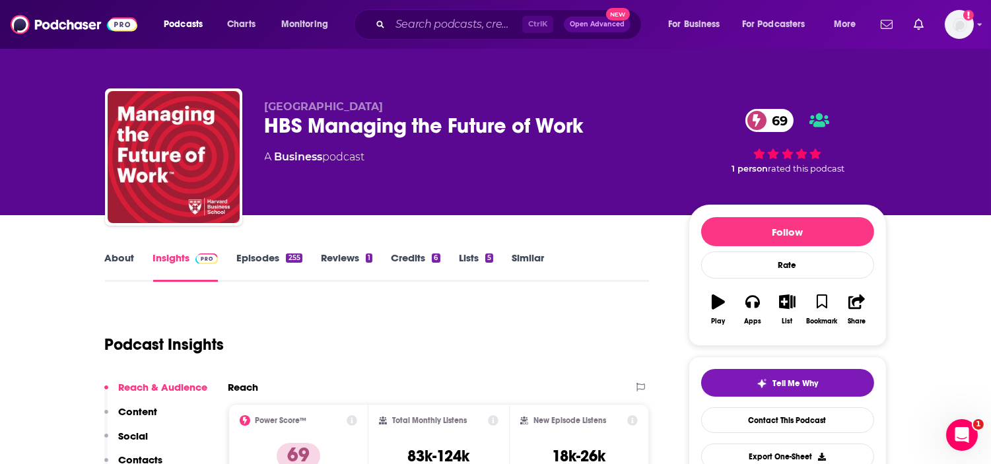
scroll to position [73, 0]
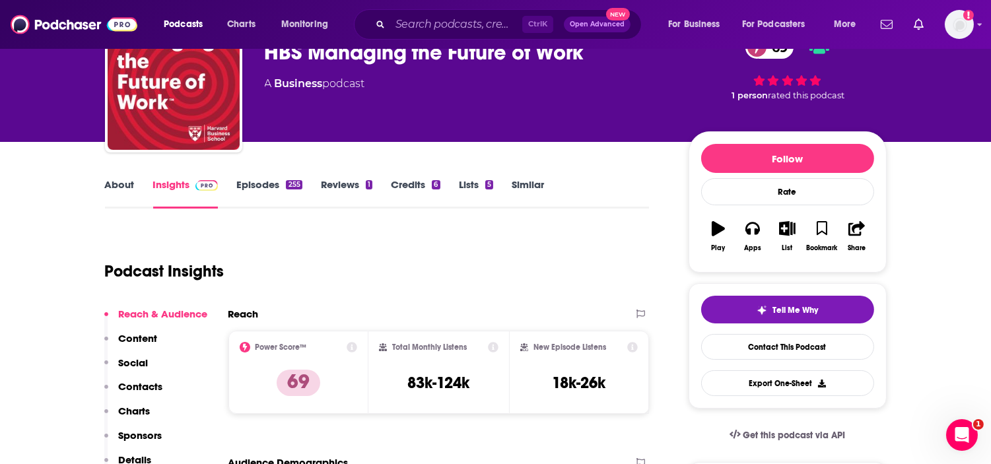
click at [273, 191] on link "Episodes 255" at bounding box center [268, 193] width 65 height 30
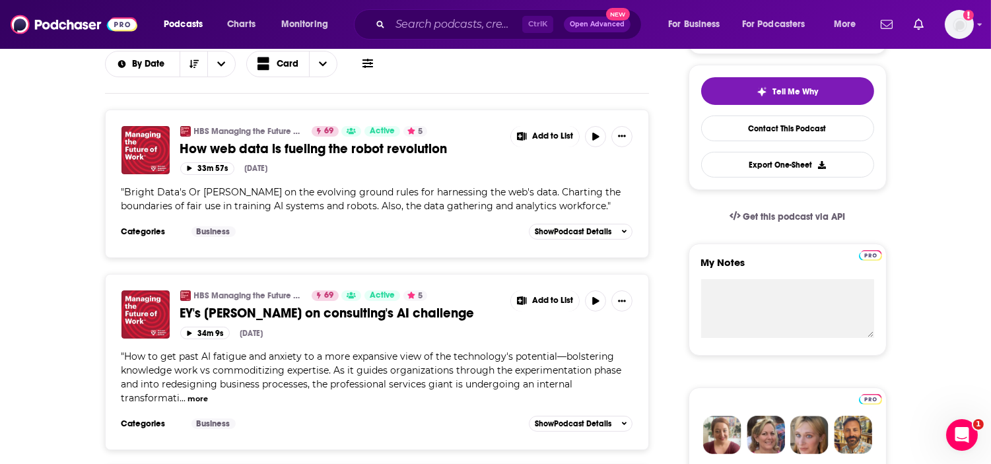
scroll to position [366, 0]
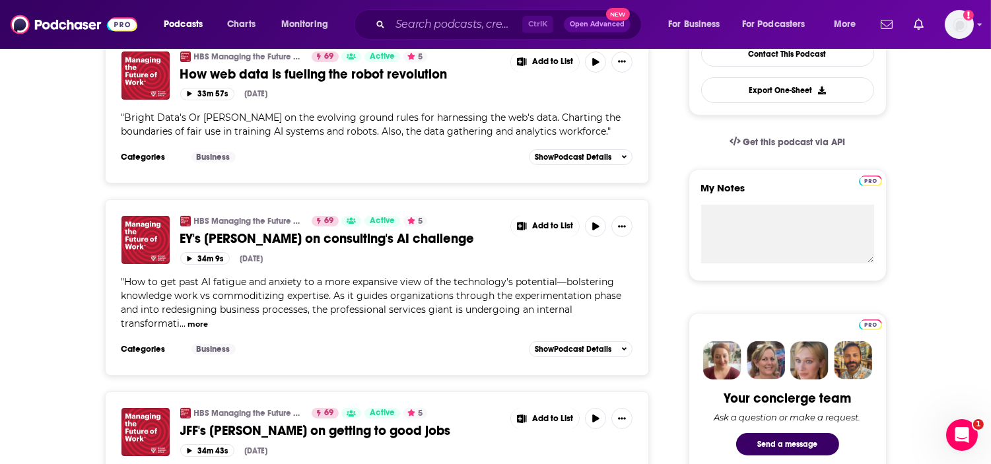
click at [201, 321] on button "more" at bounding box center [197, 324] width 20 height 11
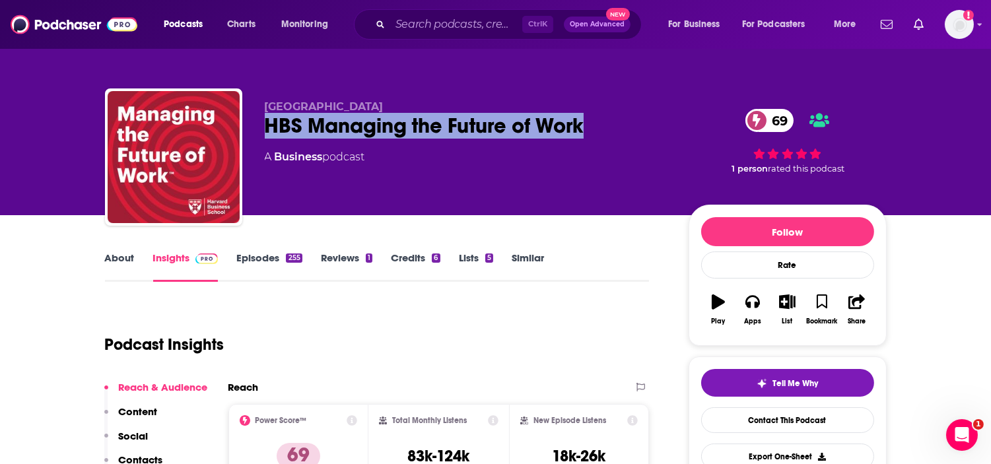
drag, startPoint x: 575, startPoint y: 121, endPoint x: 257, endPoint y: 123, distance: 317.5
click at [257, 123] on div "Harvard Business School HBS Managing the Future of Work 69 A Business podcast 6…" at bounding box center [495, 159] width 781 height 143
click at [783, 307] on icon "button" at bounding box center [787, 301] width 16 height 15
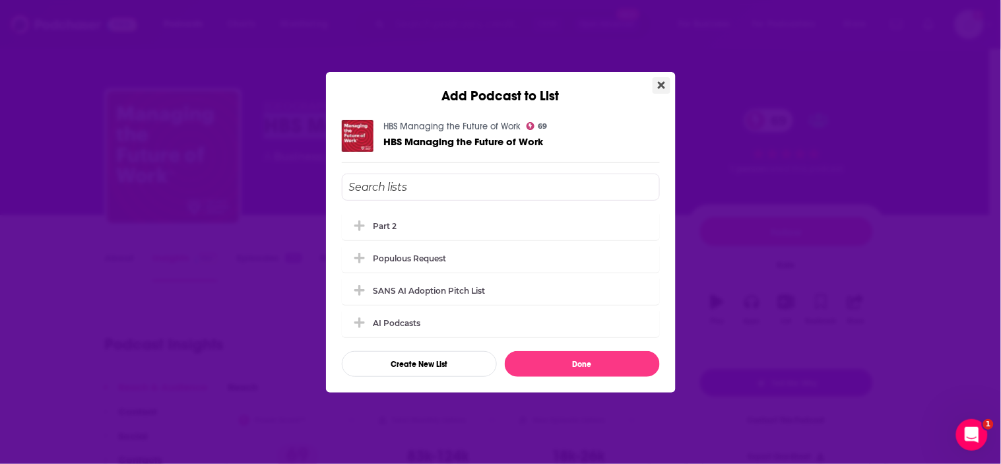
click at [663, 81] on icon "Close" at bounding box center [661, 85] width 7 height 11
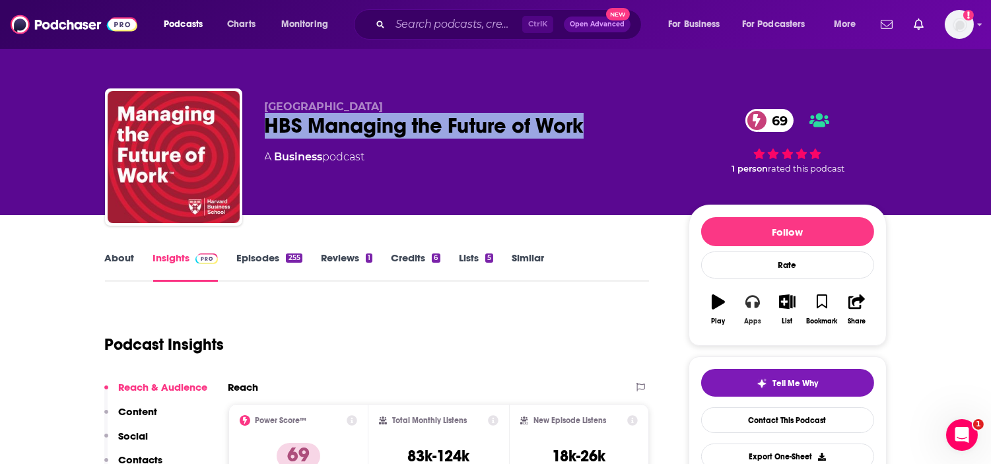
click at [756, 308] on icon "button" at bounding box center [752, 302] width 15 height 13
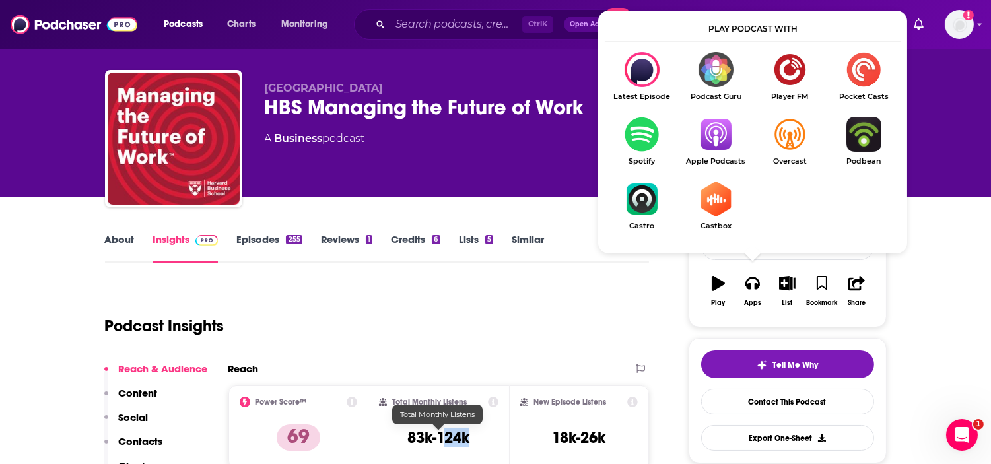
scroll to position [25, 0]
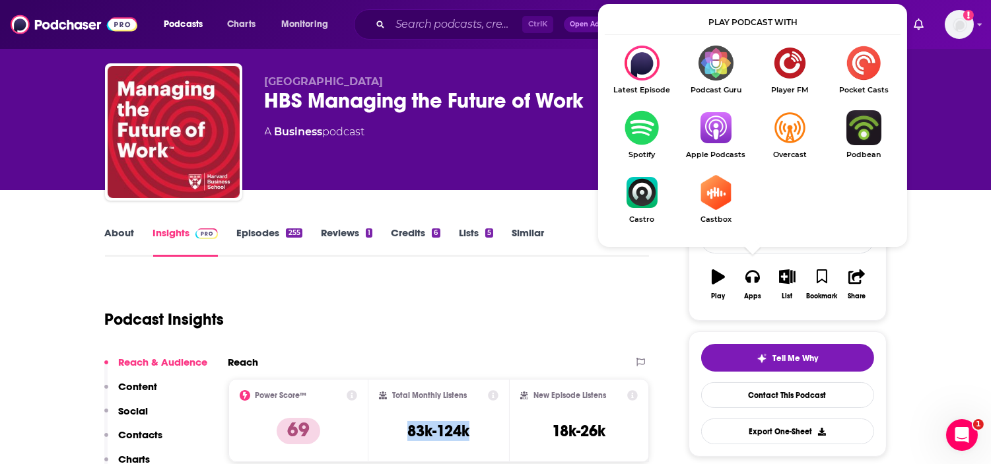
drag, startPoint x: 480, startPoint y: 456, endPoint x: 405, endPoint y: 441, distance: 76.8
click at [405, 441] on div "Total Monthly Listens 83k-124k" at bounding box center [438, 420] width 119 height 61
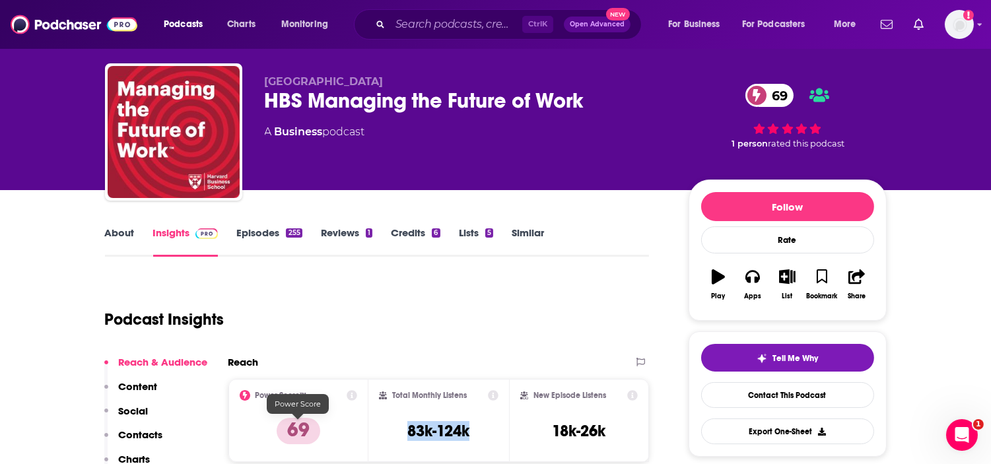
copy h3 "83k-124k"
click at [139, 230] on div "About" at bounding box center [129, 241] width 48 height 30
click at [134, 232] on div "About" at bounding box center [129, 241] width 48 height 30
click at [115, 240] on link "About" at bounding box center [120, 241] width 30 height 30
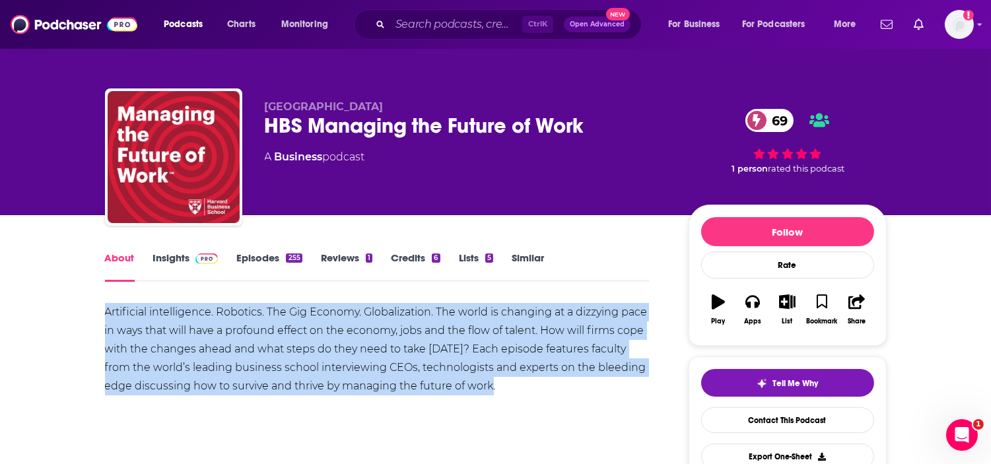
drag, startPoint x: 476, startPoint y: 389, endPoint x: 98, endPoint y: 308, distance: 386.8
copy div "Artificial intelligence. Robotics. The Gig Economy. Globalization. The world is…"
click at [170, 259] on link "Insights" at bounding box center [185, 266] width 65 height 30
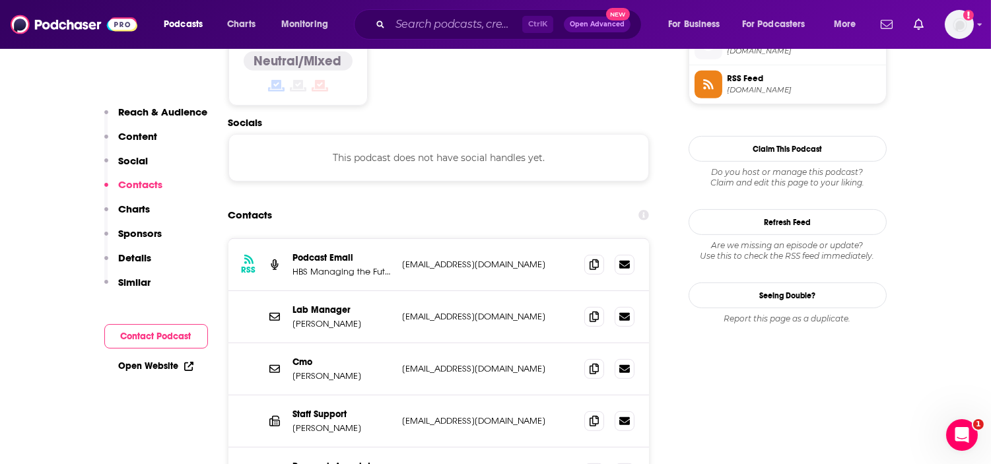
scroll to position [1173, 0]
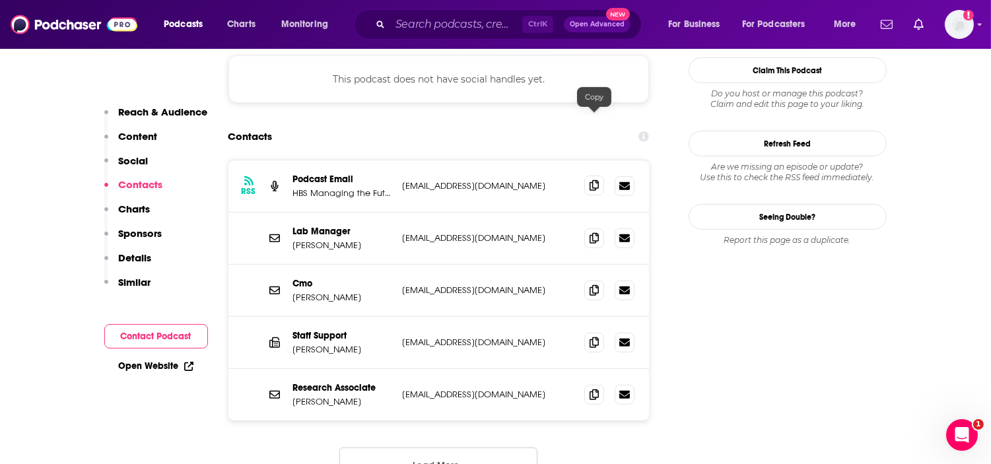
click at [589, 180] on icon at bounding box center [593, 185] width 9 height 11
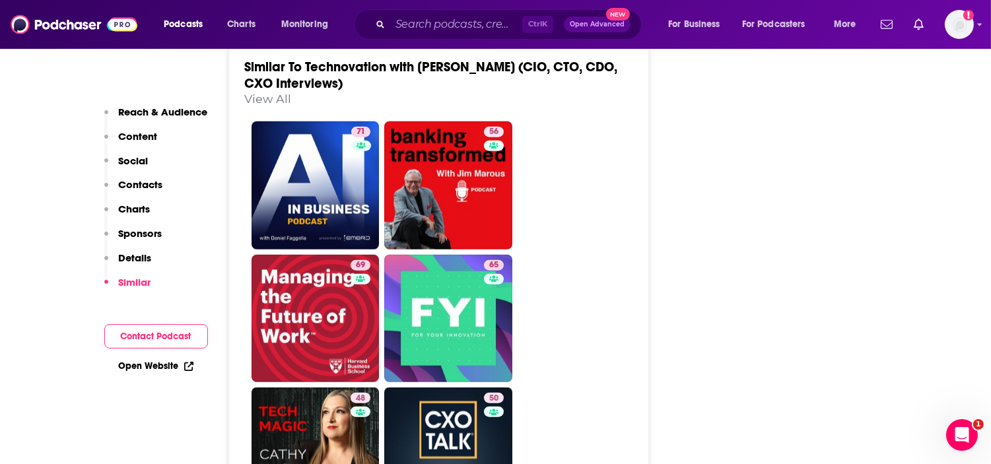
scroll to position [2493, 0]
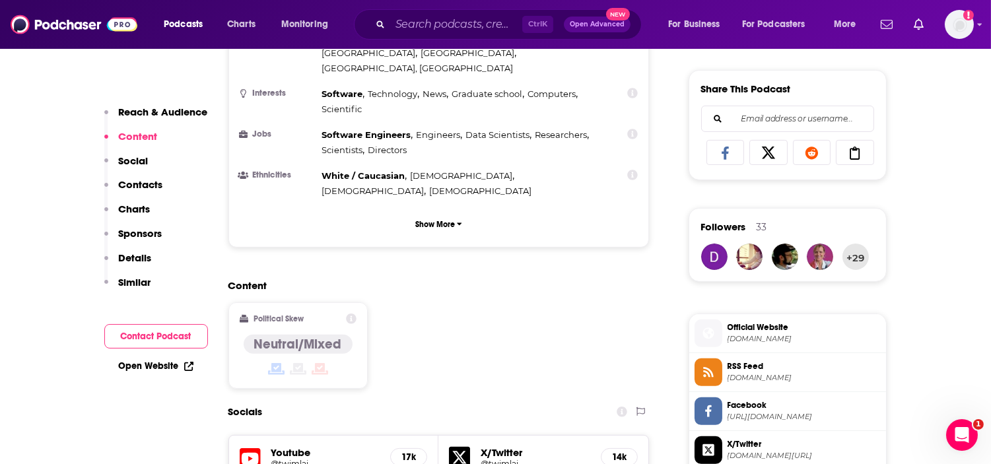
scroll to position [1026, 0]
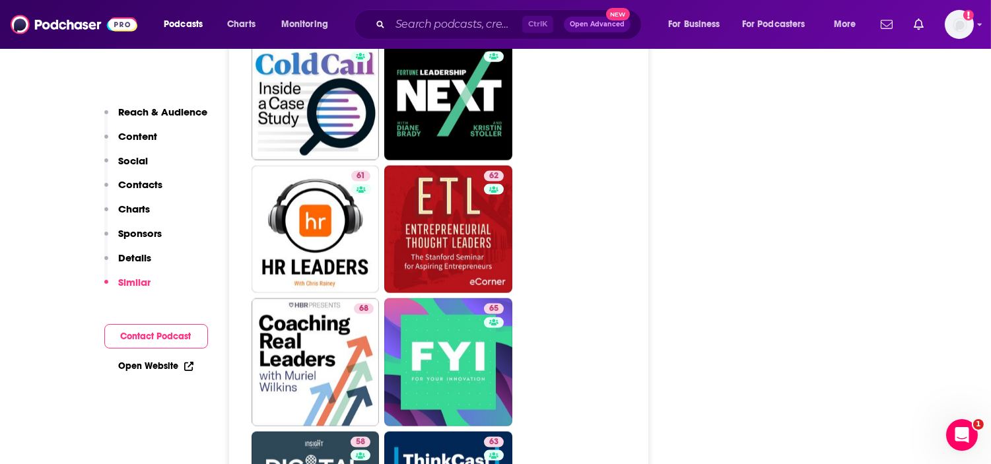
scroll to position [3079, 0]
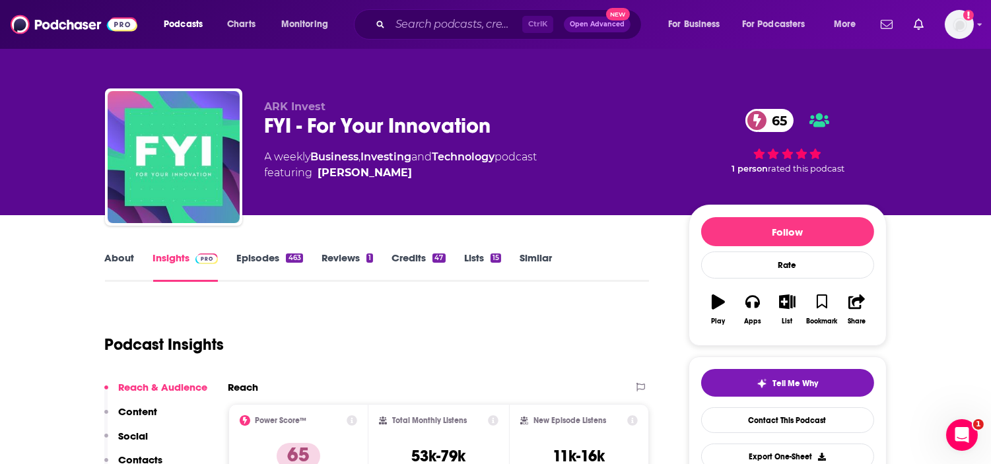
click at [249, 251] on link "Episodes 463" at bounding box center [269, 266] width 66 height 30
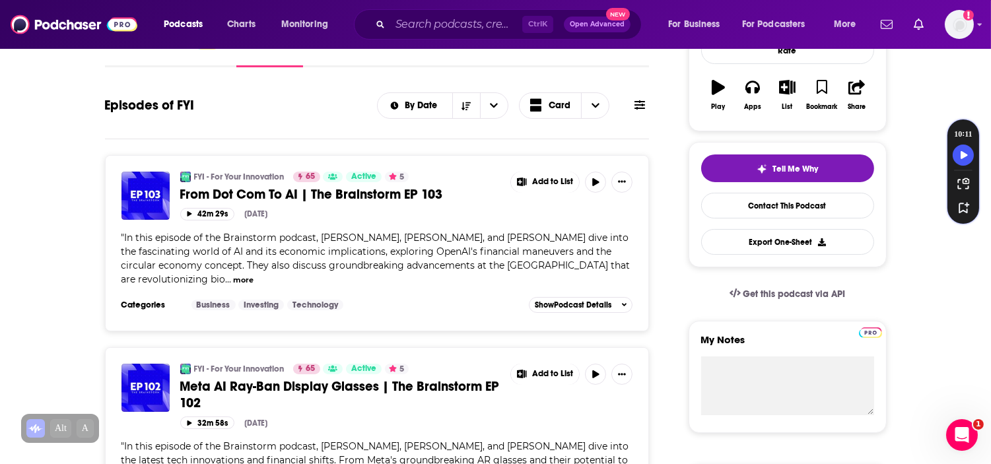
scroll to position [147, 0]
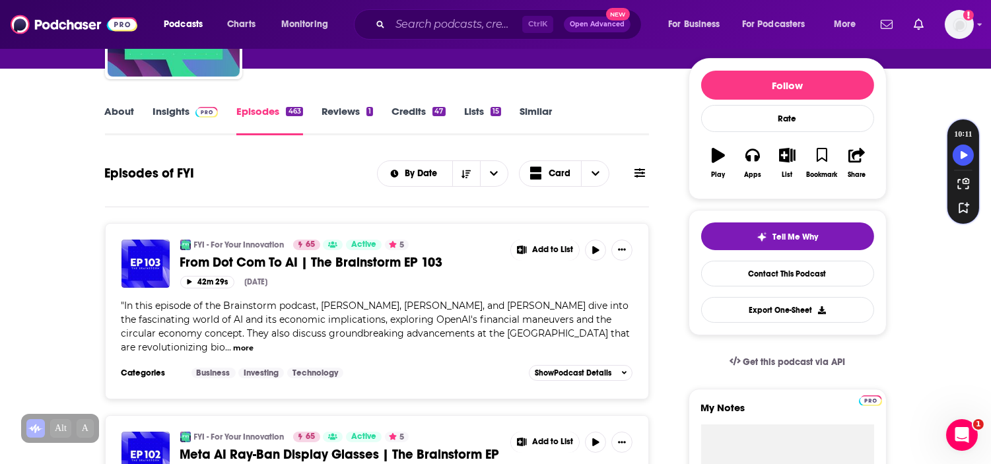
click at [119, 107] on link "About" at bounding box center [120, 120] width 30 height 30
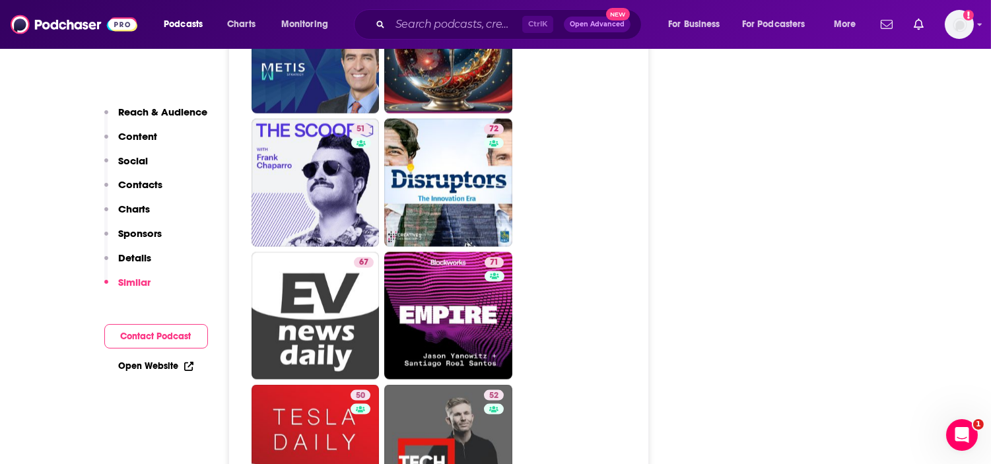
scroll to position [3739, 0]
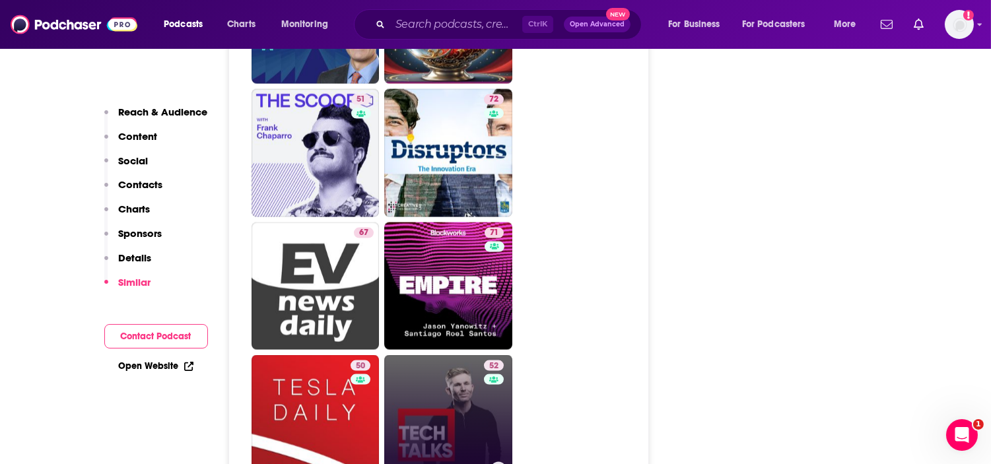
click at [428, 355] on link "52 Tech Talks" at bounding box center [448, 419] width 128 height 128
type input "https://www.podchaser.com/podcasts/tech-talks-193322"
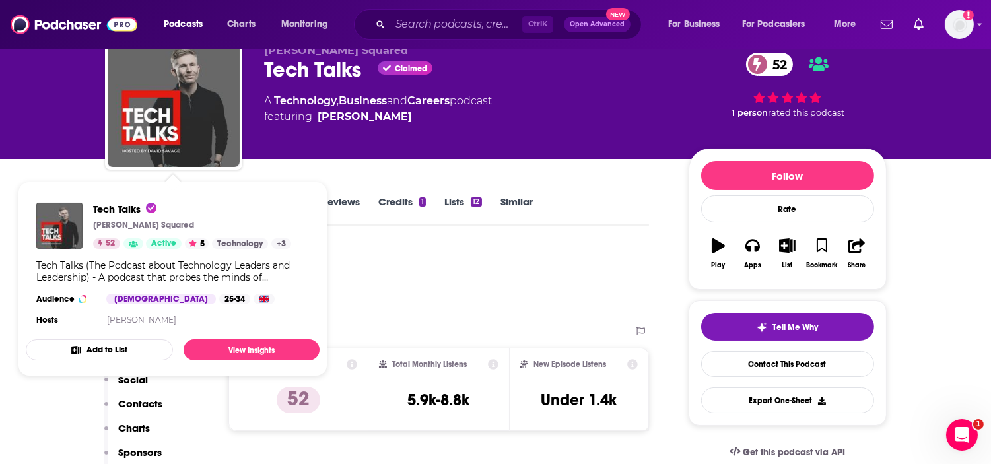
scroll to position [73, 0]
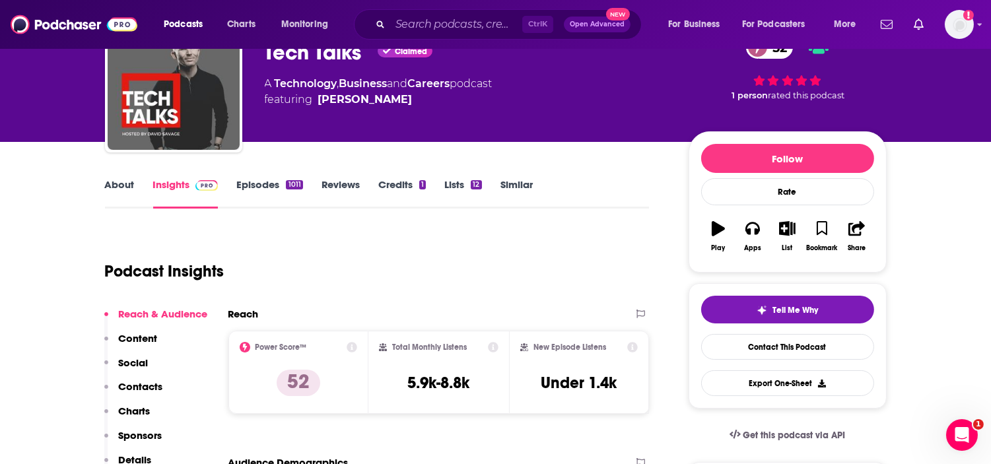
click at [273, 181] on link "Episodes 1011" at bounding box center [269, 193] width 66 height 30
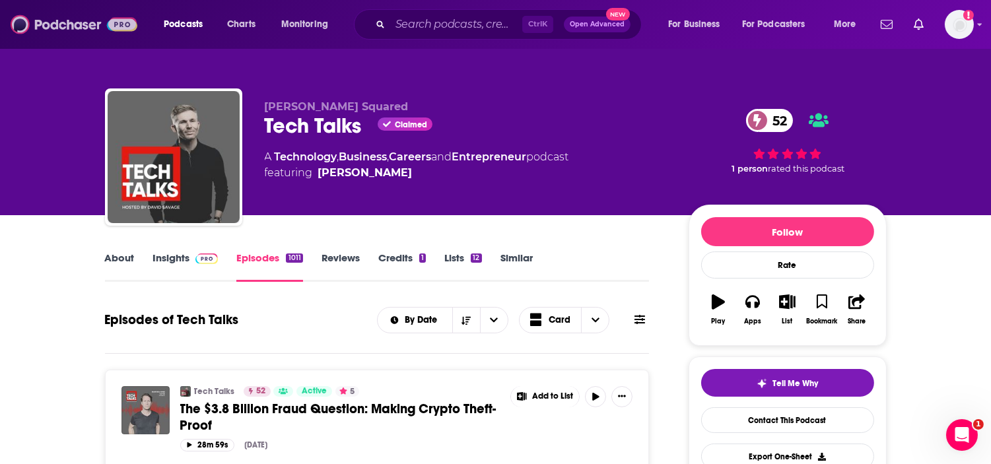
click at [63, 29] on img at bounding box center [74, 24] width 127 height 25
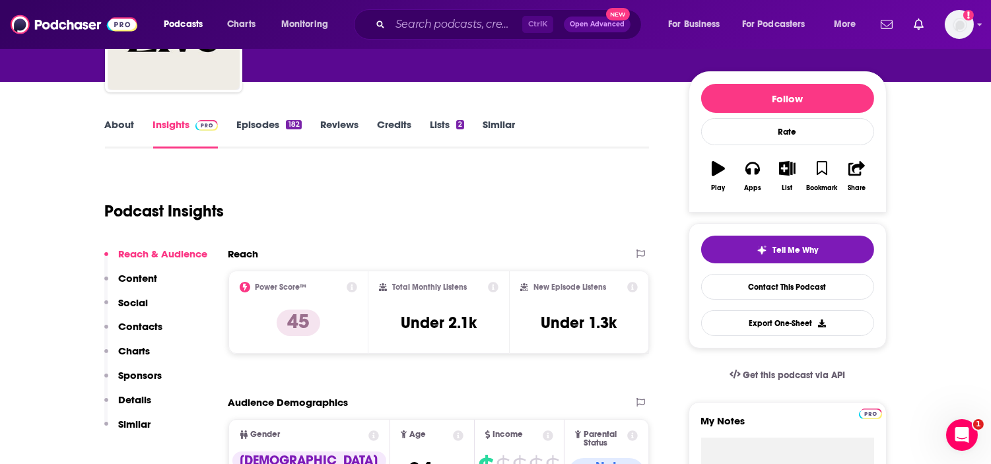
scroll to position [147, 0]
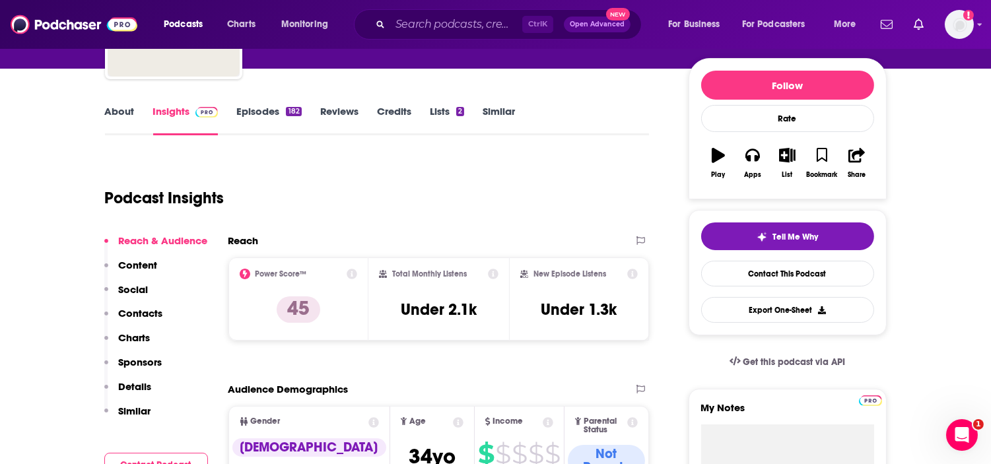
click at [263, 106] on link "Episodes 182" at bounding box center [268, 120] width 65 height 30
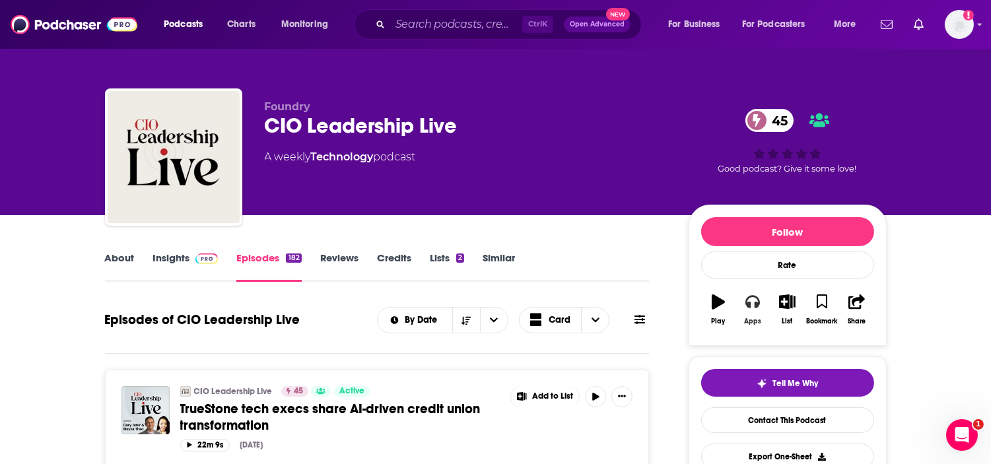
click at [750, 302] on icon "button" at bounding box center [752, 302] width 15 height 13
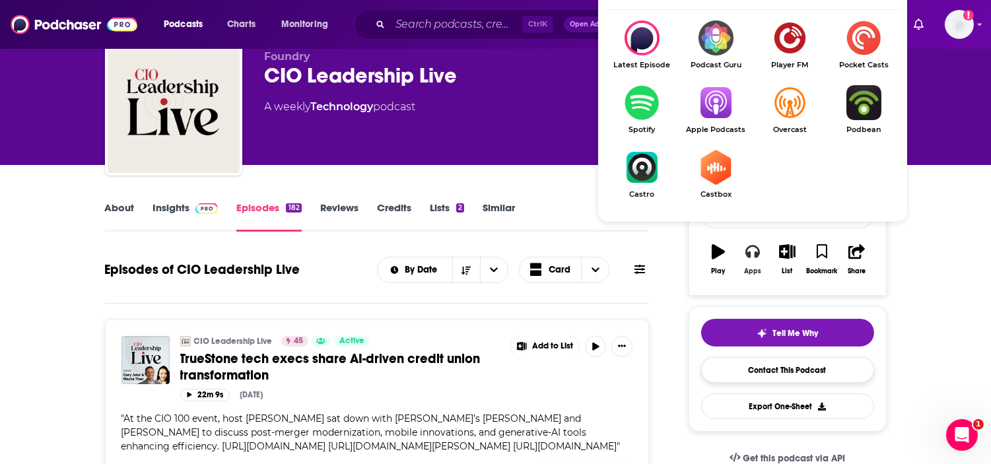
scroll to position [73, 0]
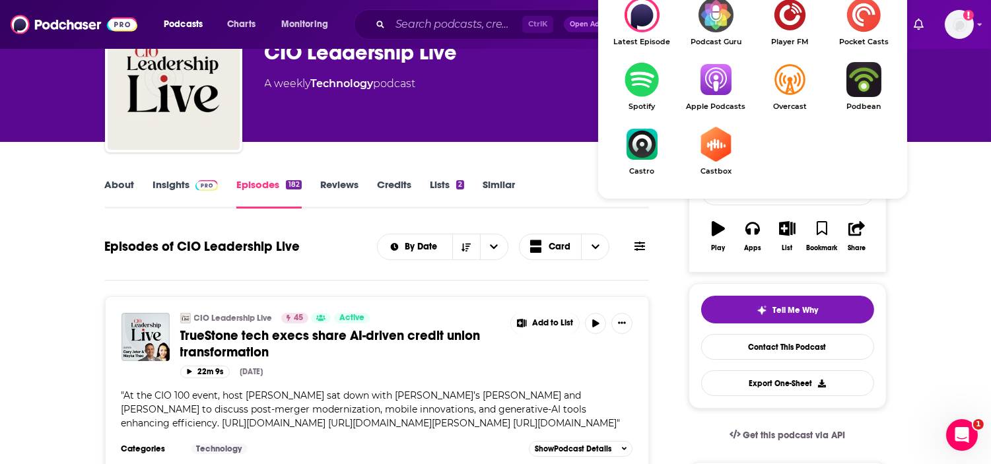
click at [181, 189] on link "Insights" at bounding box center [185, 193] width 65 height 30
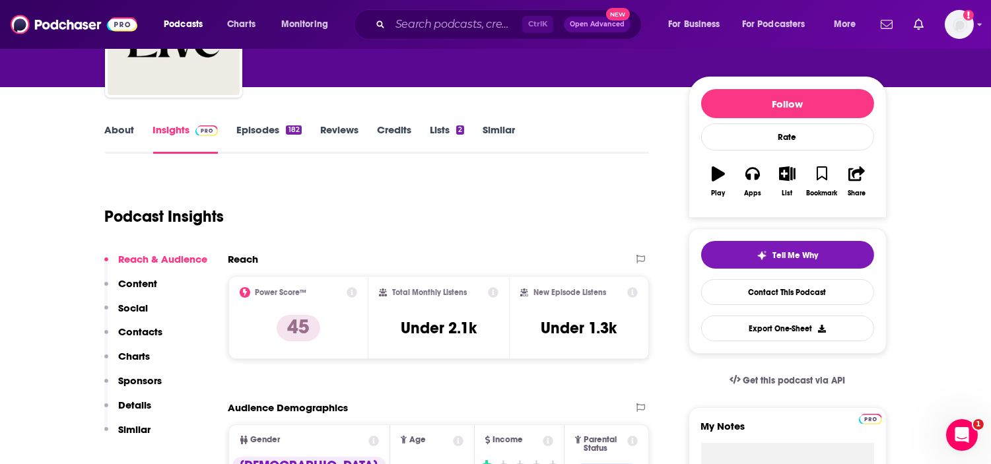
scroll to position [147, 0]
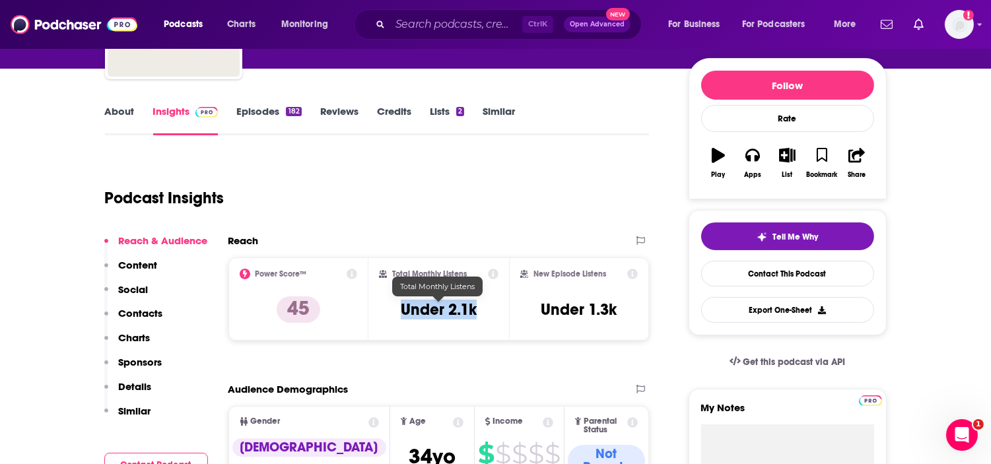
drag, startPoint x: 484, startPoint y: 312, endPoint x: 401, endPoint y: 306, distance: 82.7
click at [401, 306] on div "Total Monthly Listens Under 2.1k" at bounding box center [438, 299] width 119 height 61
copy h3 "Under 2.1k"
click at [109, 113] on link "About" at bounding box center [120, 120] width 30 height 30
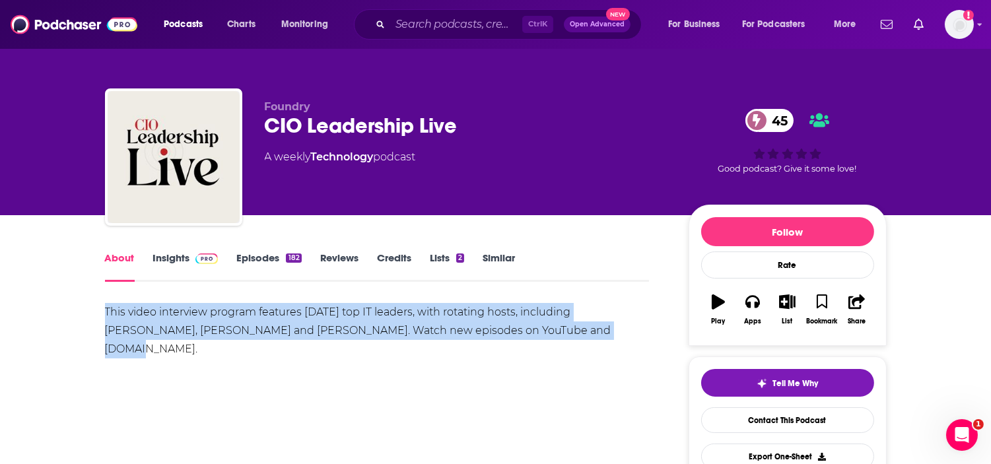
drag, startPoint x: 560, startPoint y: 327, endPoint x: 87, endPoint y: 311, distance: 472.8
copy div "This video interview program features [DATE] top IT leaders, with rotating host…"
click at [160, 255] on link "Insights" at bounding box center [185, 266] width 65 height 30
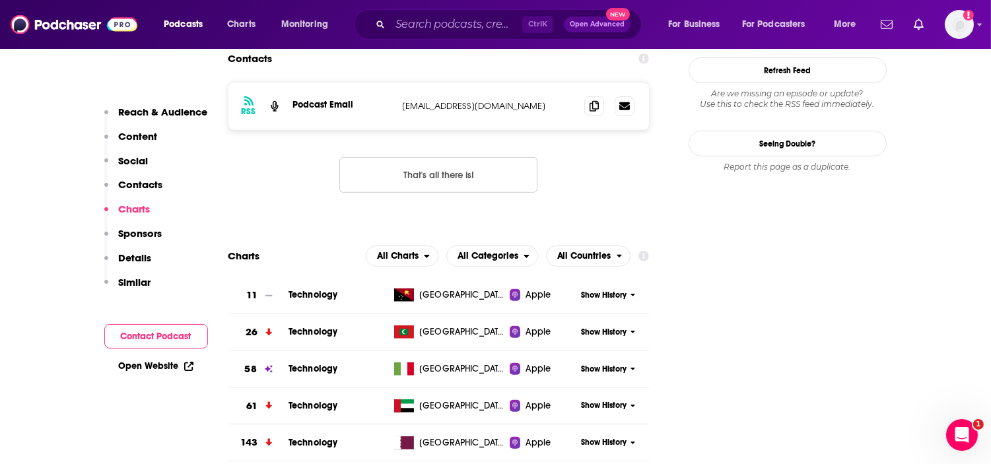
scroll to position [953, 0]
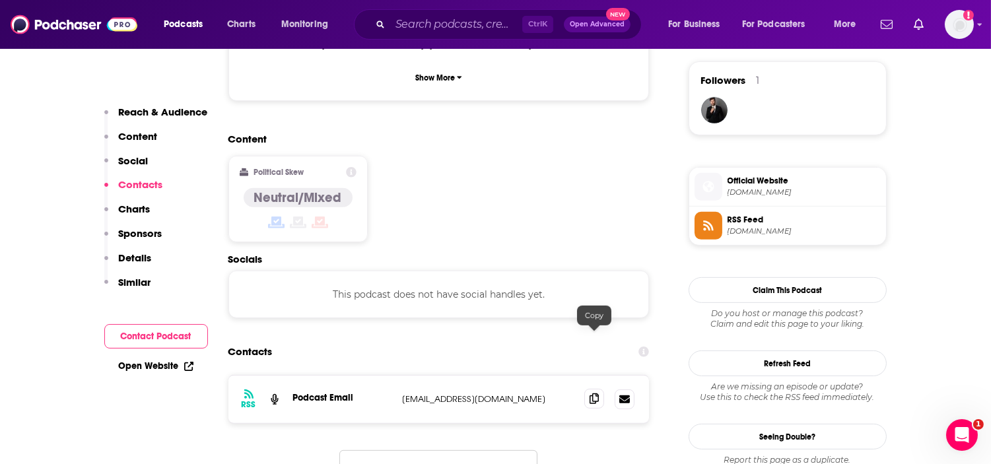
click at [589, 393] on icon at bounding box center [593, 398] width 9 height 11
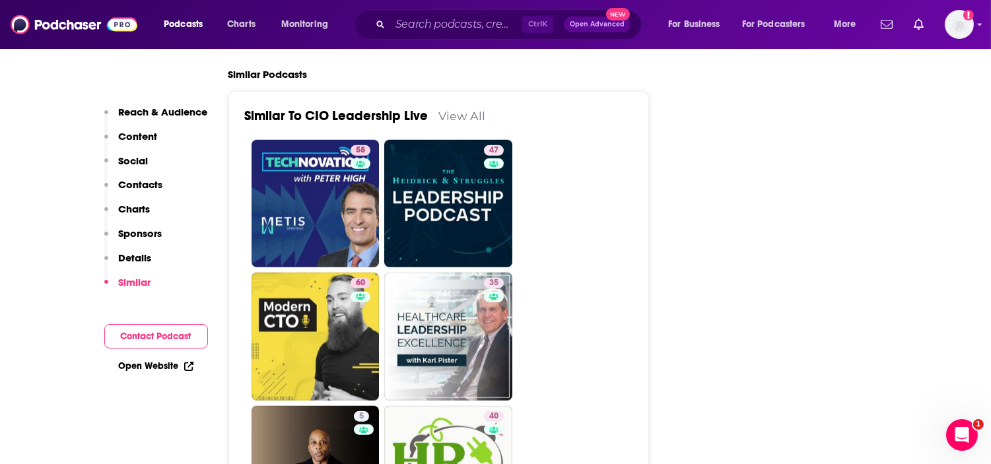
scroll to position [2126, 0]
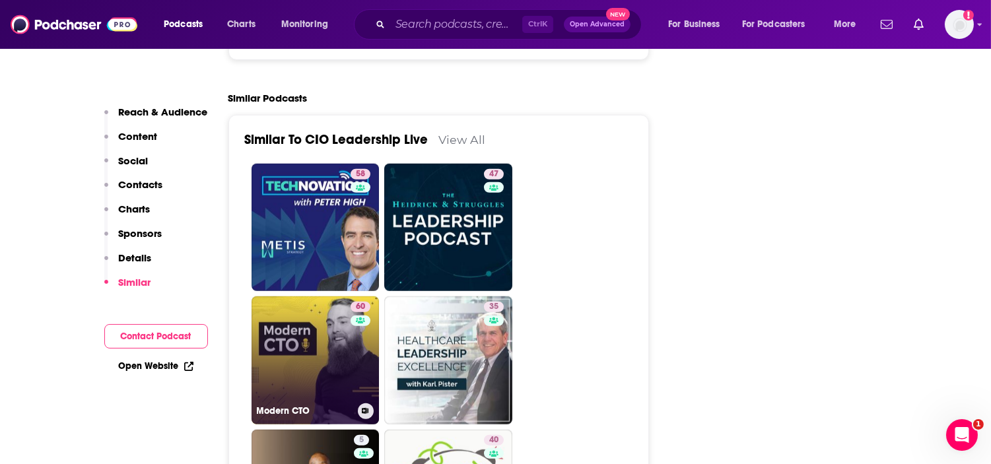
click at [278, 308] on link "60 Modern CTO" at bounding box center [315, 360] width 128 height 128
type input "[URL][DOMAIN_NAME]"
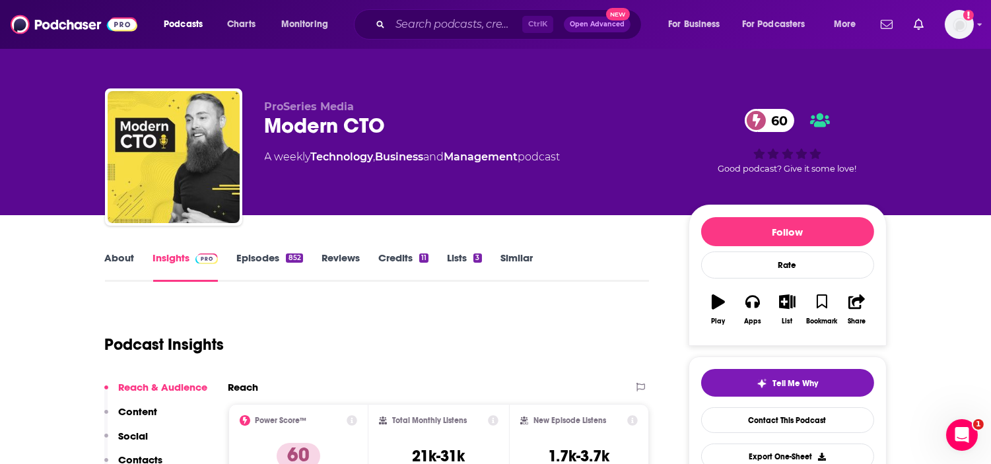
click at [255, 256] on link "Episodes 852" at bounding box center [269, 266] width 66 height 30
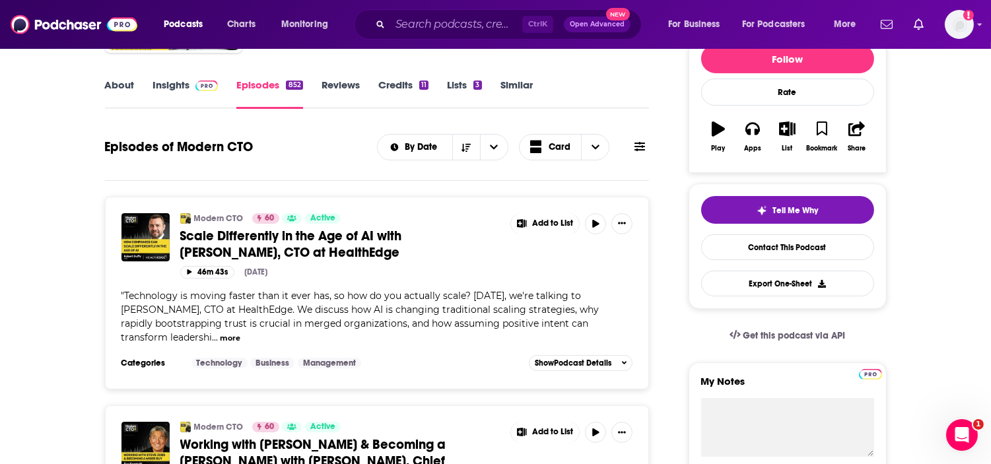
scroll to position [147, 0]
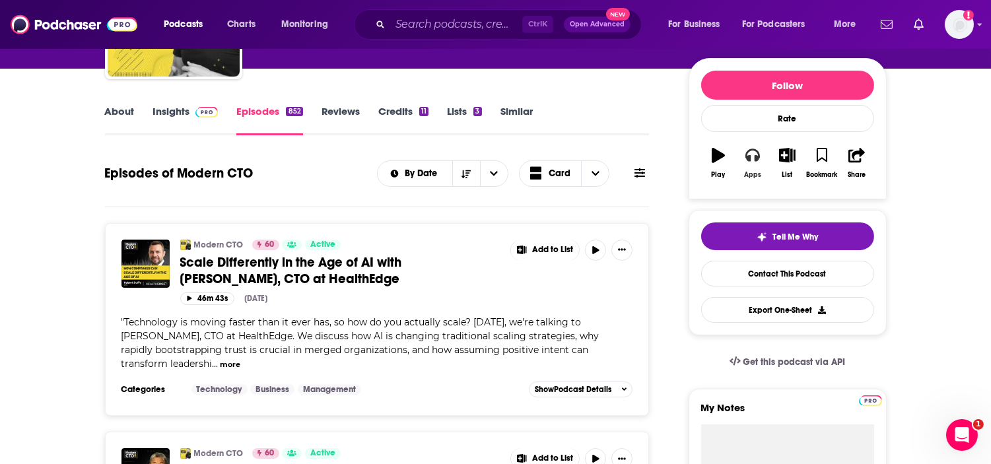
click at [762, 170] on button "Apps" at bounding box center [752, 163] width 34 height 48
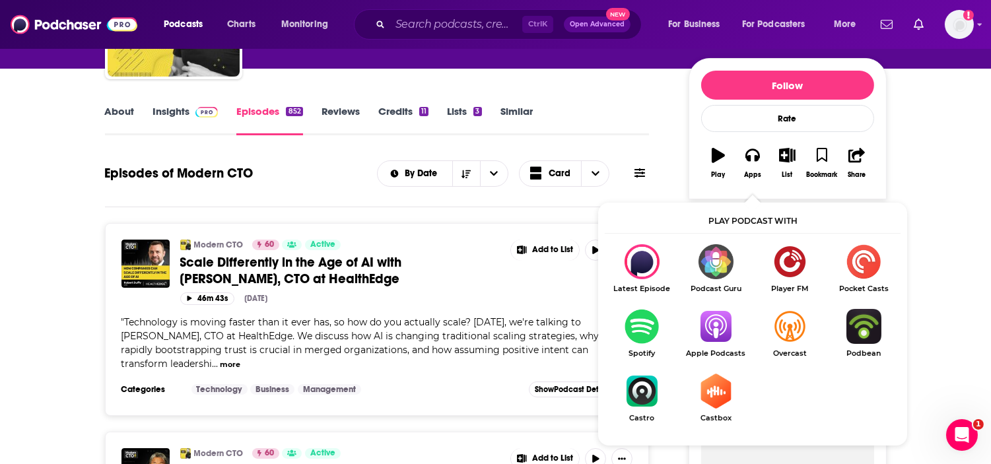
click at [719, 331] on img "Show Listen On dropdown" at bounding box center [715, 326] width 74 height 35
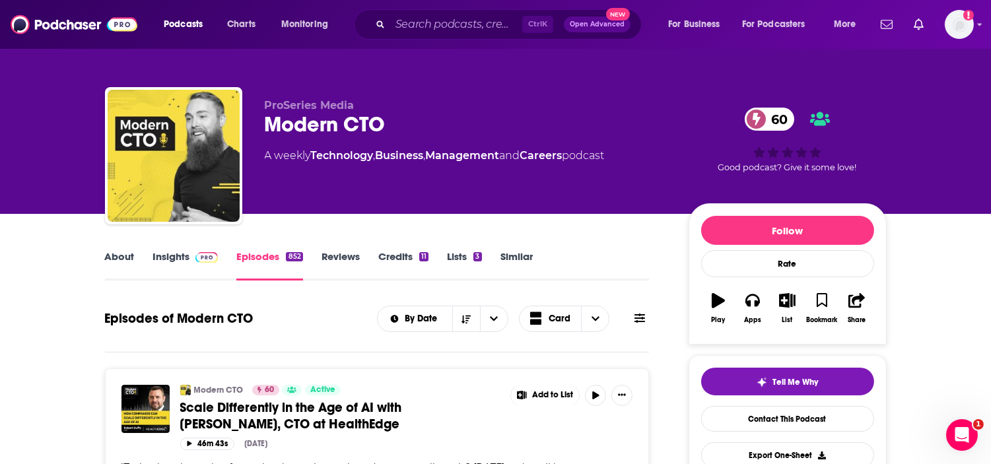
scroll to position [0, 0]
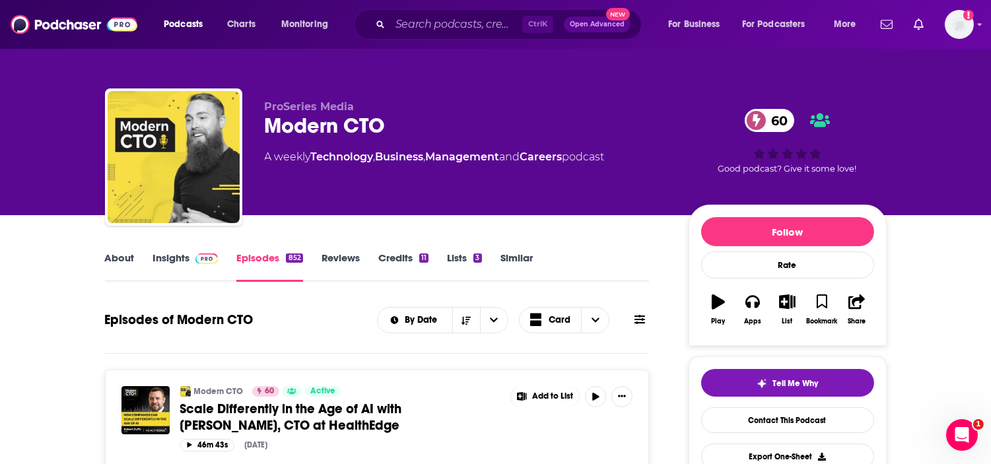
click at [244, 255] on link "Episodes 852" at bounding box center [269, 266] width 66 height 30
click at [186, 262] on link "Insights" at bounding box center [185, 266] width 65 height 30
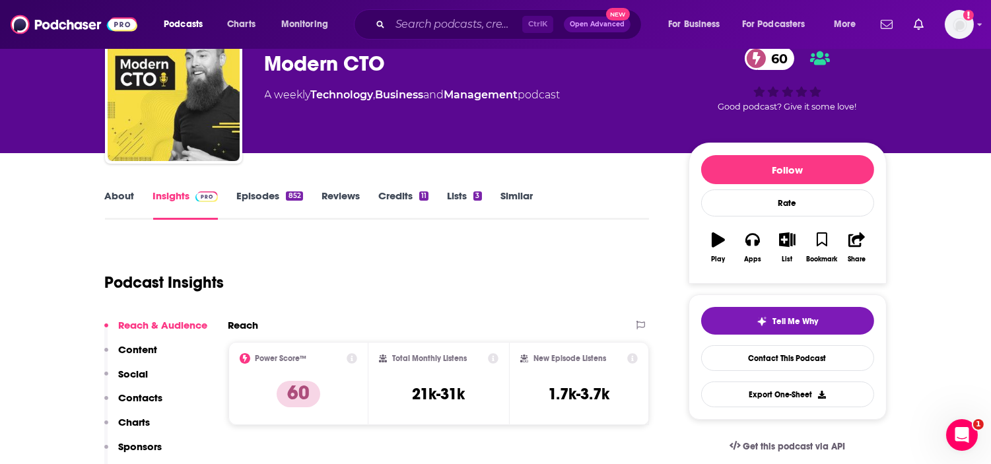
scroll to position [147, 0]
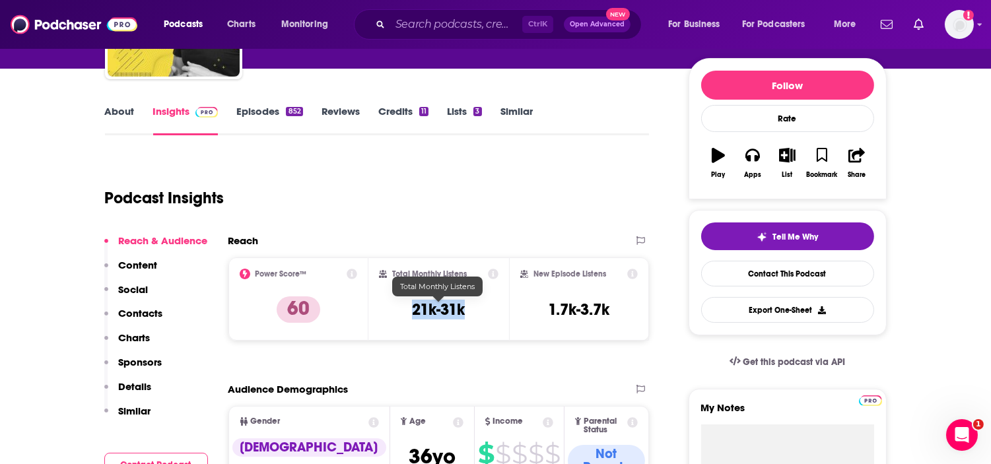
drag, startPoint x: 479, startPoint y: 309, endPoint x: 405, endPoint y: 306, distance: 74.0
click at [405, 306] on div "Total Monthly Listens 21k-31k" at bounding box center [438, 299] width 119 height 61
copy h3 "21k-31k"
click at [117, 119] on link "About" at bounding box center [120, 120] width 30 height 30
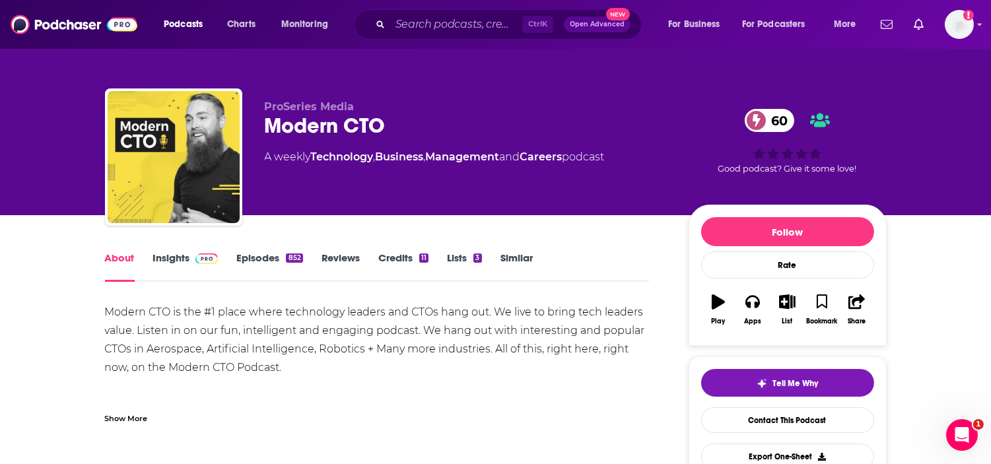
click at [302, 364] on div "Modern CTO is the #1 place where technology leaders and CTOs hang out. We live …" at bounding box center [377, 358] width 544 height 111
click at [129, 418] on div "Show More" at bounding box center [126, 417] width 43 height 13
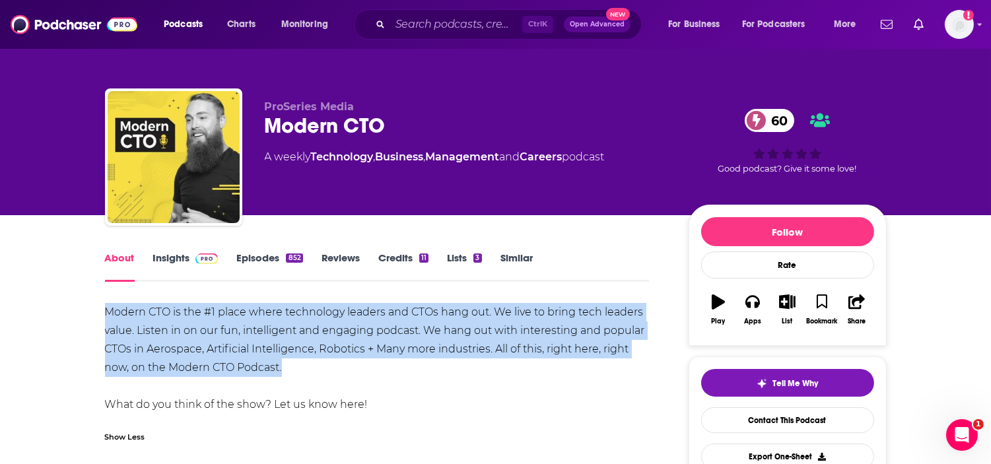
drag, startPoint x: 288, startPoint y: 361, endPoint x: 98, endPoint y: 310, distance: 196.8
copy div "Modern CTO is the #1 place where technology leaders and CTOs hang out. We live …"
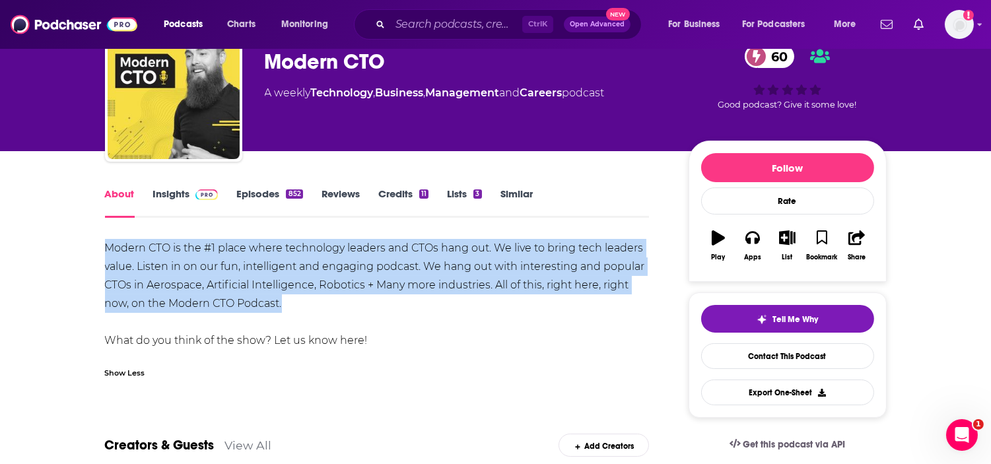
scroll to position [147, 0]
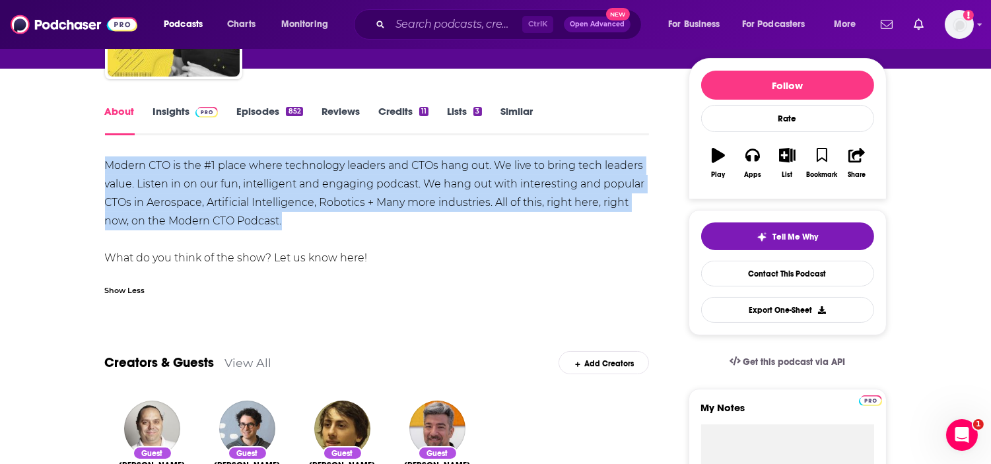
click at [169, 120] on link "Insights" at bounding box center [185, 120] width 65 height 30
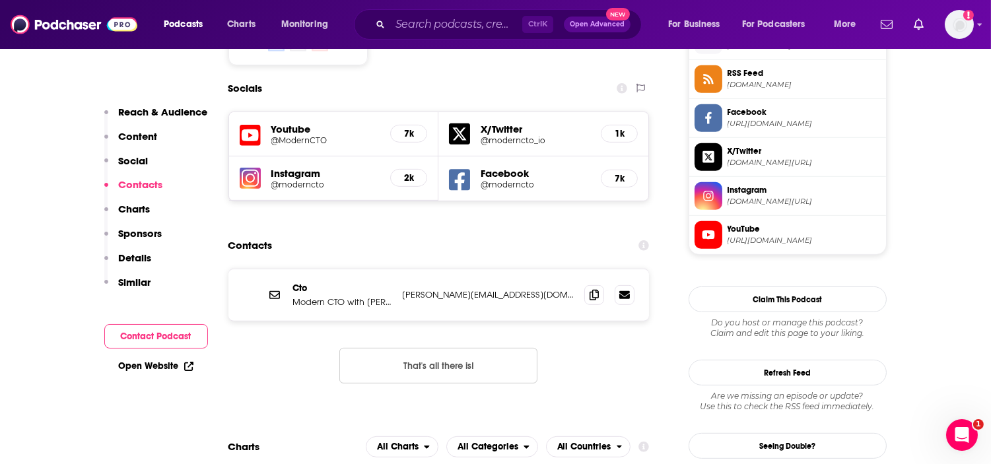
scroll to position [1173, 0]
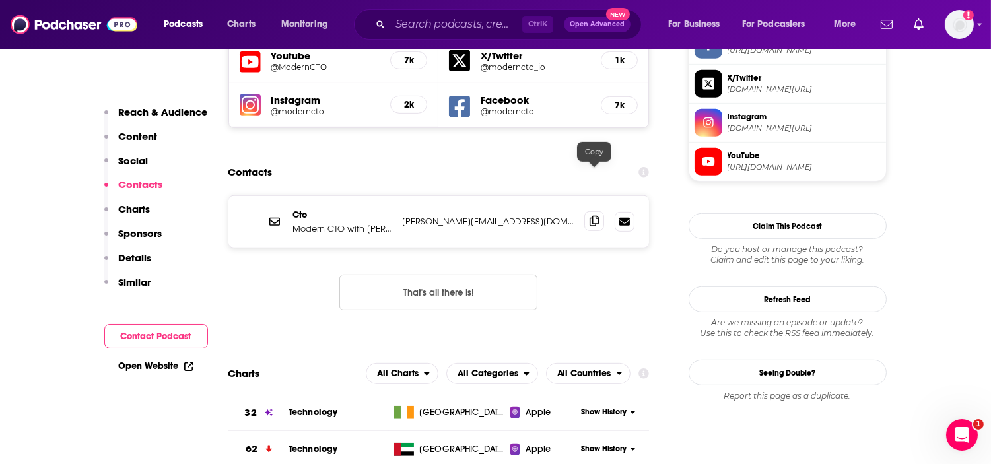
click at [599, 211] on span at bounding box center [594, 221] width 20 height 20
drag, startPoint x: 361, startPoint y: 180, endPoint x: 422, endPoint y: 188, distance: 62.0
click at [422, 196] on div "Cto Modern CTO with [PERSON_NAME] [PERSON_NAME][EMAIL_ADDRESS][DOMAIN_NAME] [PE…" at bounding box center [438, 221] width 421 height 51
click at [471, 199] on div "Cto Modern CTO with [PERSON_NAME] [PERSON_NAME][EMAIL_ADDRESS][DOMAIN_NAME] [PE…" at bounding box center [438, 221] width 421 height 51
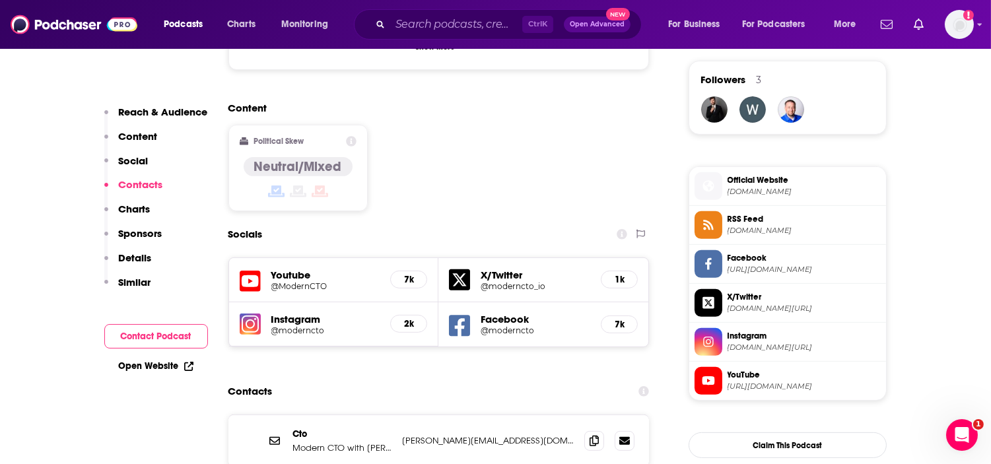
scroll to position [953, 0]
click at [820, 179] on span "Official Website" at bounding box center [803, 181] width 153 height 12
